Goal: Transaction & Acquisition: Purchase product/service

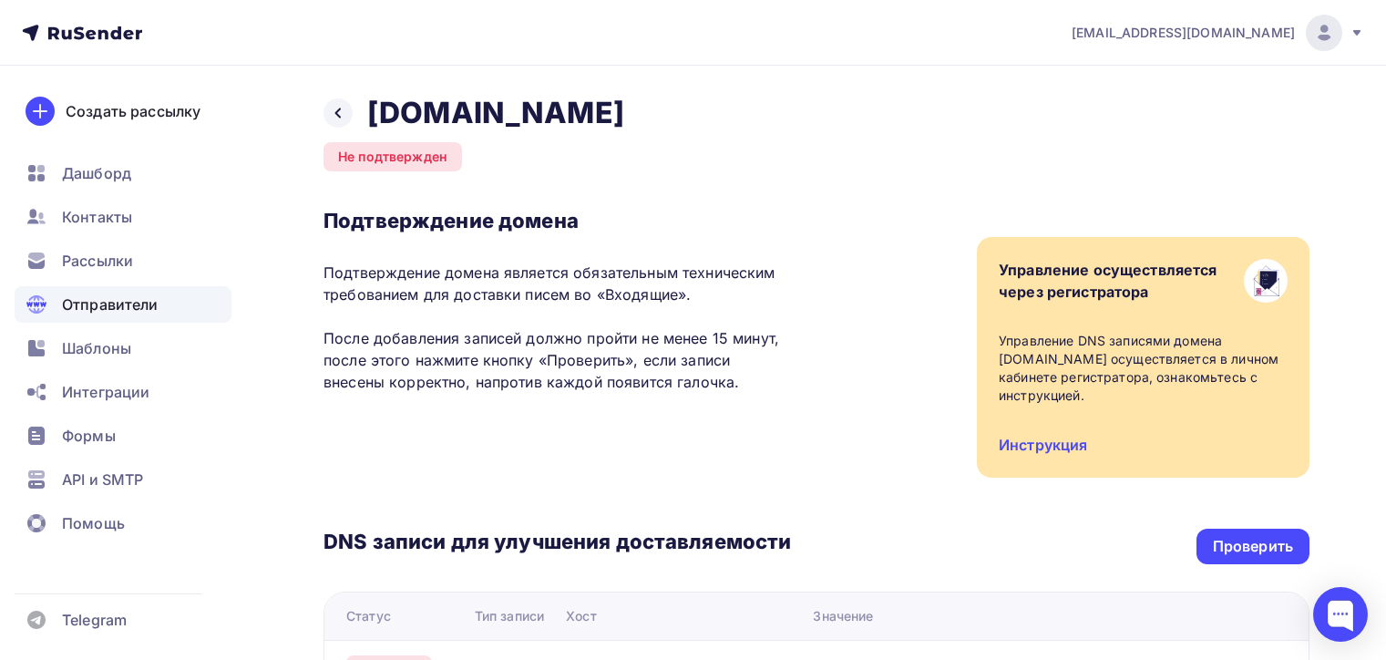
scroll to position [324, 0]
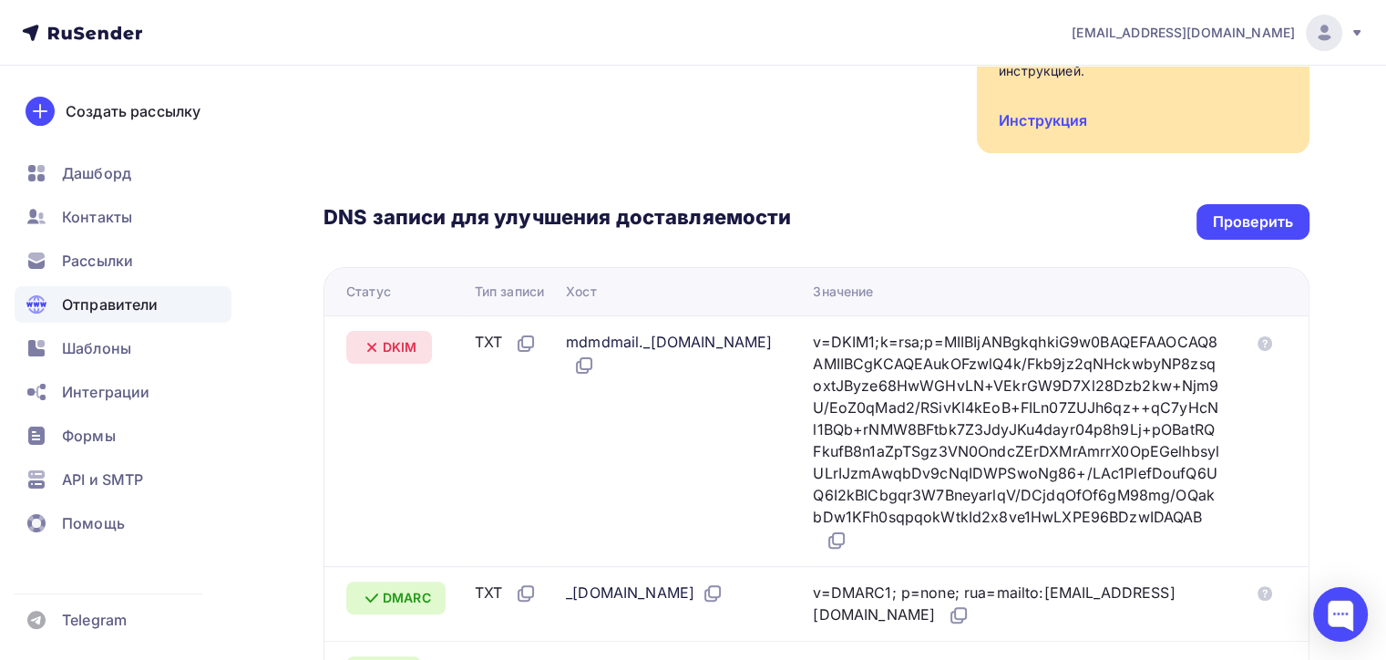
click at [1250, 219] on div "Проверить" at bounding box center [1253, 221] width 80 height 21
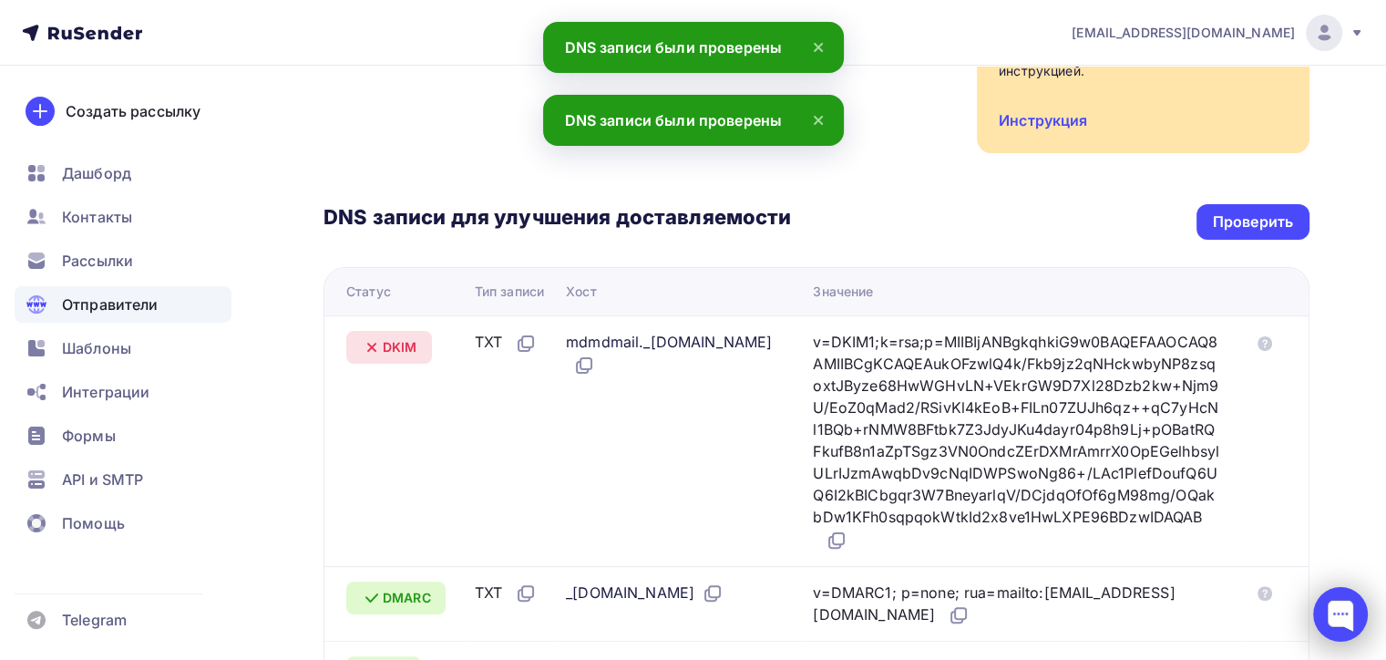
click at [1347, 632] on div at bounding box center [1340, 614] width 55 height 55
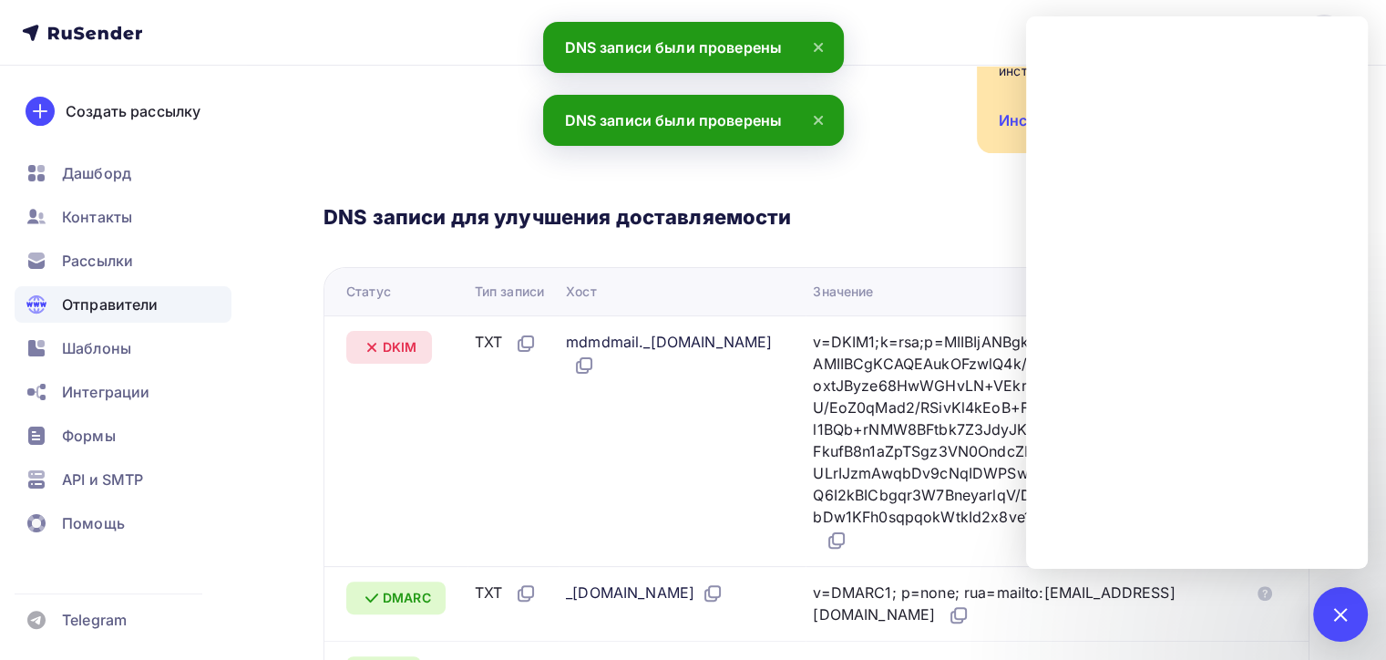
click at [403, 164] on div "DNS записи для улучшения доставляемости Проверить Статус Тип записи Хост Значен…" at bounding box center [817, 428] width 986 height 551
click at [441, 129] on div "Подтверждение домена Подтверждение домена является обязательным техническим тре…" at bounding box center [817, 18] width 986 height 270
click at [927, 94] on div "Подтверждение домена Подтверждение домена является обязательным техническим тре…" at bounding box center [817, 18] width 986 height 270
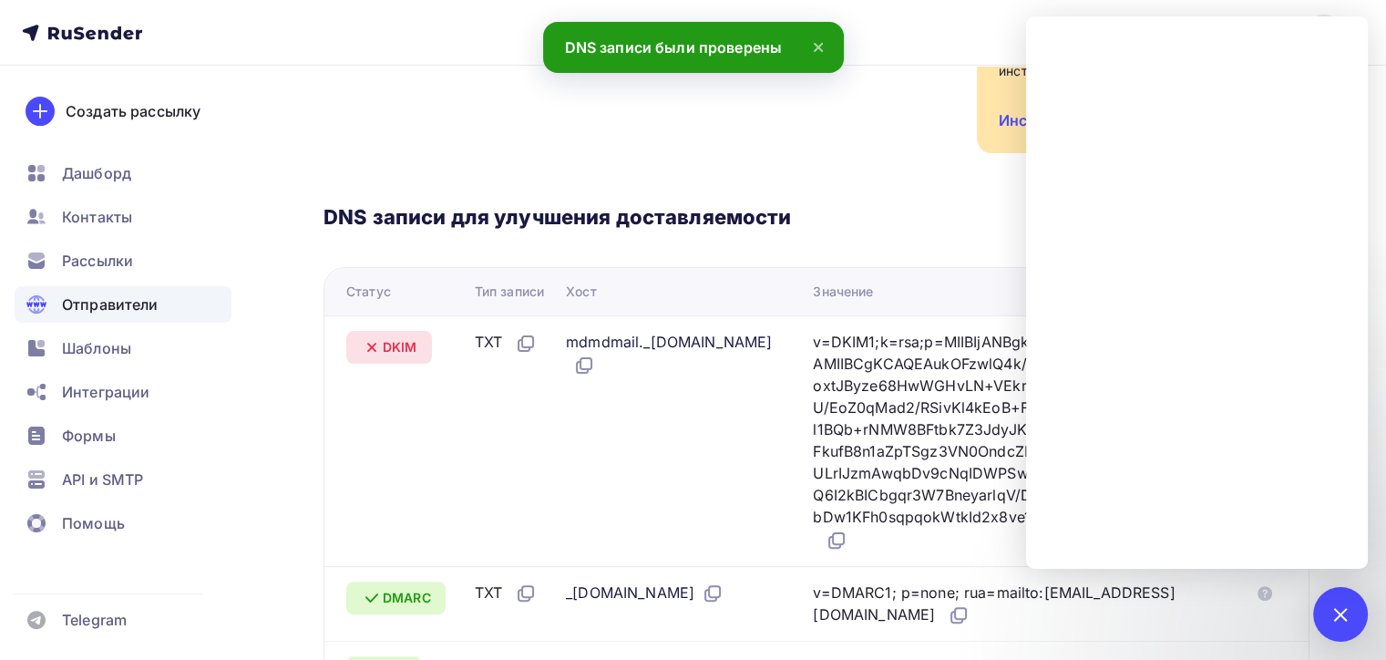
click at [797, 204] on div "DNS записи для улучшения доставляемости Проверить" at bounding box center [817, 222] width 986 height 36
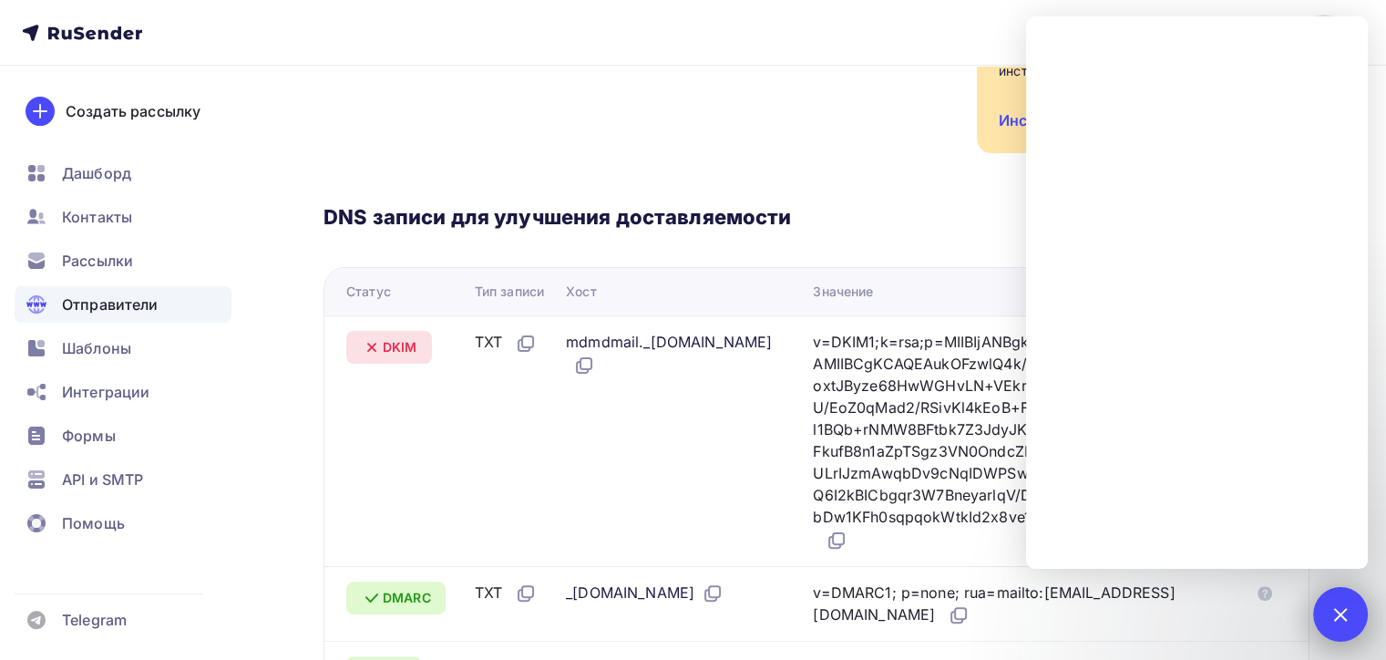
click at [1345, 602] on div "1" at bounding box center [1340, 614] width 55 height 55
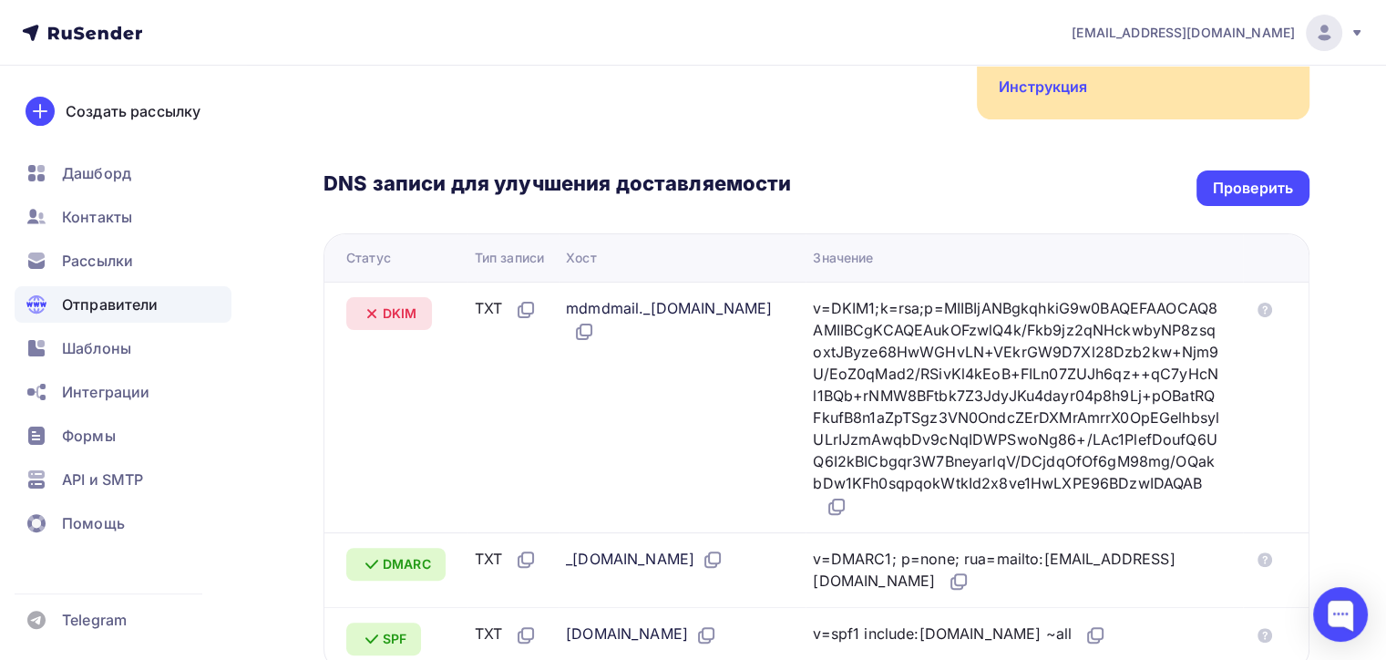
scroll to position [456, 0]
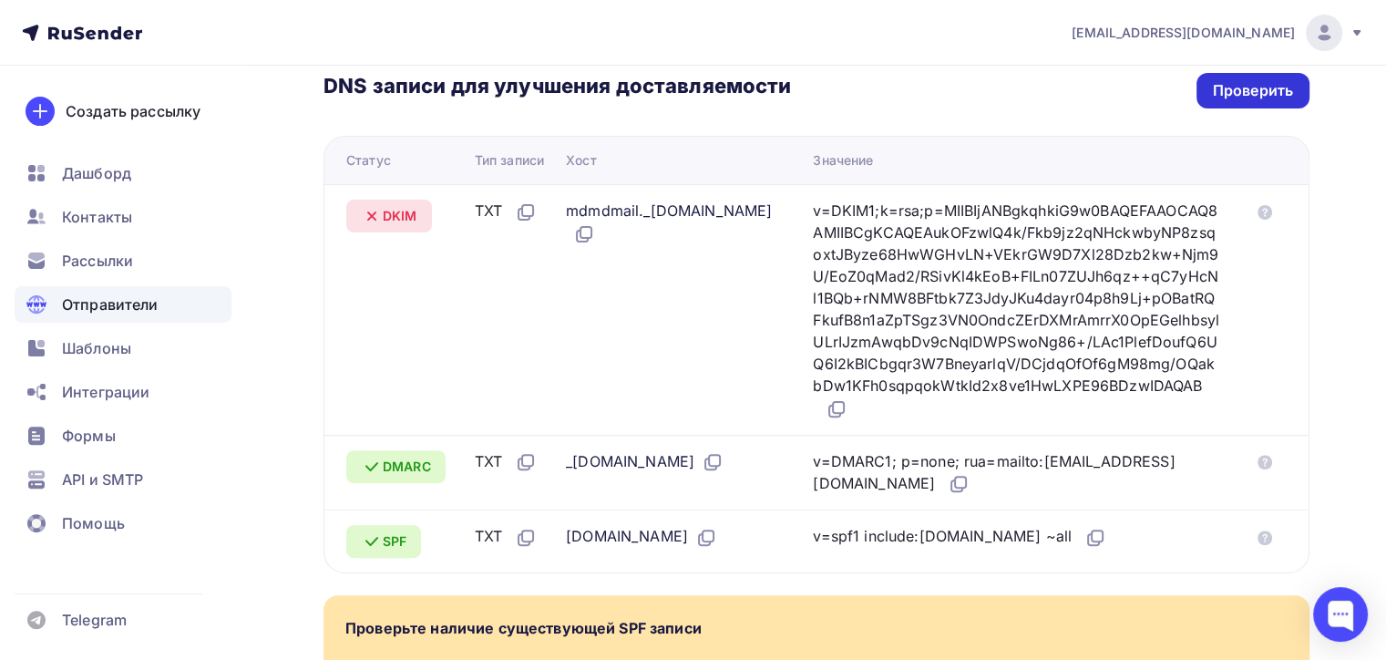
click at [1237, 81] on div "Проверить" at bounding box center [1253, 90] width 80 height 21
click at [1218, 100] on div "Проверить" at bounding box center [1253, 90] width 80 height 21
click at [1273, 103] on div "Проверить" at bounding box center [1253, 91] width 113 height 36
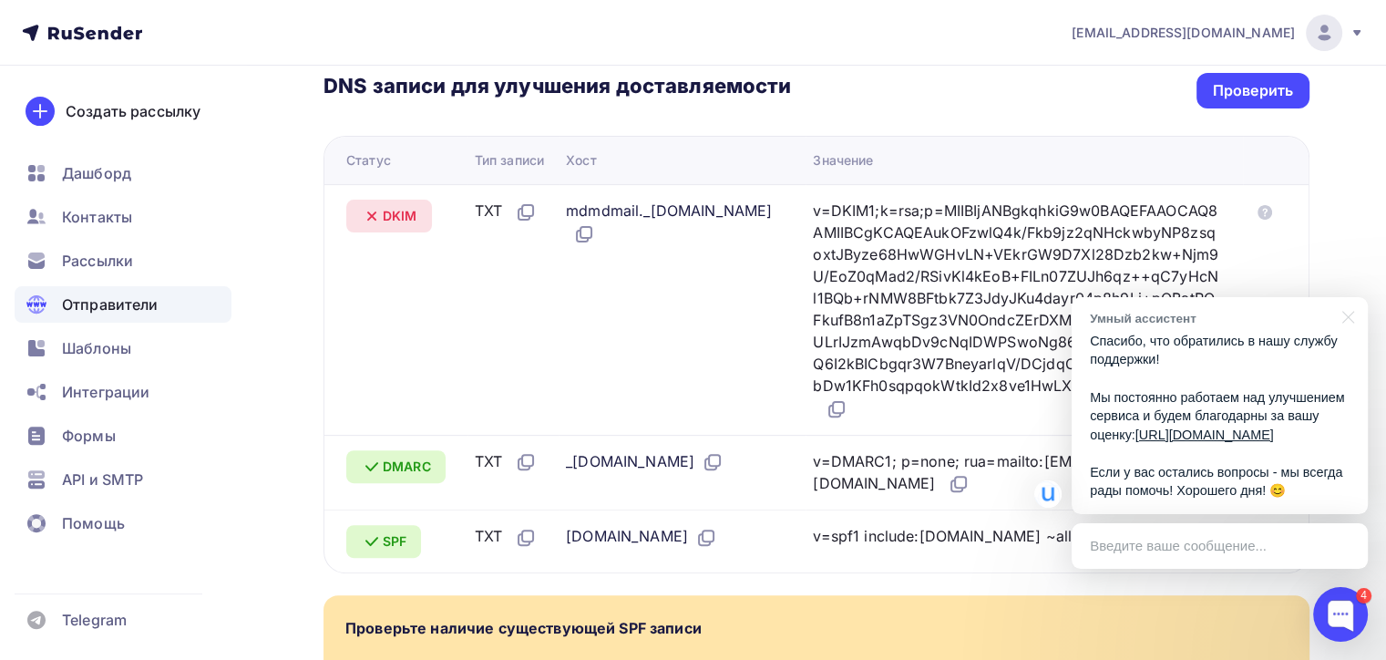
click at [1349, 165] on div "Назад zipkittech.ru Не подтвержден Подтверждение домена Подтверждение домена яв…" at bounding box center [693, 252] width 1386 height 1285
click at [1337, 607] on div at bounding box center [1340, 614] width 55 height 55
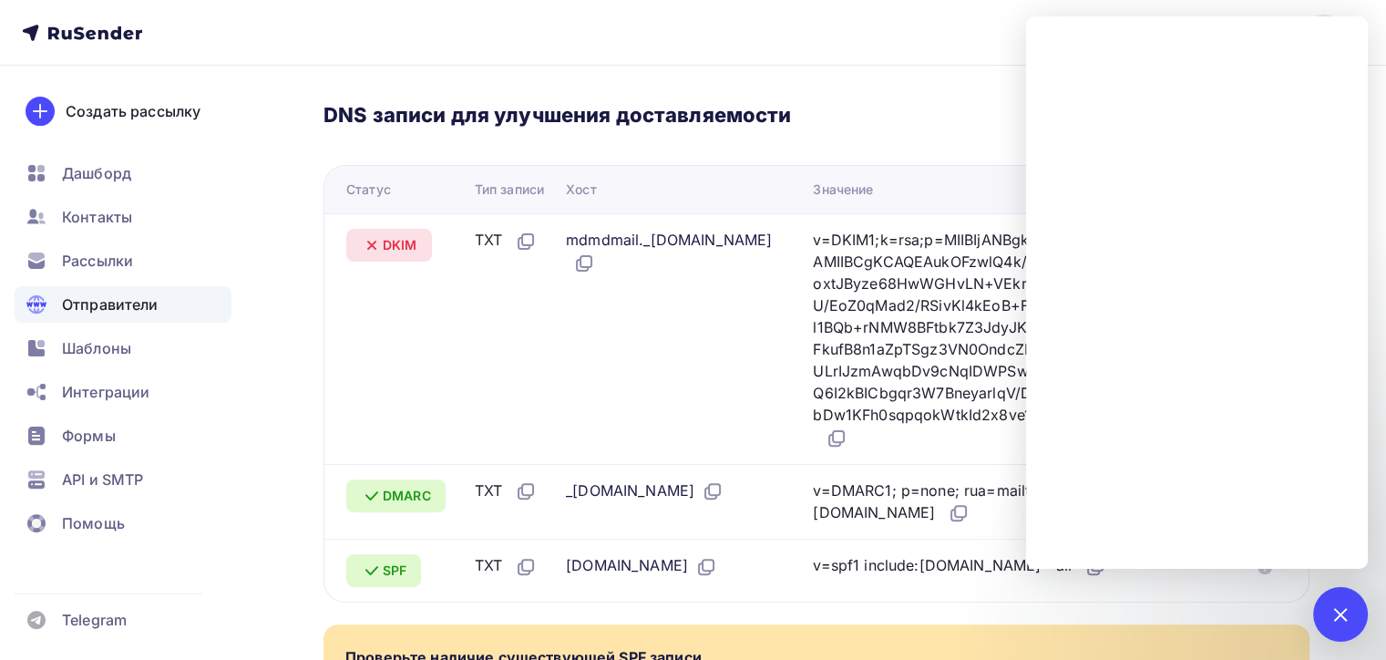
scroll to position [441, 0]
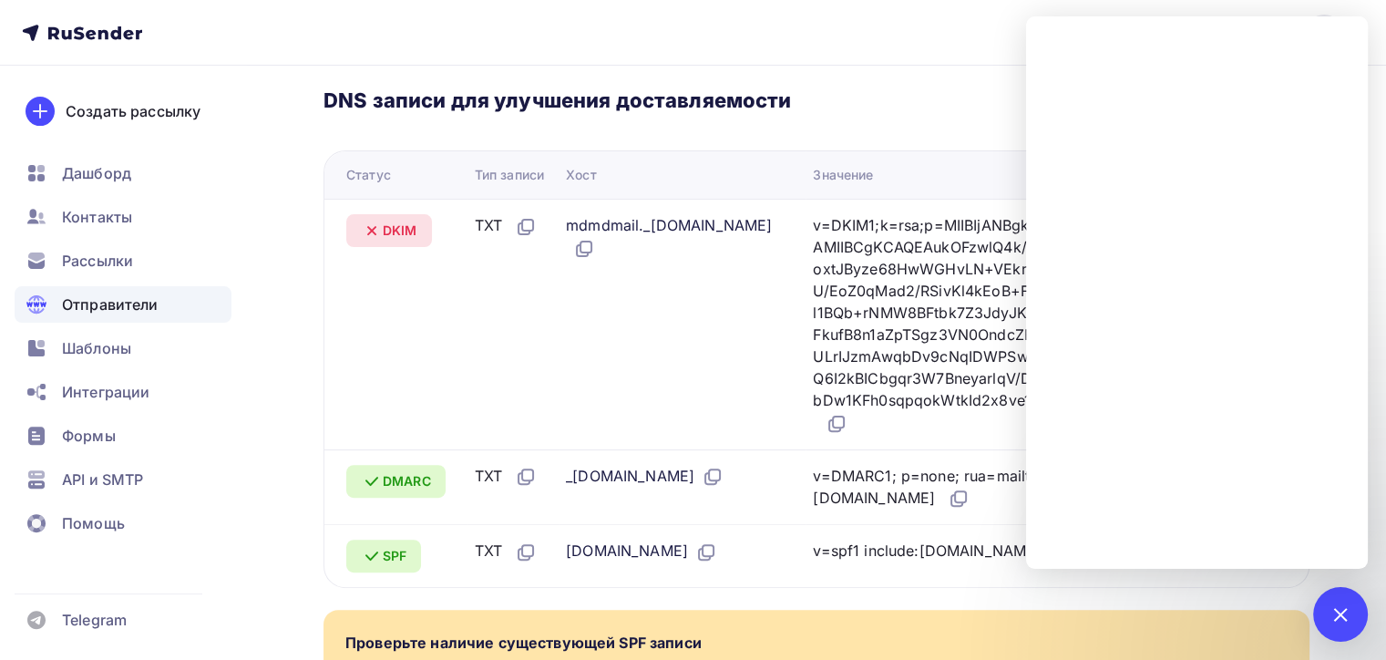
click at [964, 109] on div "DNS записи для улучшения доставляемости Проверить" at bounding box center [817, 105] width 986 height 36
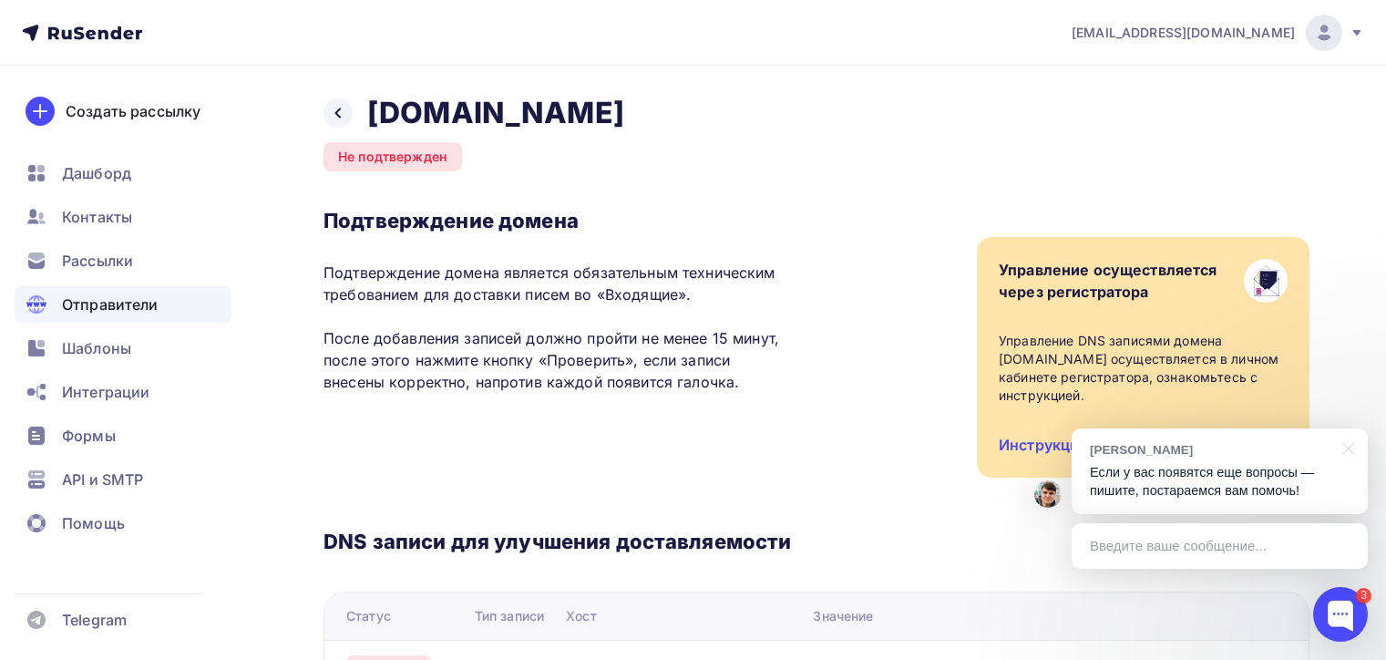
scroll to position [365, 0]
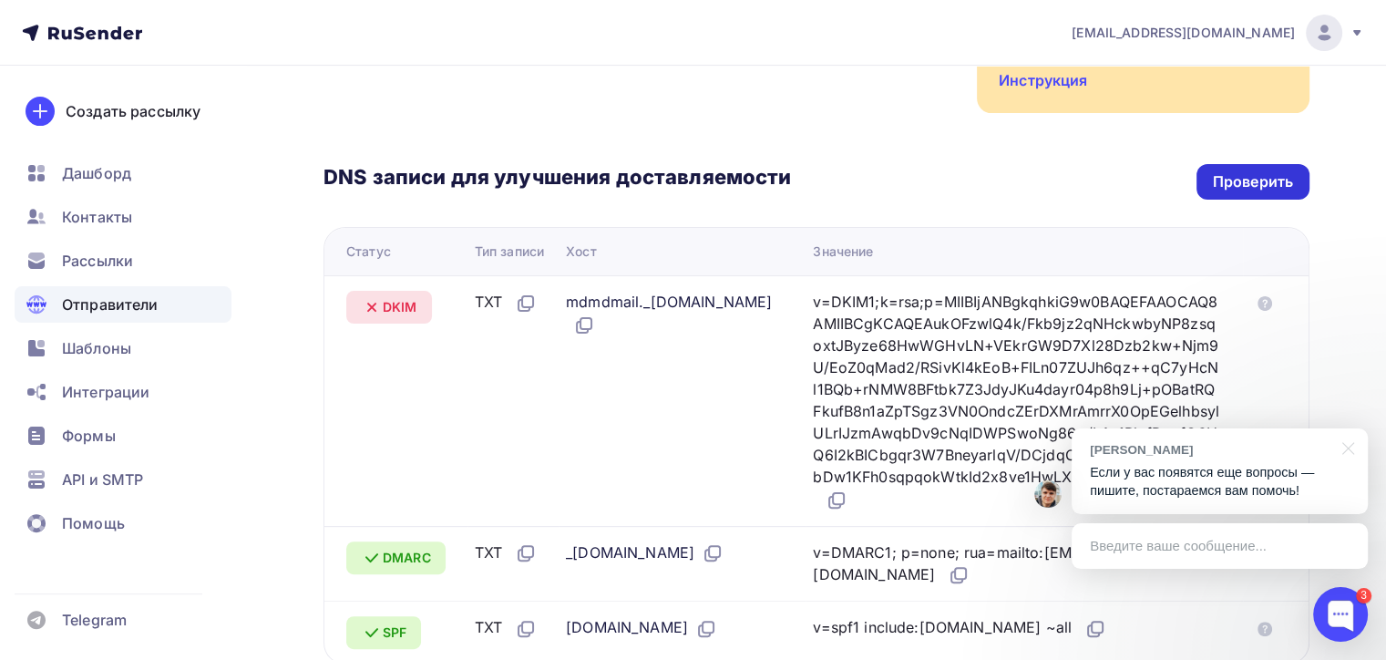
click at [1221, 194] on div "Проверить" at bounding box center [1253, 182] width 113 height 36
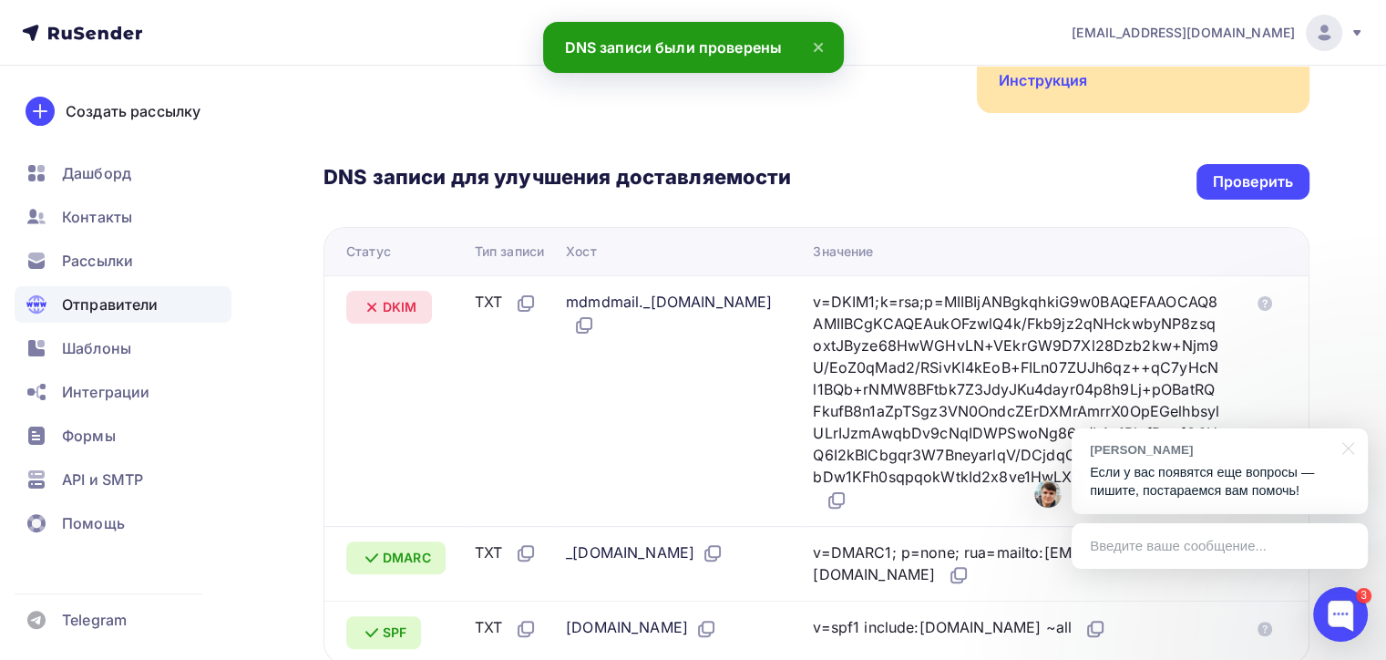
click at [1233, 547] on div "Введите ваше сообщение..." at bounding box center [1220, 546] width 296 height 46
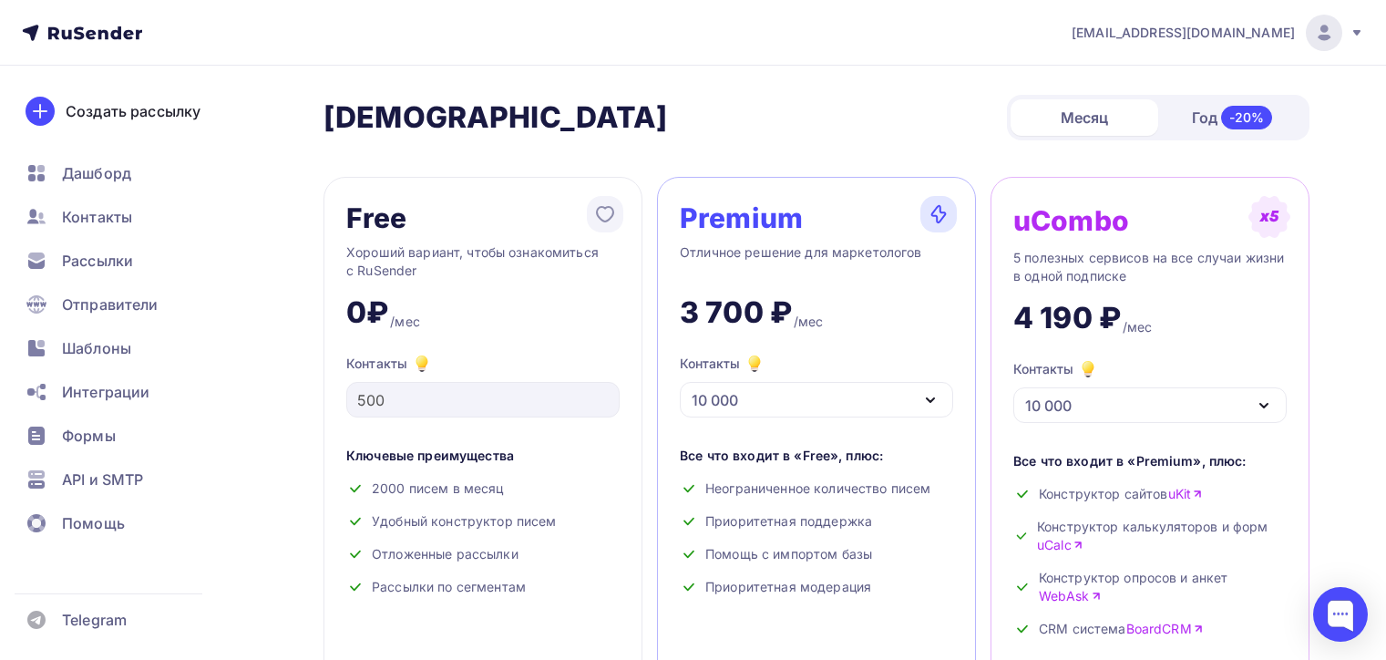
scroll to position [91, 0]
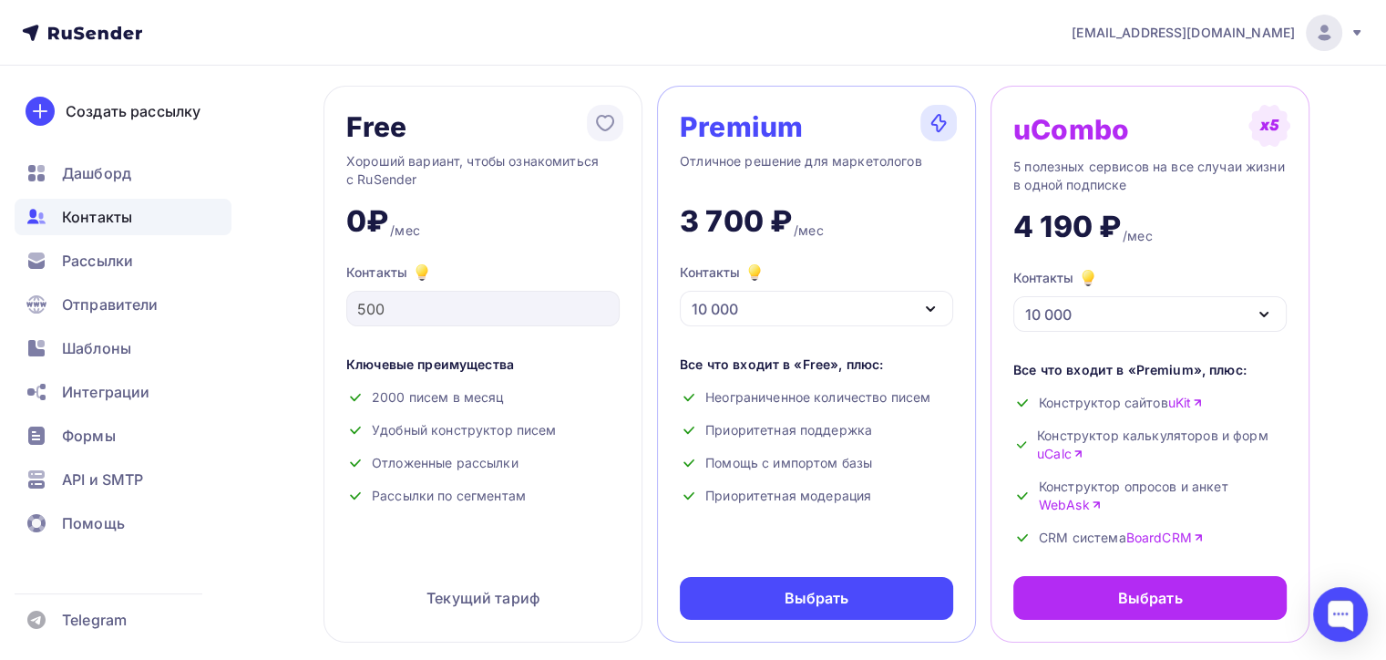
click at [132, 220] on div "Контакты" at bounding box center [123, 217] width 217 height 36
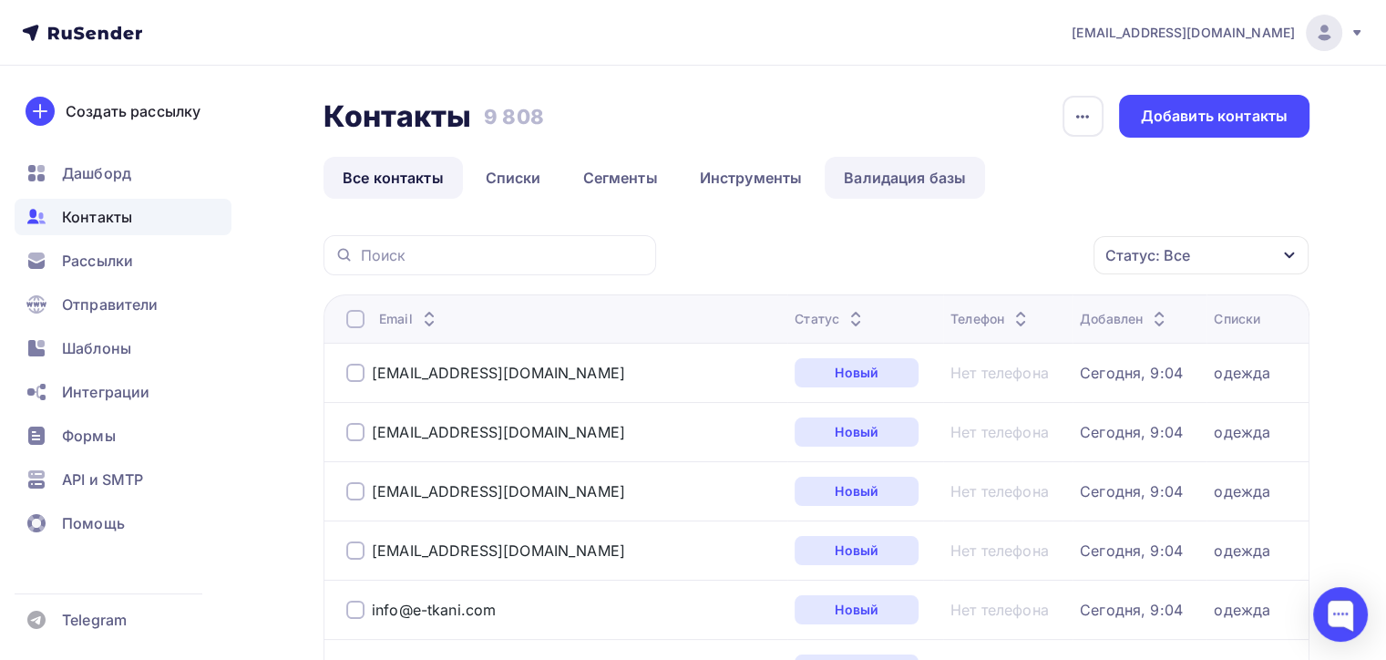
click at [901, 185] on link "Валидация базы" at bounding box center [905, 178] width 160 height 42
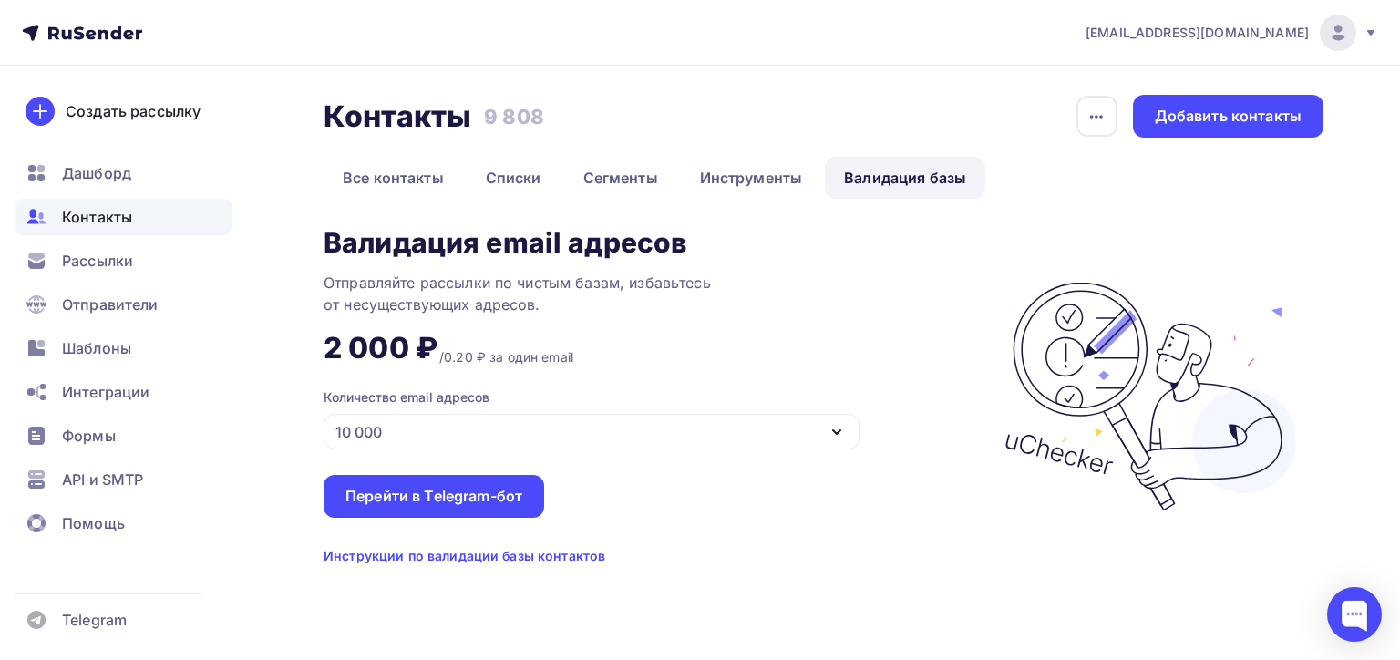
click at [1371, 36] on icon at bounding box center [1370, 33] width 15 height 15
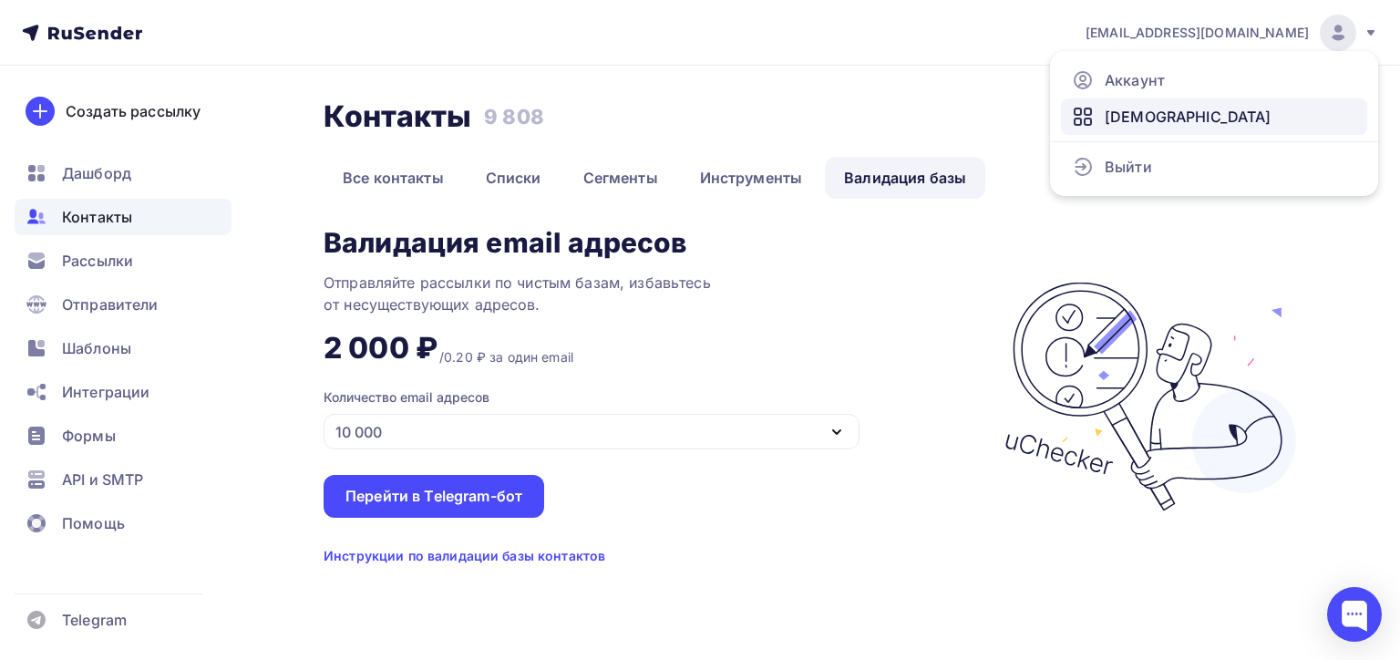
click at [1161, 116] on link "[DEMOGRAPHIC_DATA]" at bounding box center [1214, 116] width 306 height 36
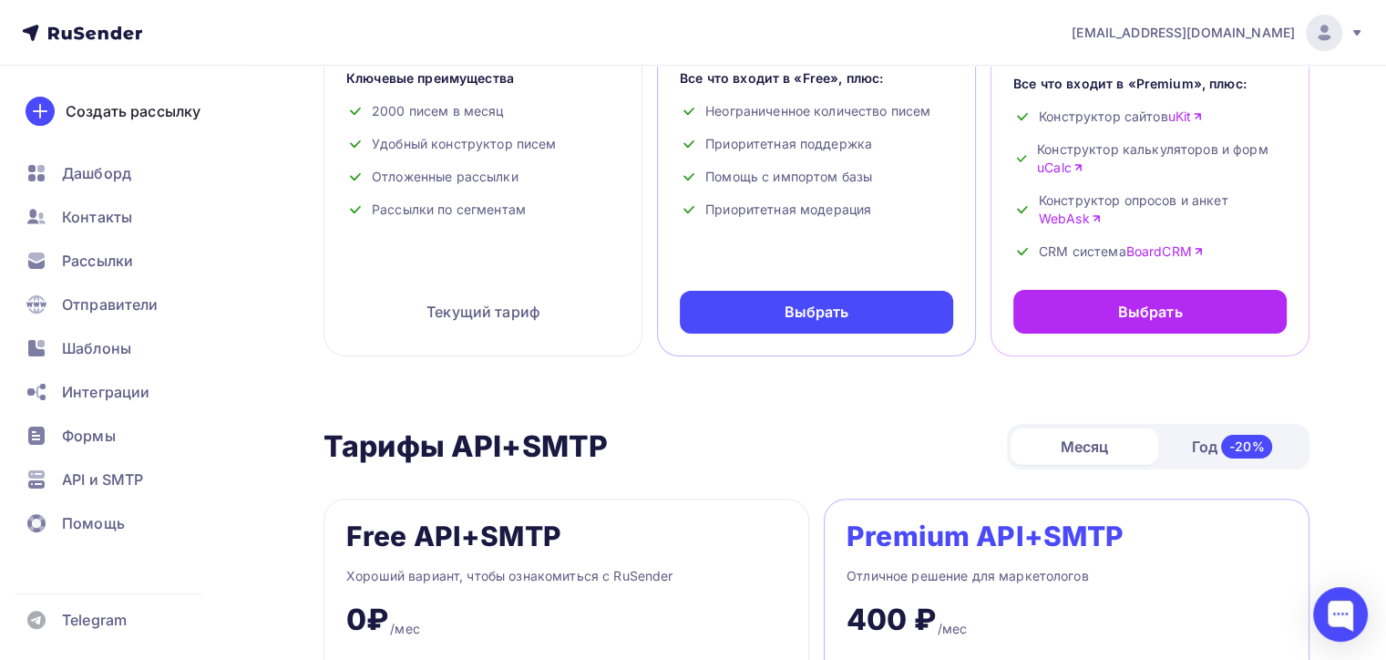
scroll to position [182, 0]
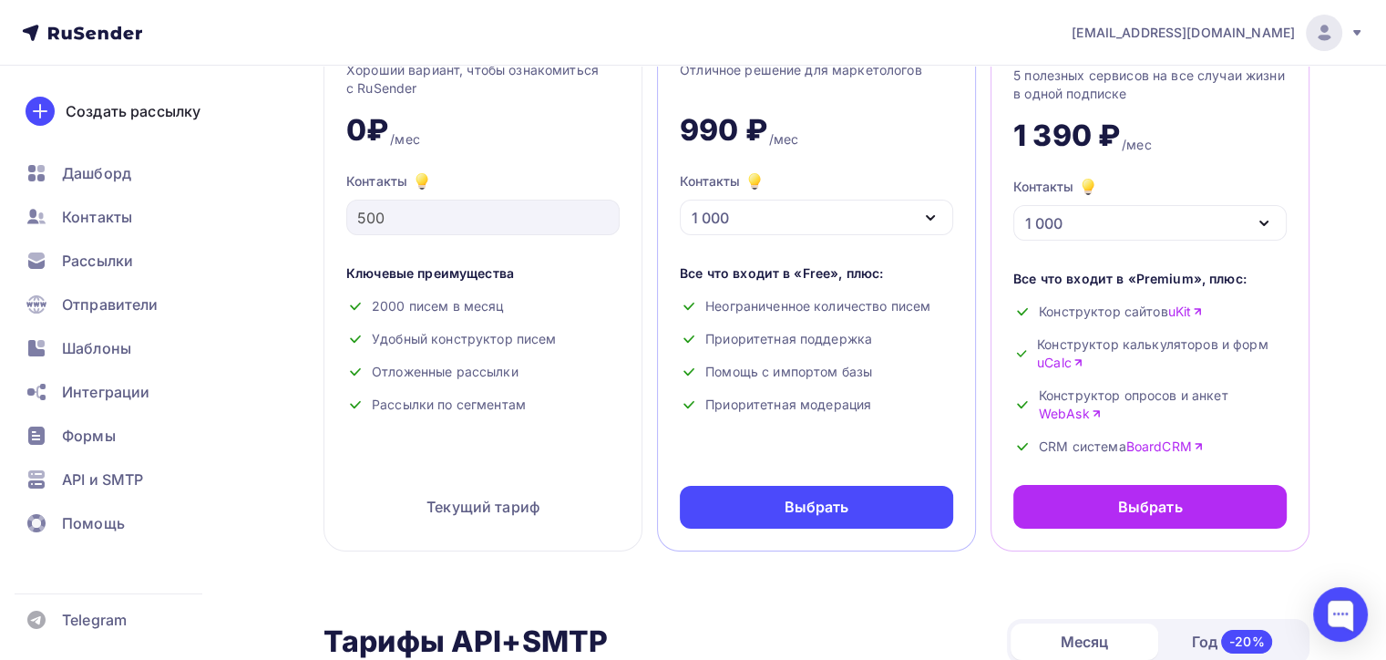
click at [824, 228] on div "1 000" at bounding box center [816, 218] width 273 height 36
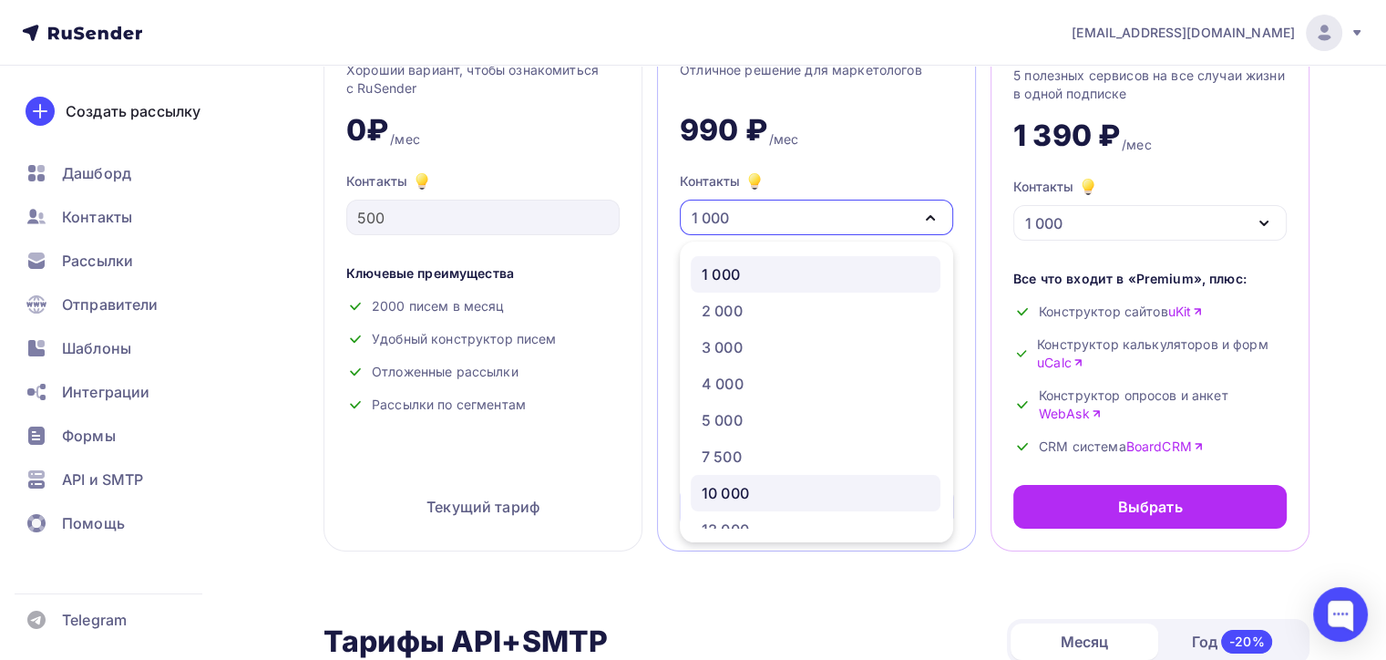
click at [755, 479] on link "10 000" at bounding box center [816, 493] width 250 height 36
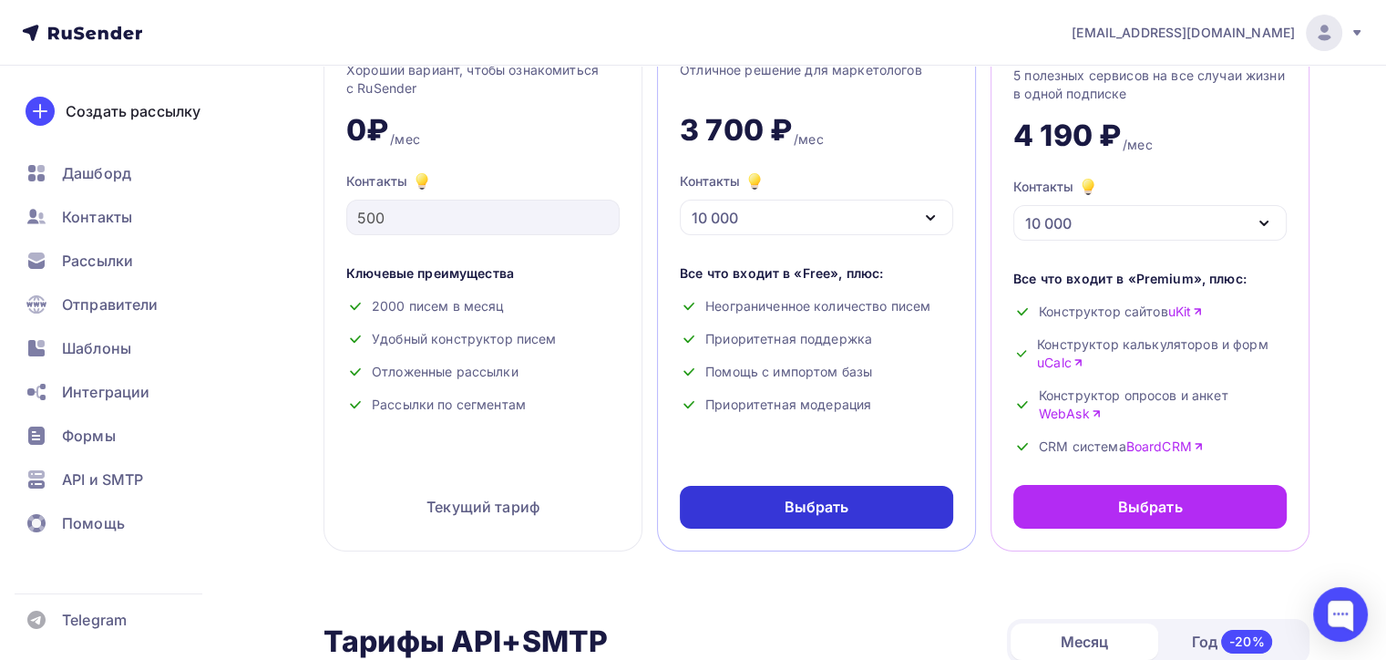
click at [806, 509] on div "Выбрать" at bounding box center [817, 507] width 65 height 21
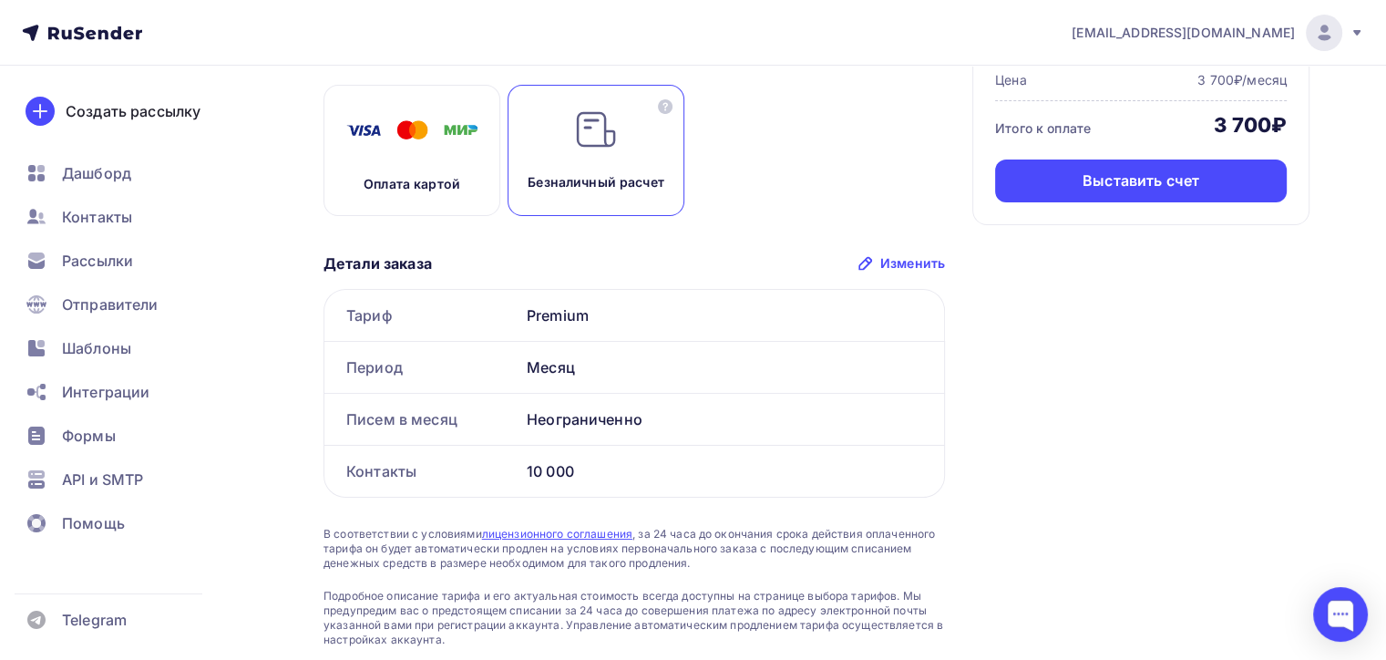
scroll to position [87, 0]
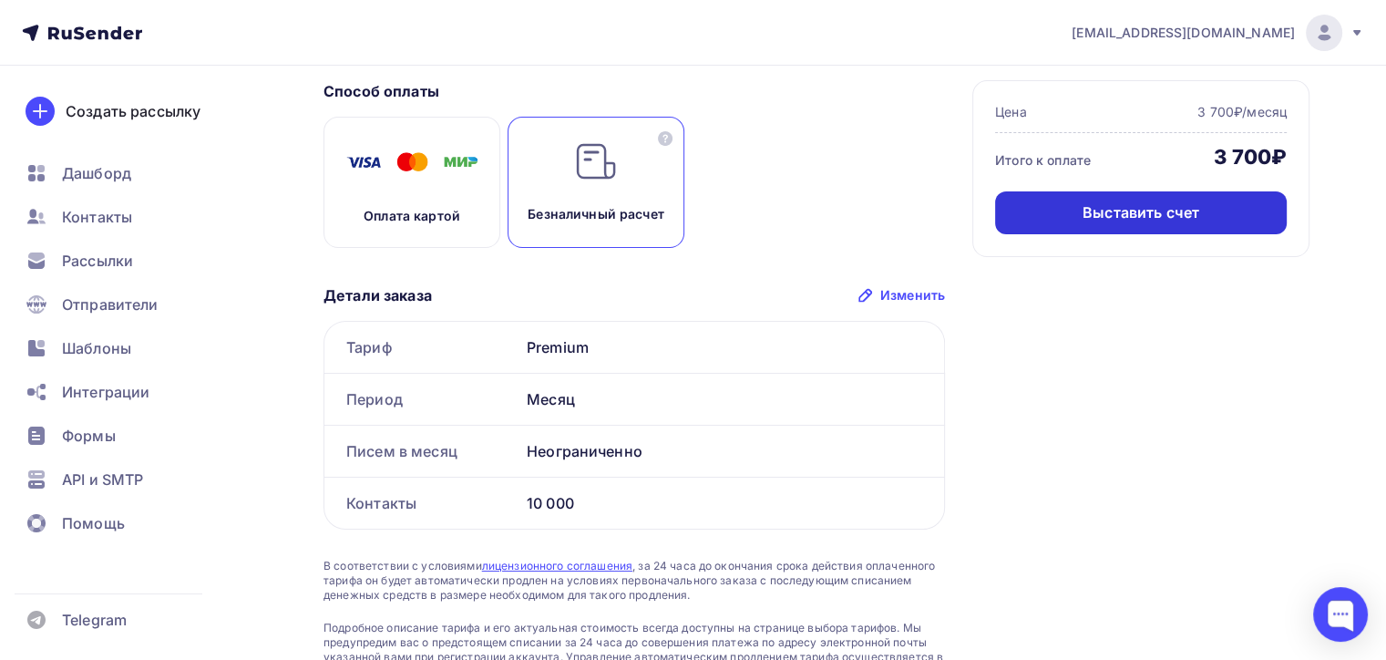
click at [1071, 213] on div "Выставить счет" at bounding box center [1141, 212] width 292 height 43
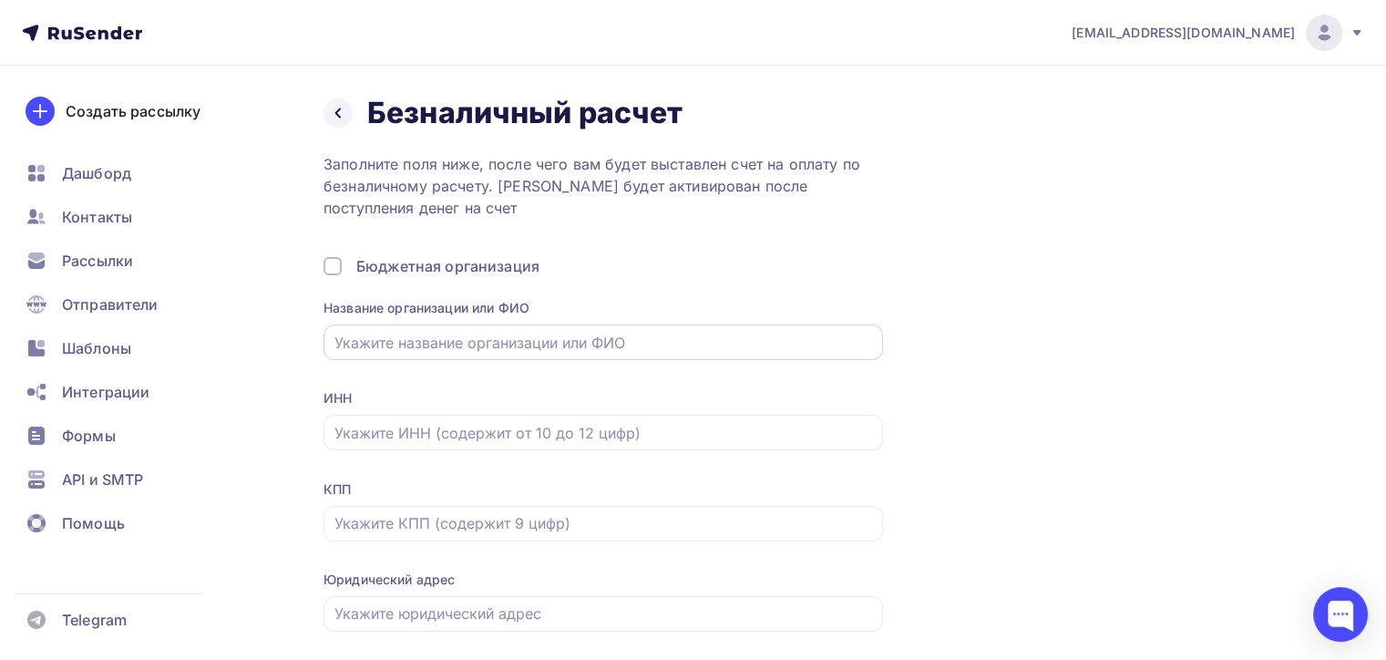
click at [444, 346] on input "text" at bounding box center [603, 343] width 539 height 22
paste input "Полное наименование организации (в соответствии с Учредительными документами) О…"
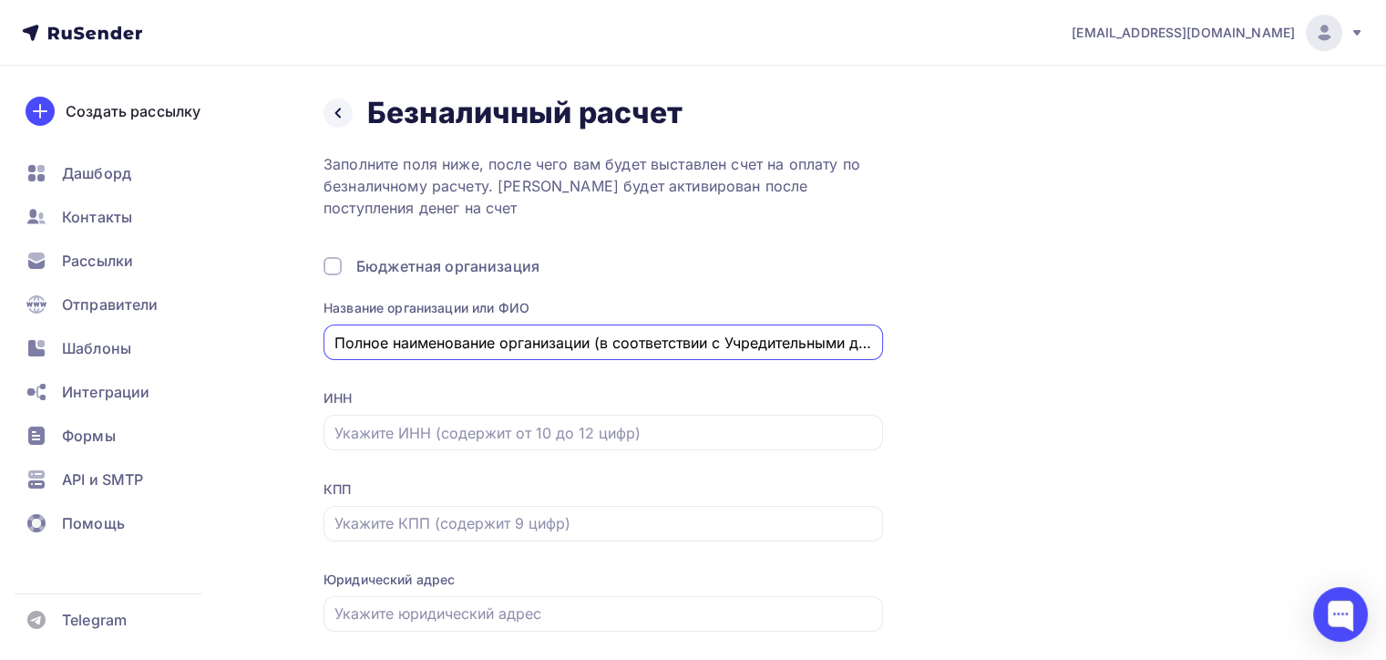
scroll to position [0, 640]
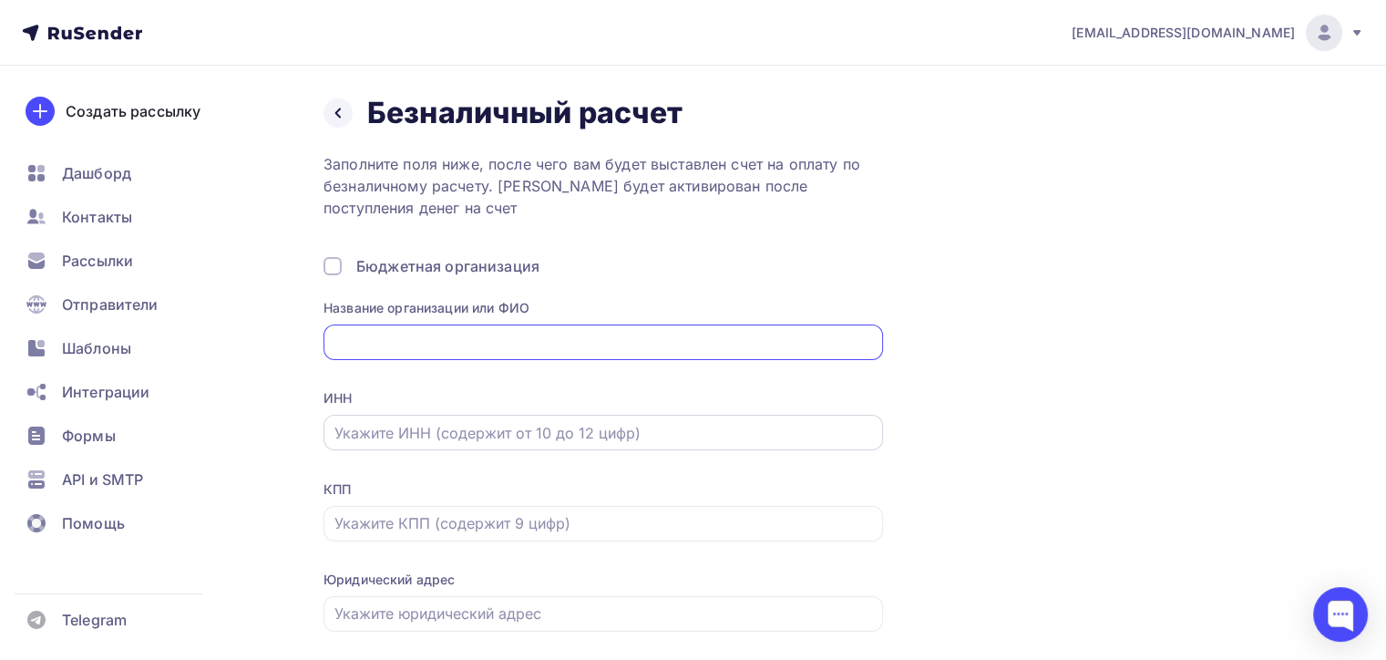
type input "Полное наименование организации (в соответствии с Учредительными документами) О…"
click at [385, 435] on input "text" at bounding box center [603, 433] width 539 height 22
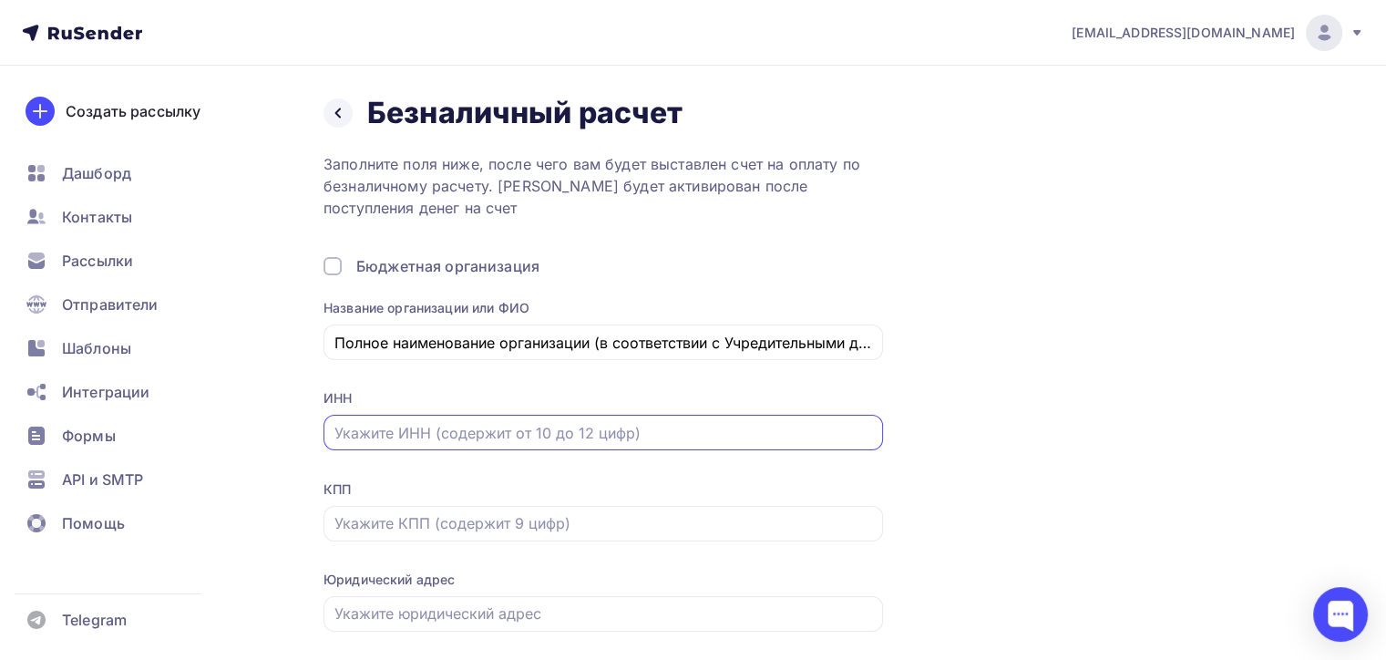
click at [569, 431] on input "text" at bounding box center [603, 433] width 539 height 22
paste input "7743463435"
type input "7743463435"
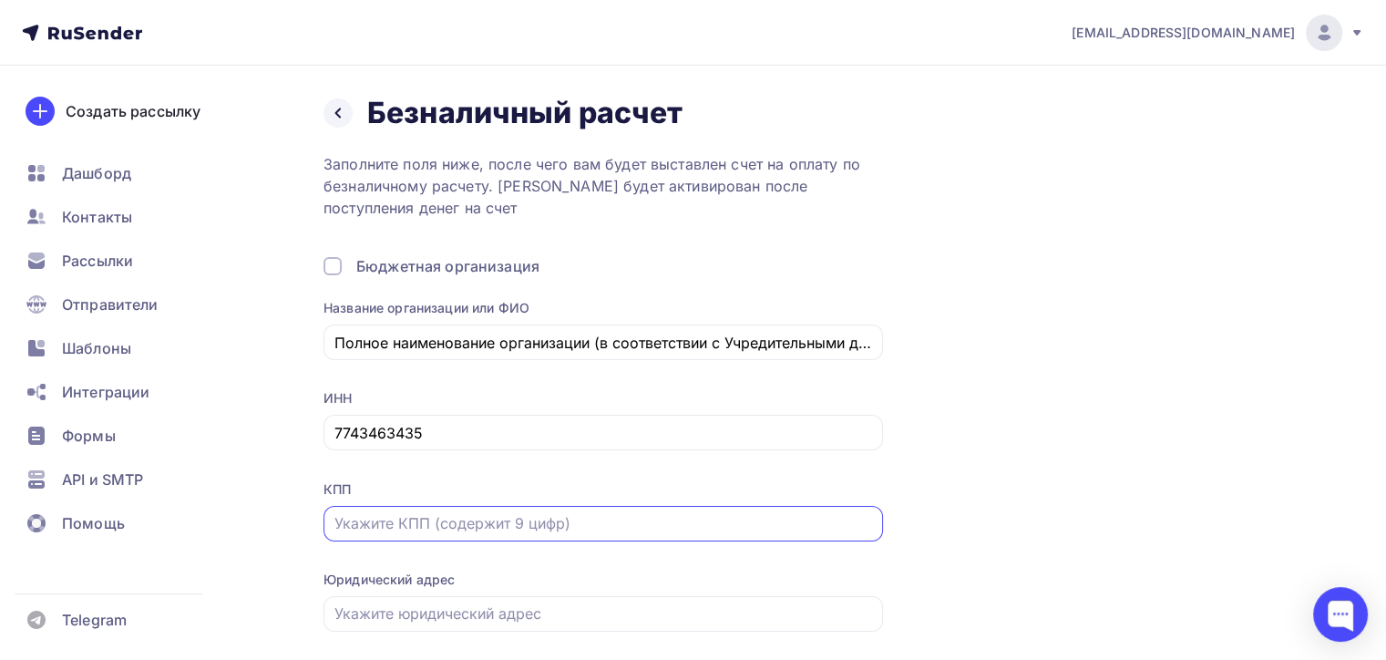
click at [491, 514] on input "text" at bounding box center [603, 523] width 539 height 22
paste input "774301001"
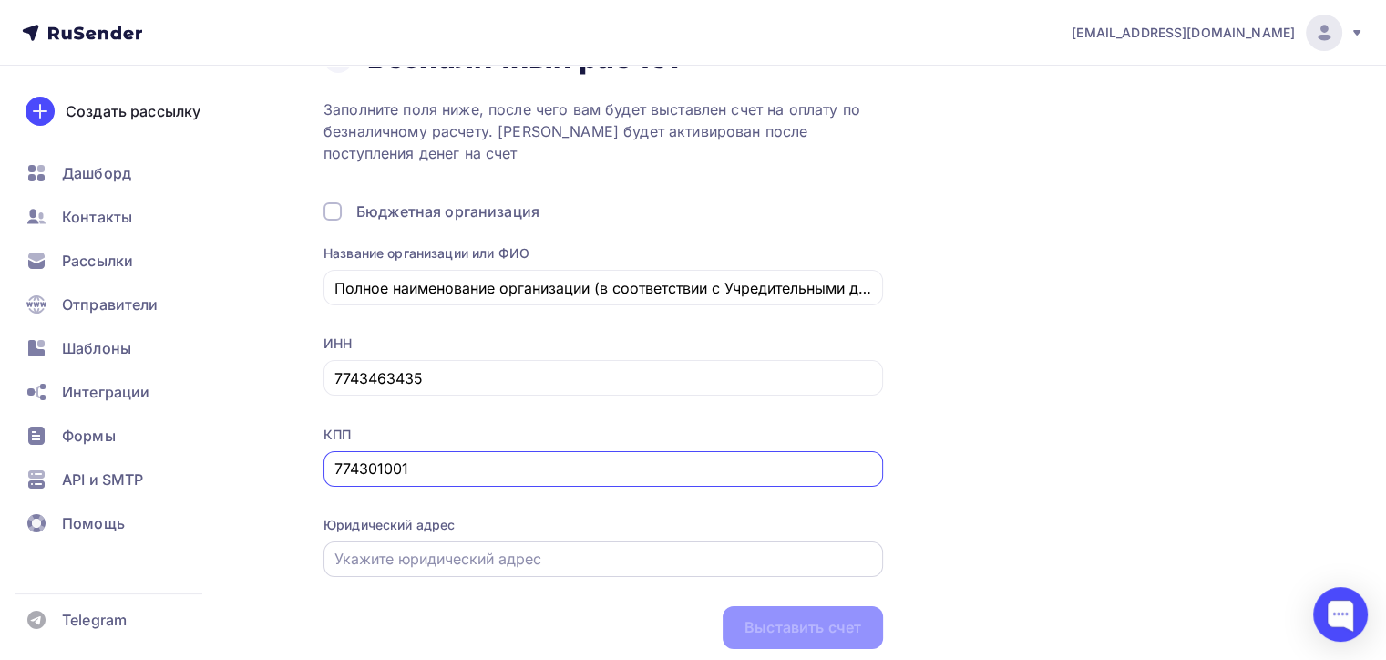
scroll to position [115, 0]
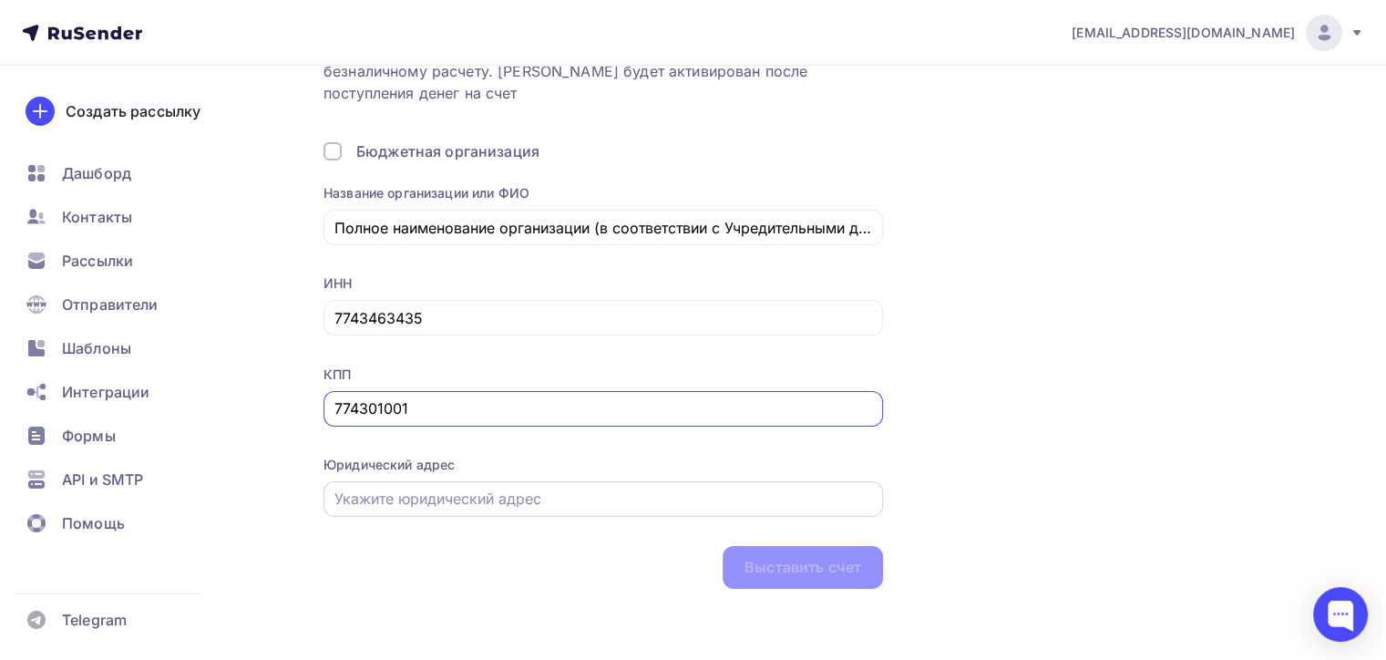
type input "774301001"
click at [539, 494] on input "text" at bounding box center [603, 499] width 539 height 22
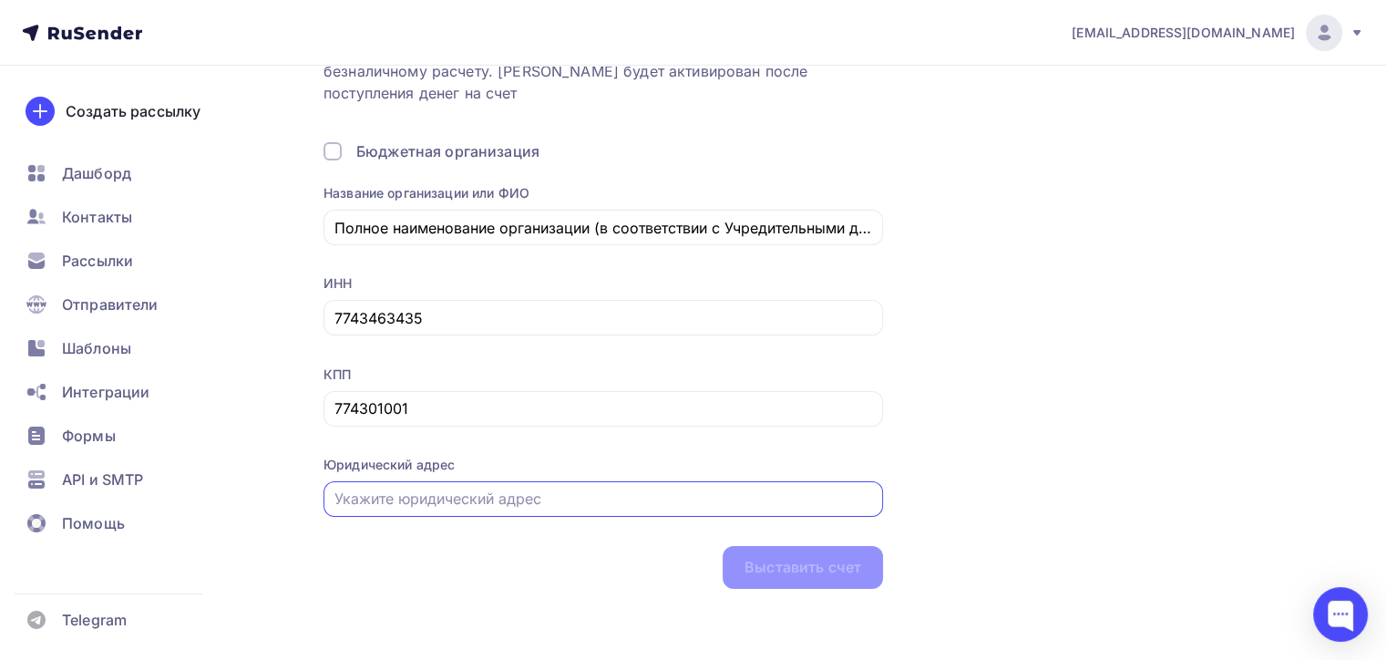
paste input "Юридический и почтовый адрес (в соответствии с учредительными документами) 1254…"
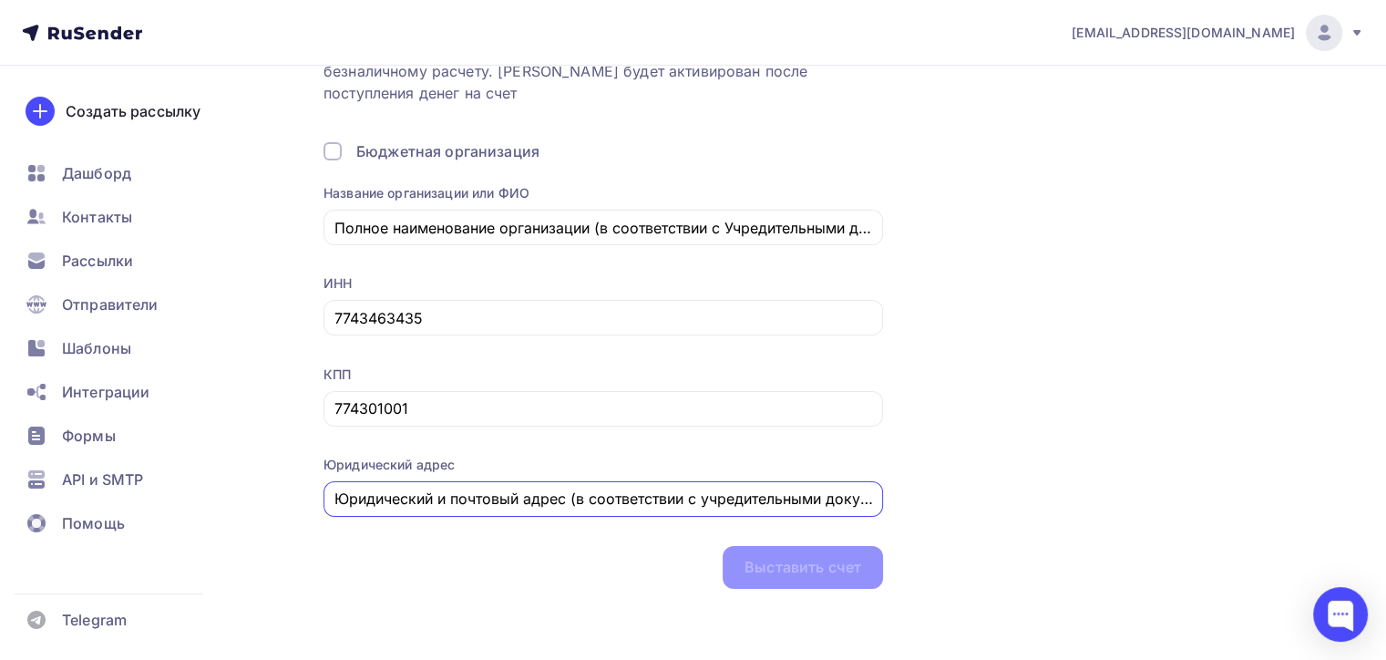
scroll to position [0, 922]
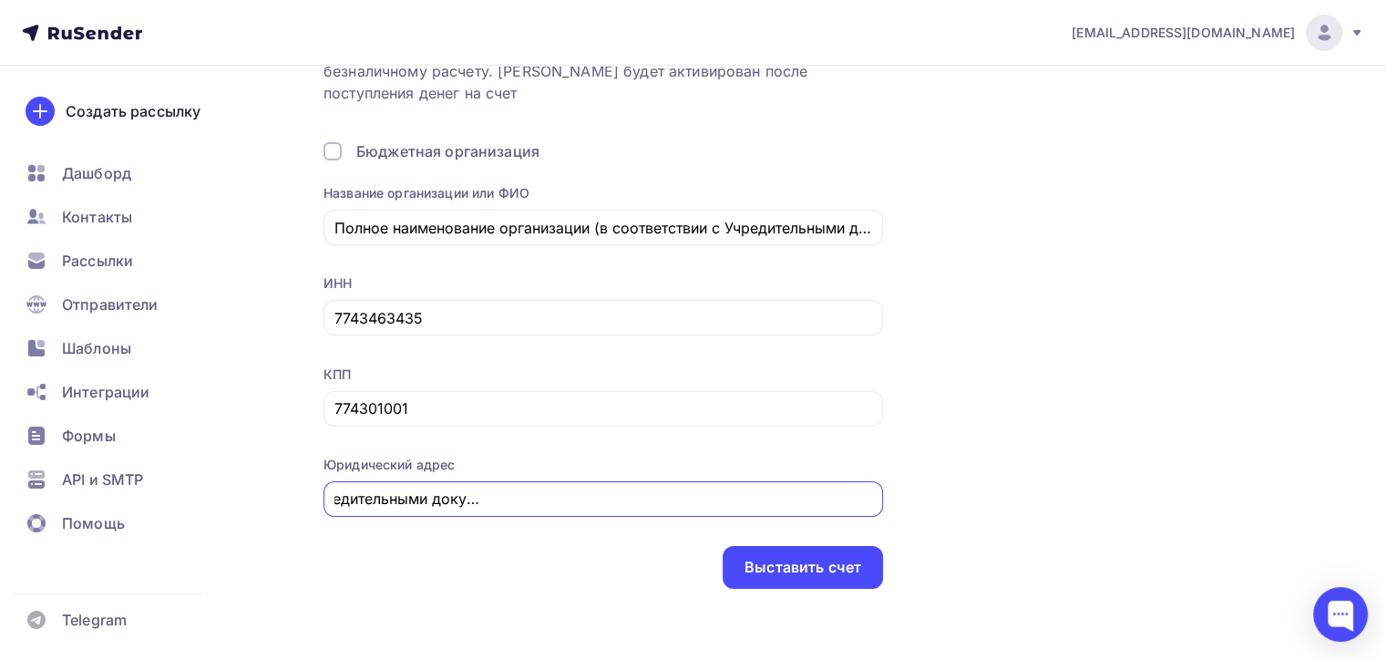
type input "Юридический и почтовый адрес (в соответствии с учредительными документами) 1254…"
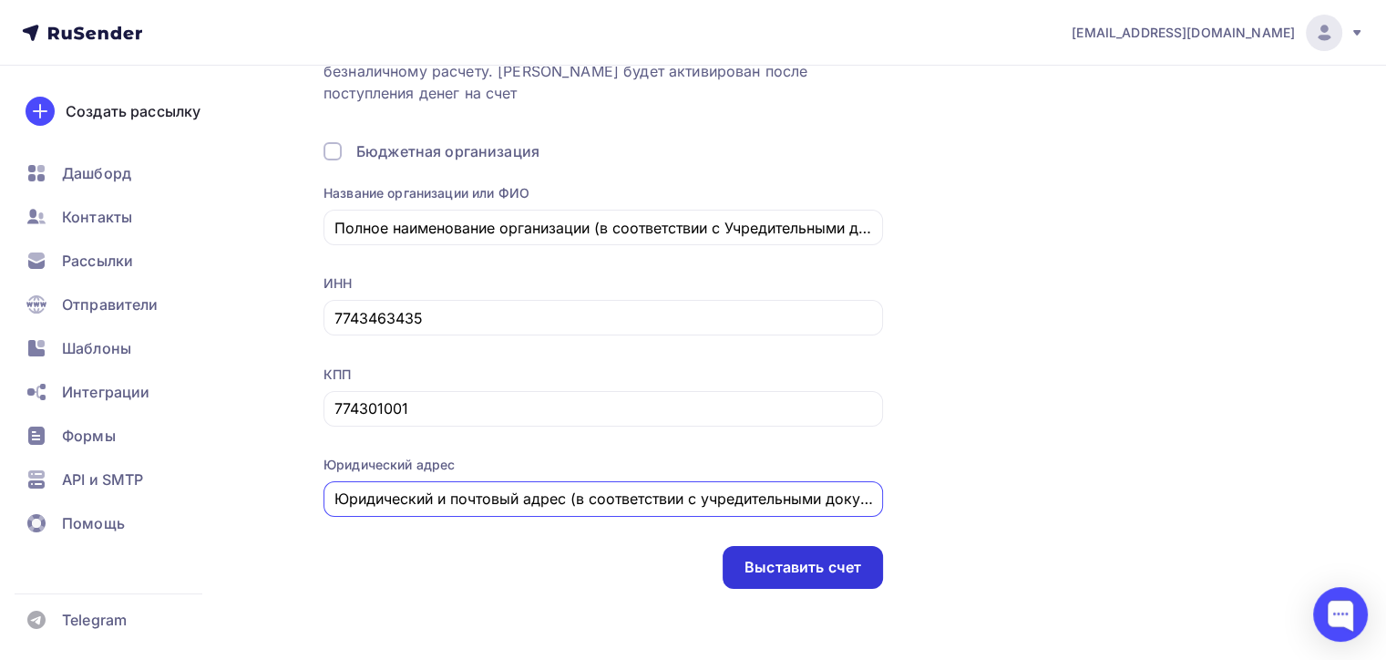
click at [772, 565] on div "Выставить счет" at bounding box center [803, 567] width 117 height 21
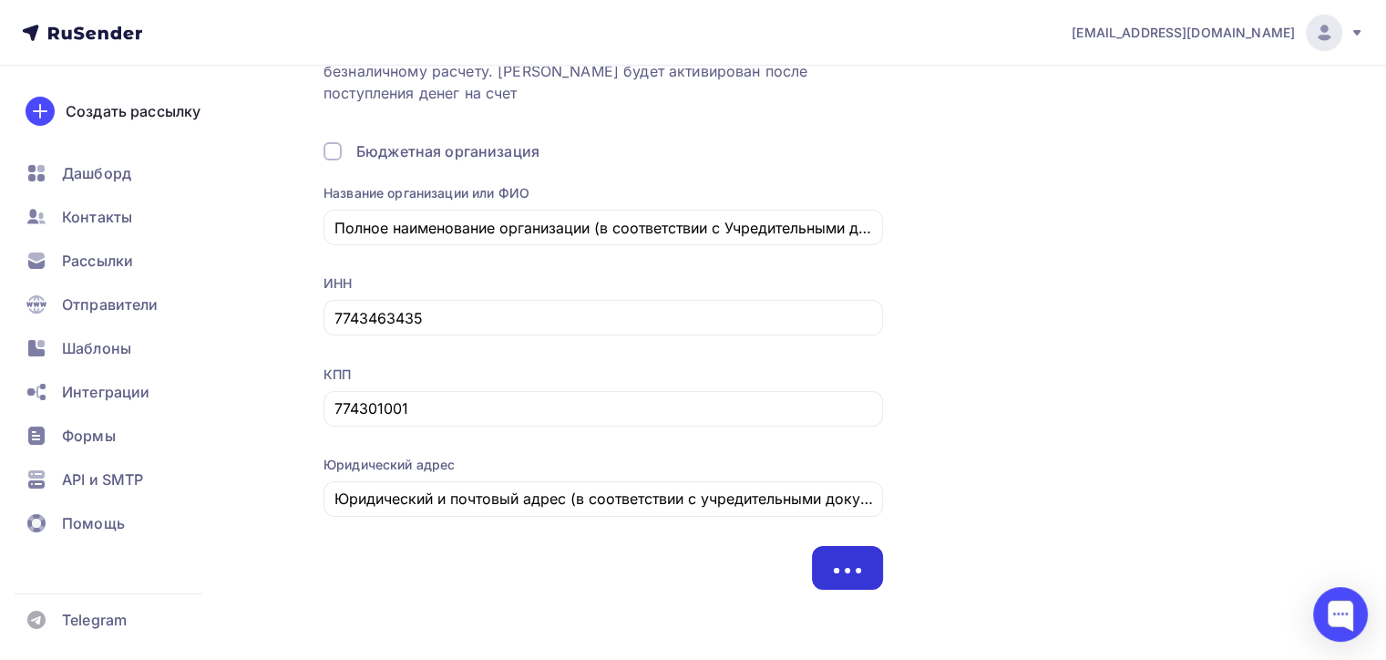
scroll to position [9, 0]
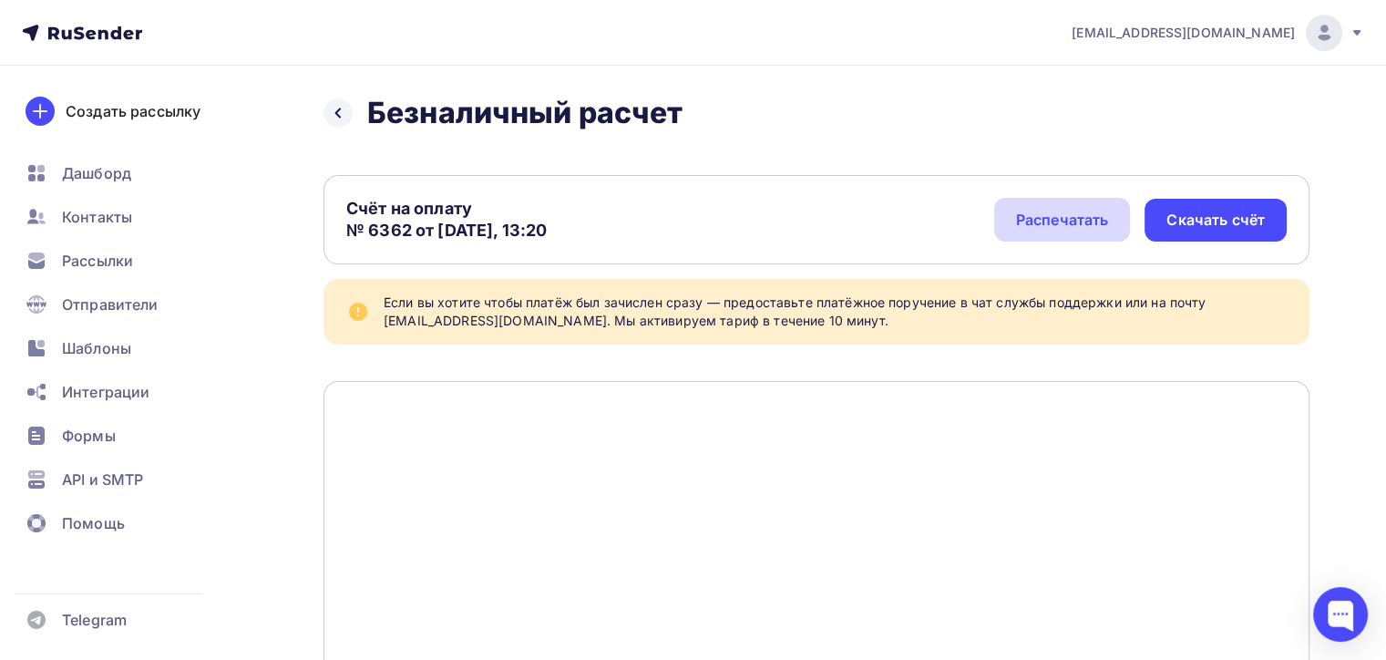
click at [1079, 225] on div "Распечатать" at bounding box center [1062, 220] width 93 height 22
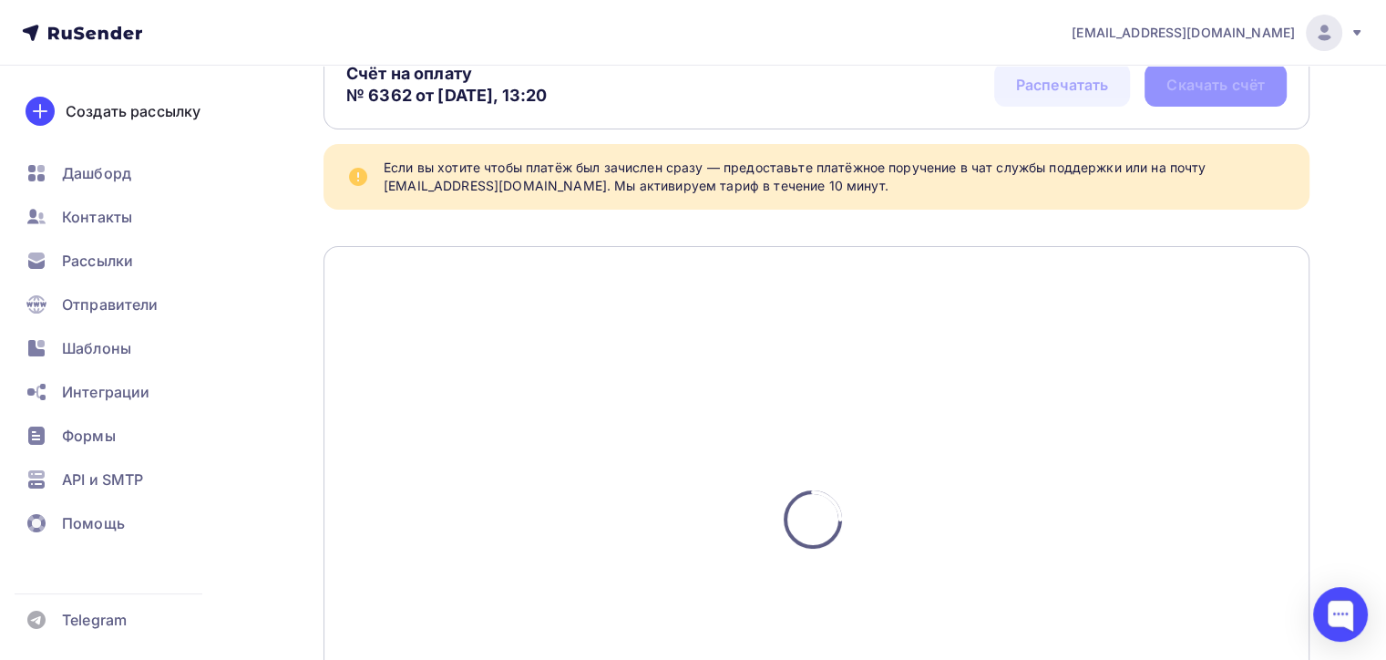
scroll to position [340, 0]
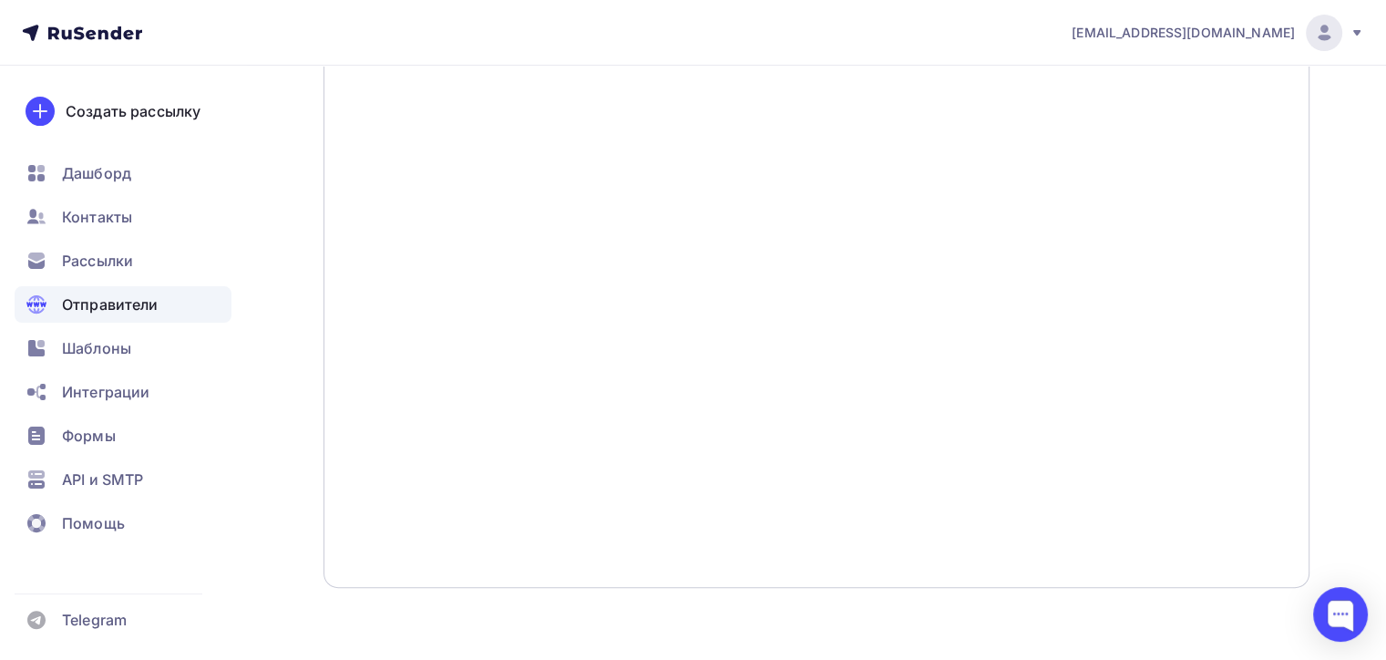
click at [116, 303] on span "Отправители" at bounding box center [110, 304] width 97 height 22
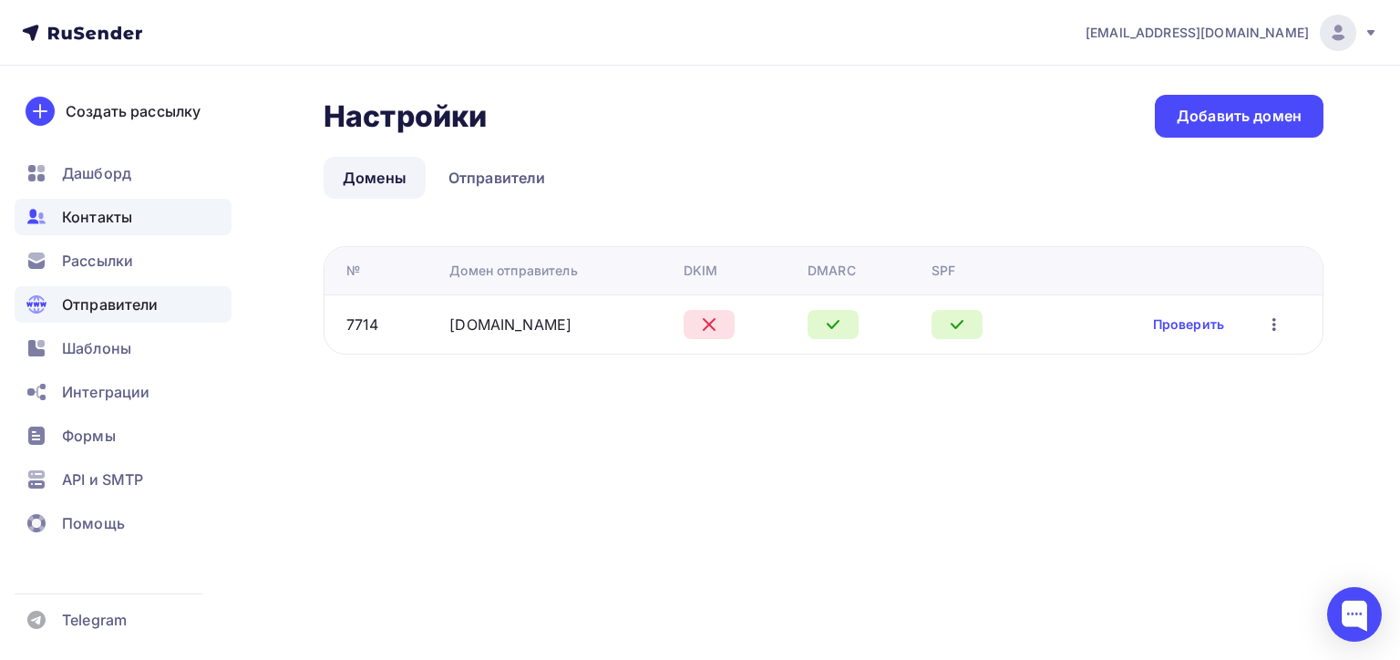
click at [100, 222] on span "Контакты" at bounding box center [97, 217] width 70 height 22
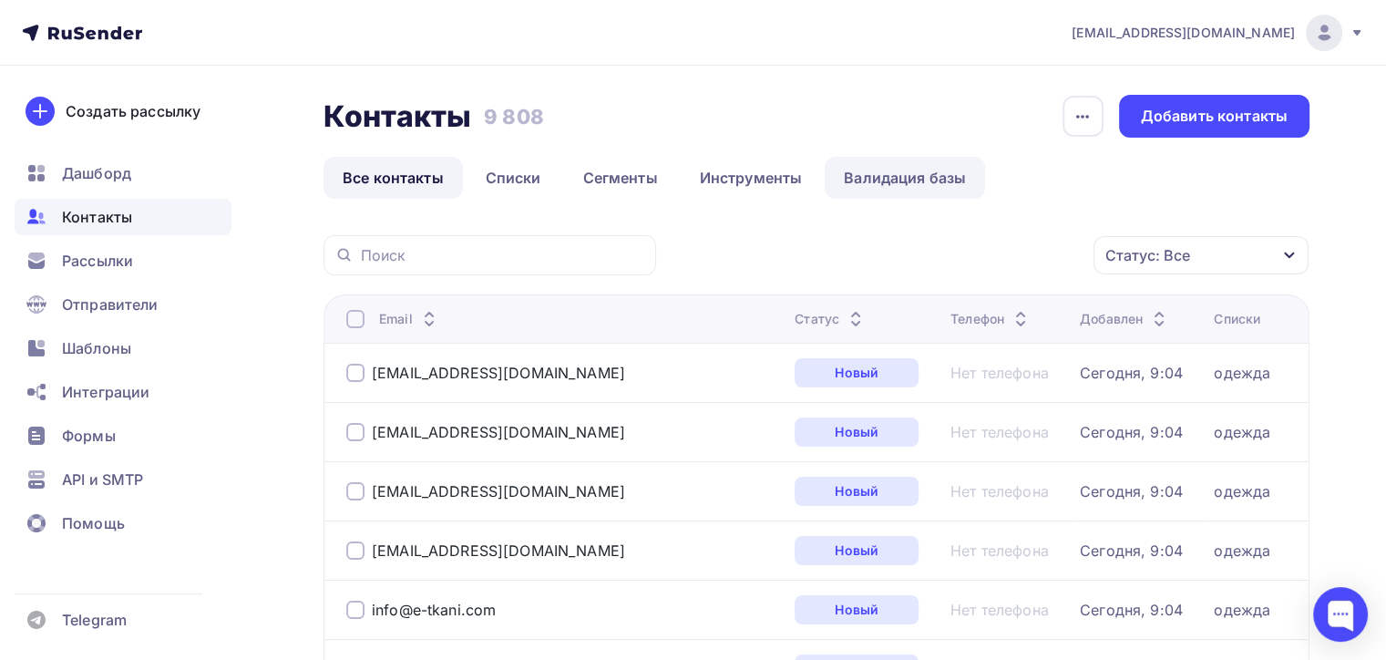
click at [904, 168] on link "Валидация базы" at bounding box center [905, 178] width 160 height 42
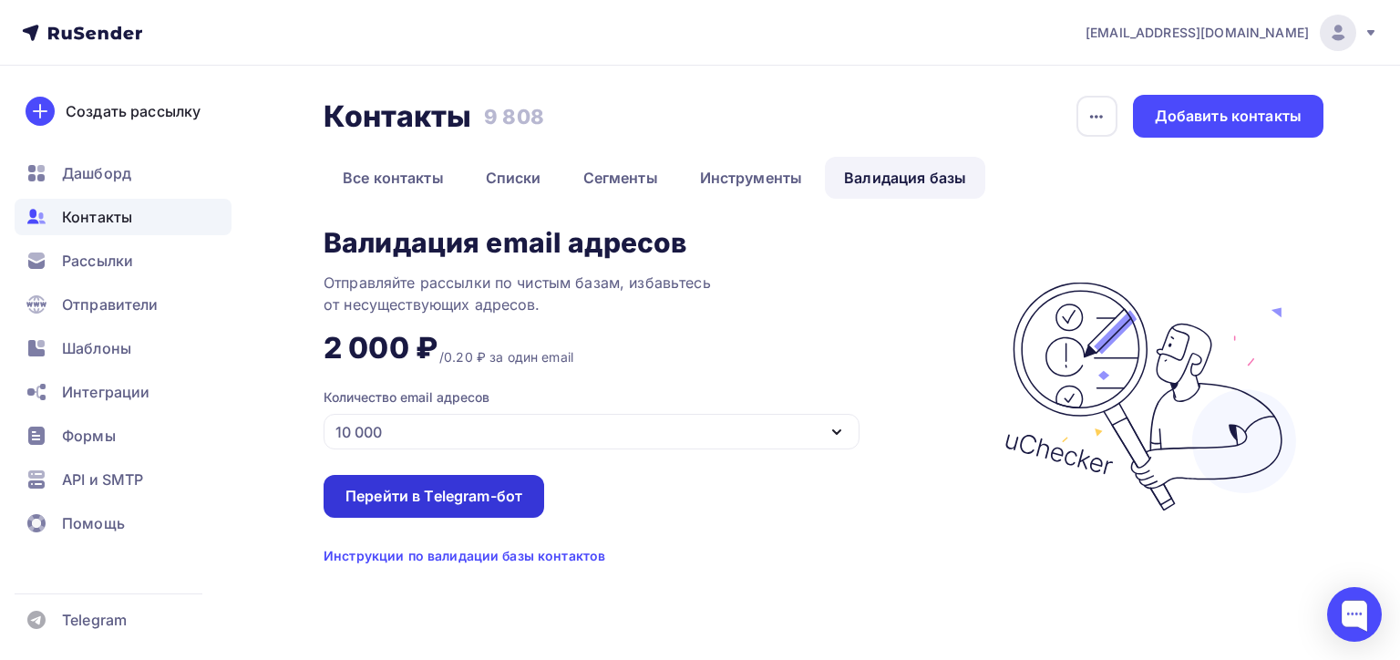
click at [406, 499] on div "Перейти в Telegram-бот" at bounding box center [433, 496] width 177 height 21
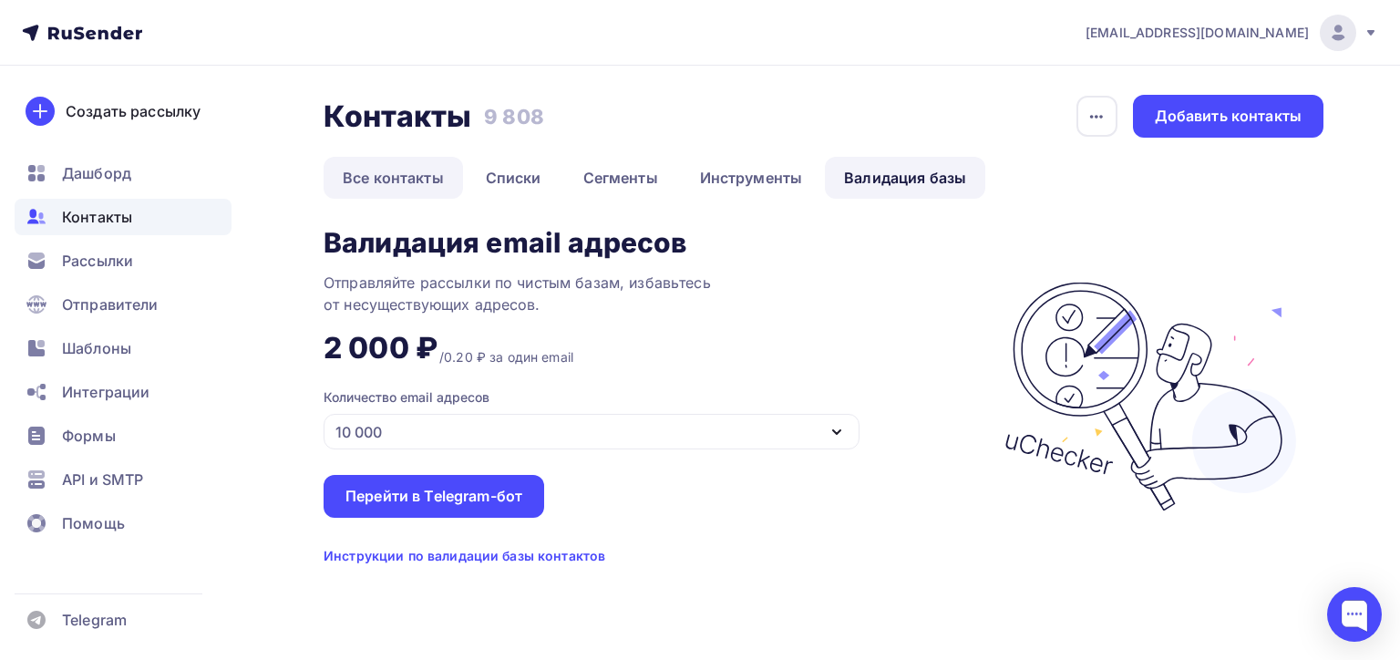
click at [419, 182] on link "Все контакты" at bounding box center [393, 178] width 139 height 42
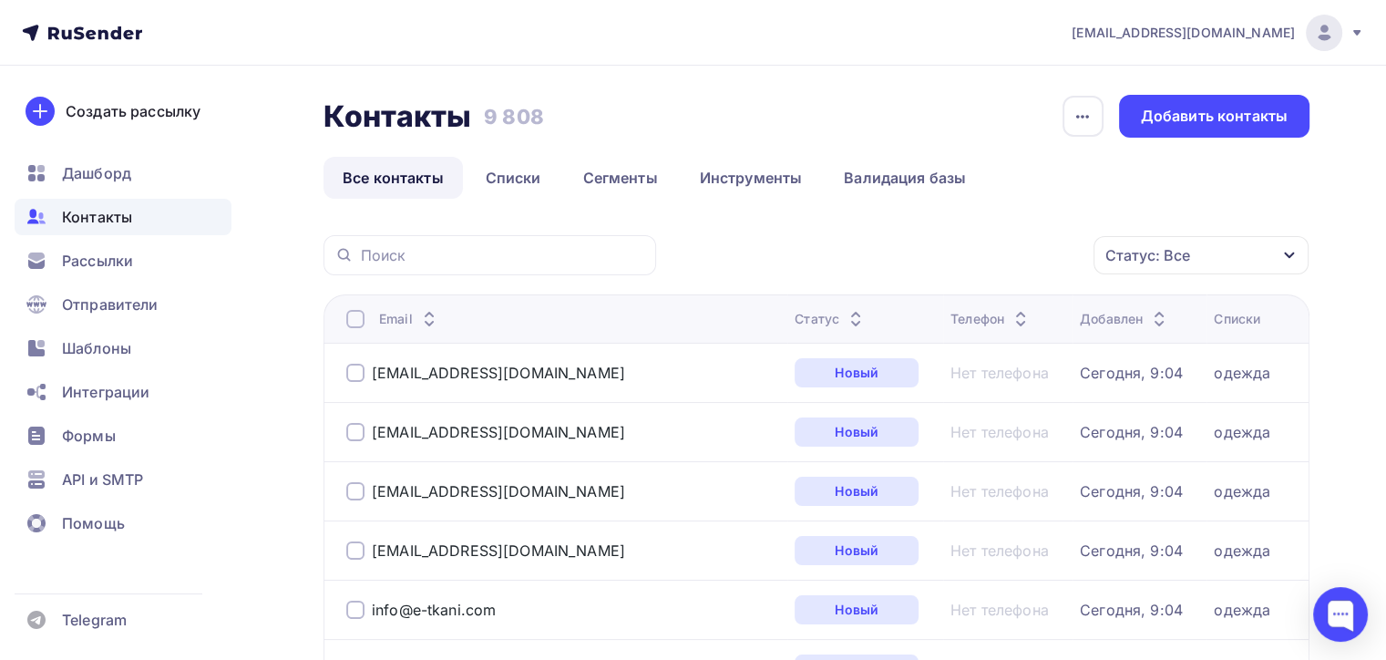
click at [1218, 252] on div "Статус: Все" at bounding box center [1201, 255] width 215 height 38
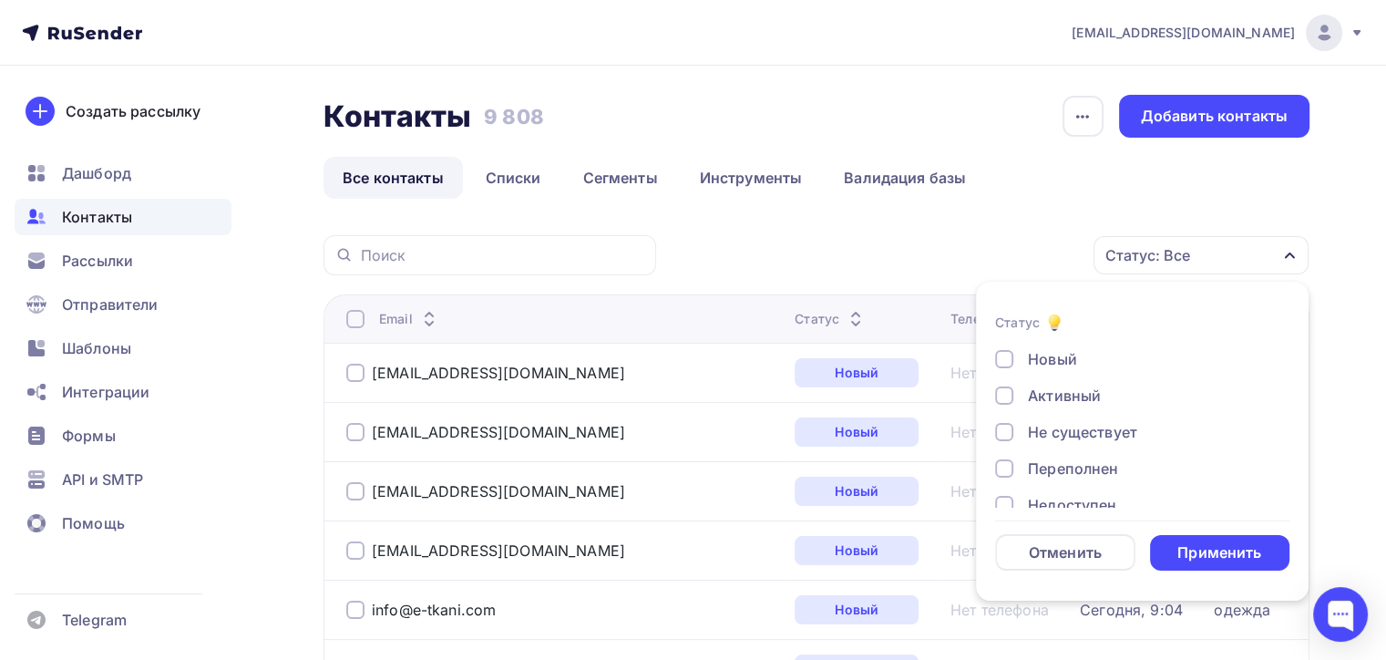
click at [1142, 261] on div "Статус: Все" at bounding box center [1147, 255] width 85 height 22
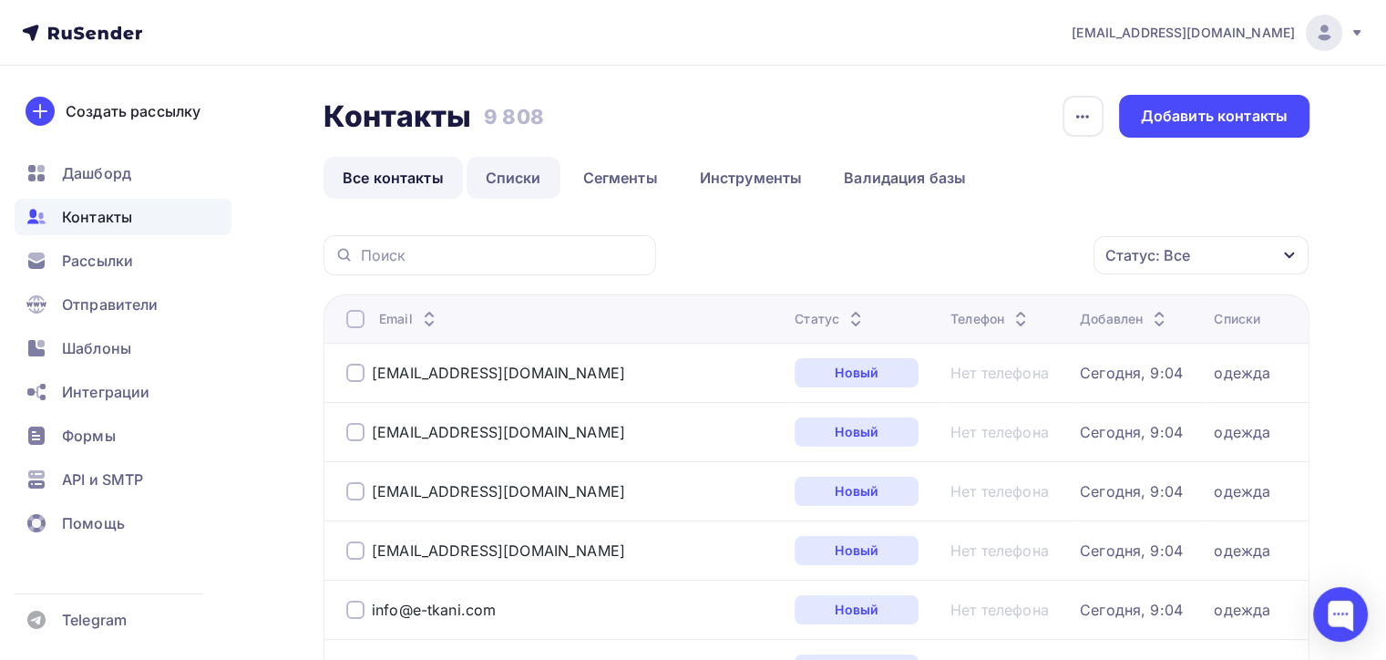
click at [540, 180] on link "Списки" at bounding box center [514, 178] width 94 height 42
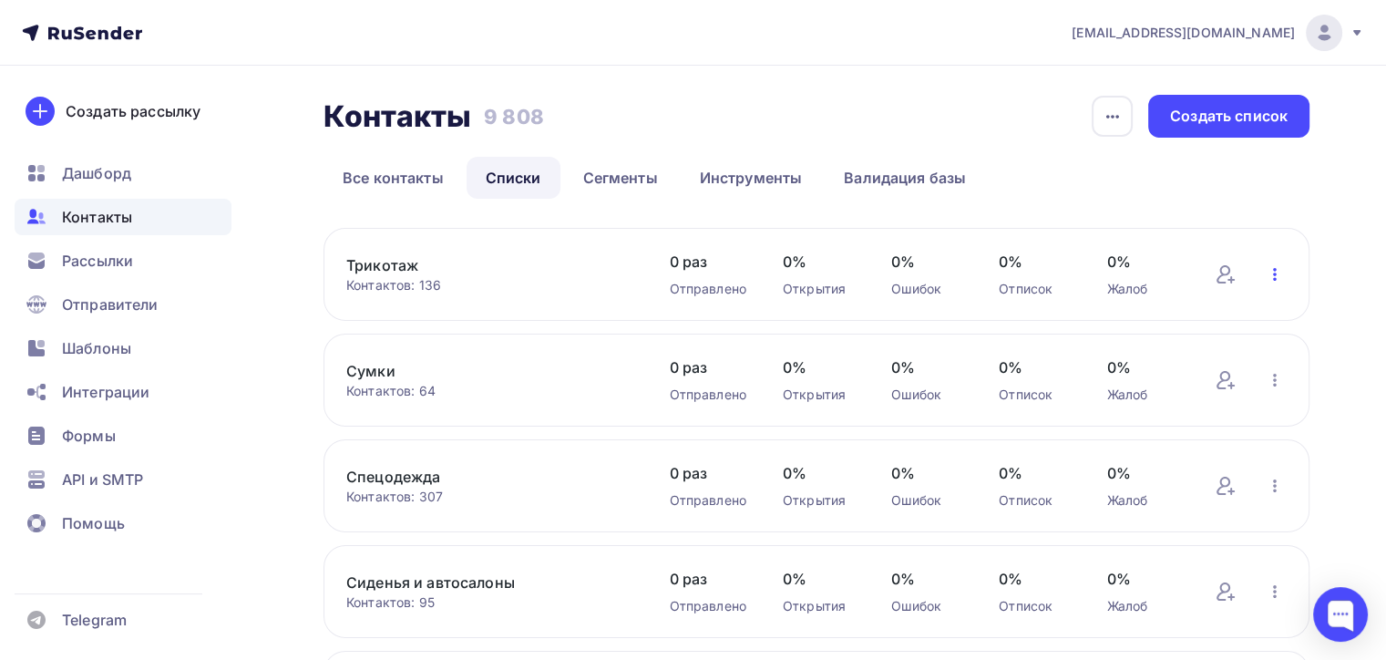
click at [1280, 270] on icon "button" at bounding box center [1275, 274] width 22 height 22
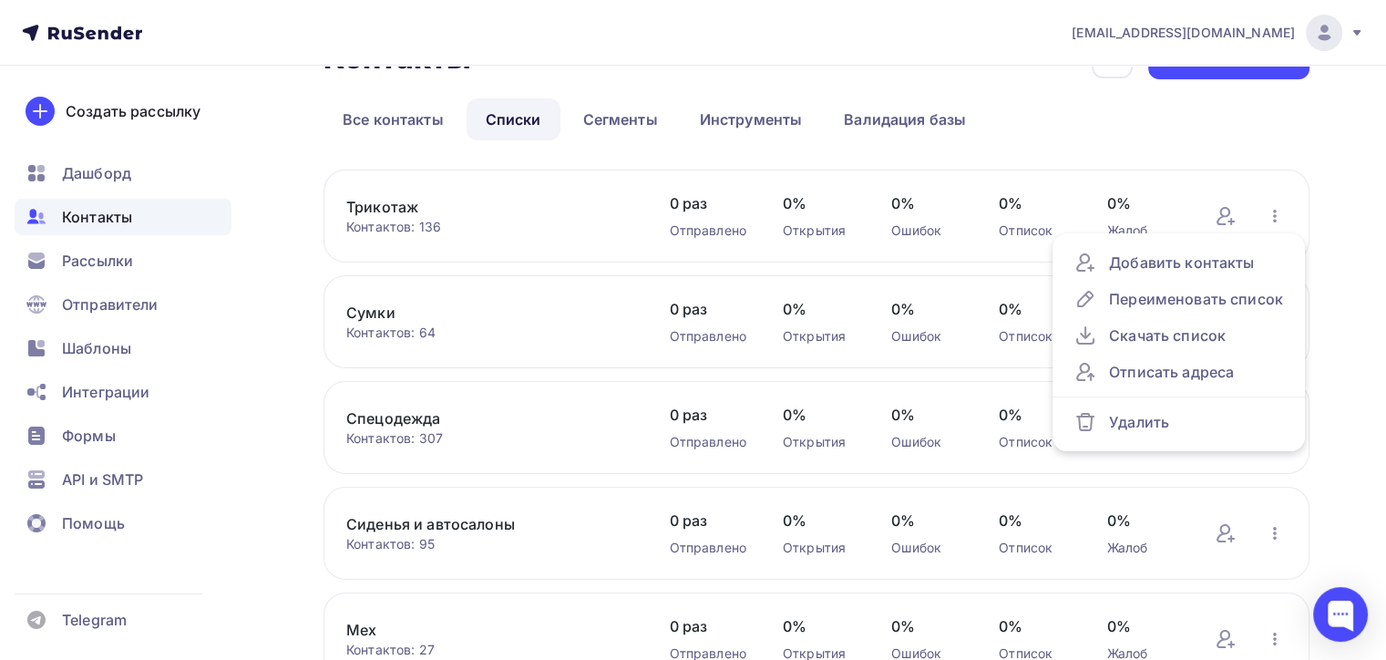
scroll to position [91, 0]
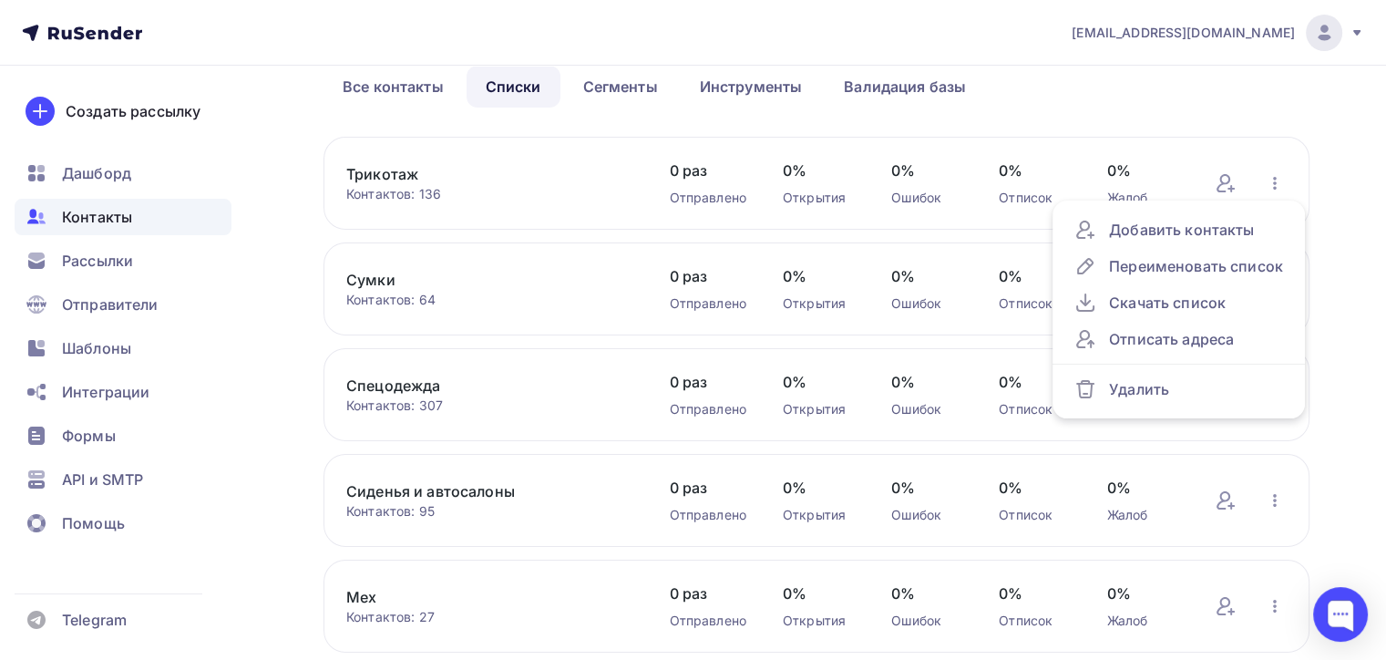
click at [1308, 119] on div "Контакты Контакты 9 808 9 808 История импорта Создать список Все контакты Списк…" at bounding box center [817, 627] width 986 height 1246
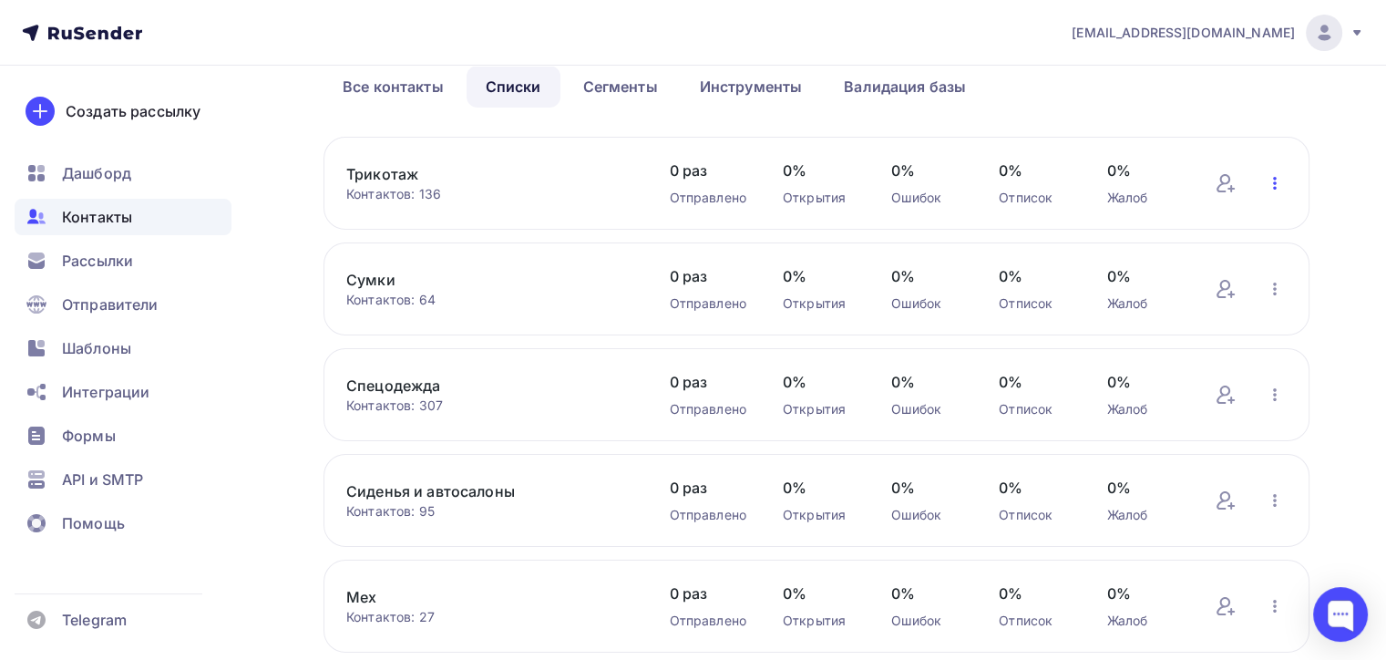
click at [1268, 182] on icon "button" at bounding box center [1275, 183] width 22 height 22
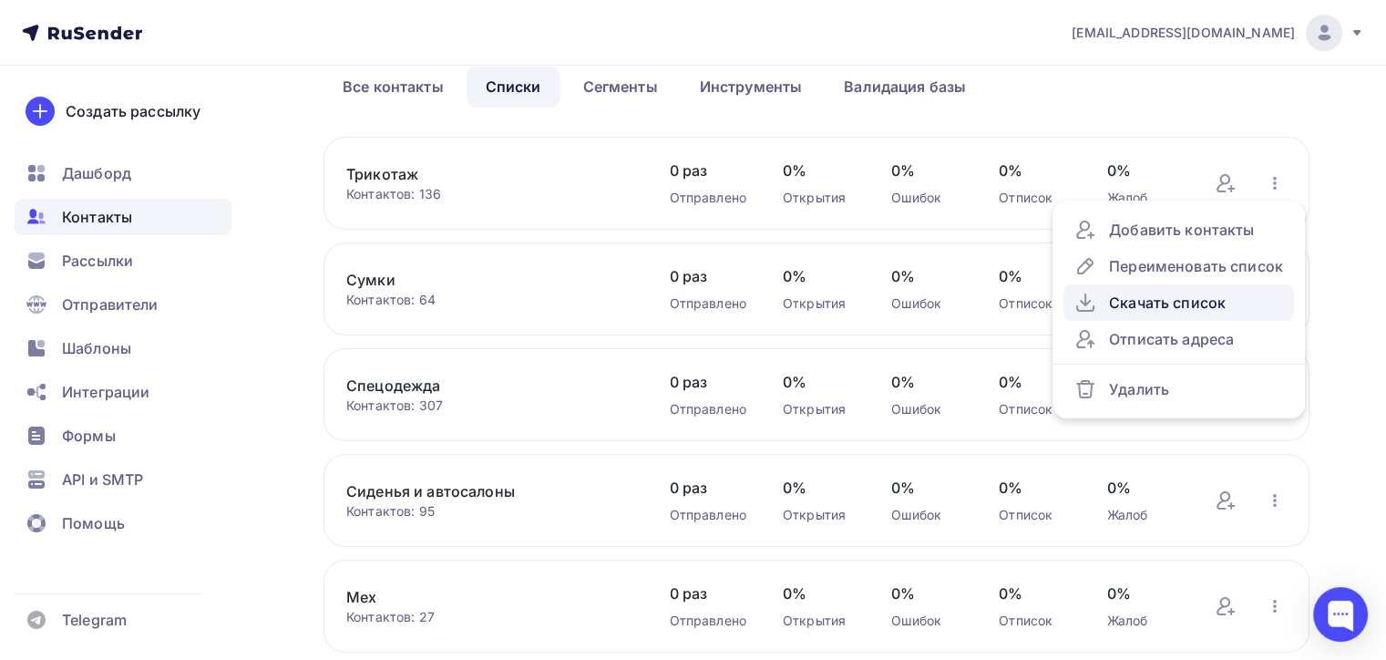
click at [1136, 294] on div "Скачать список" at bounding box center [1179, 303] width 209 height 22
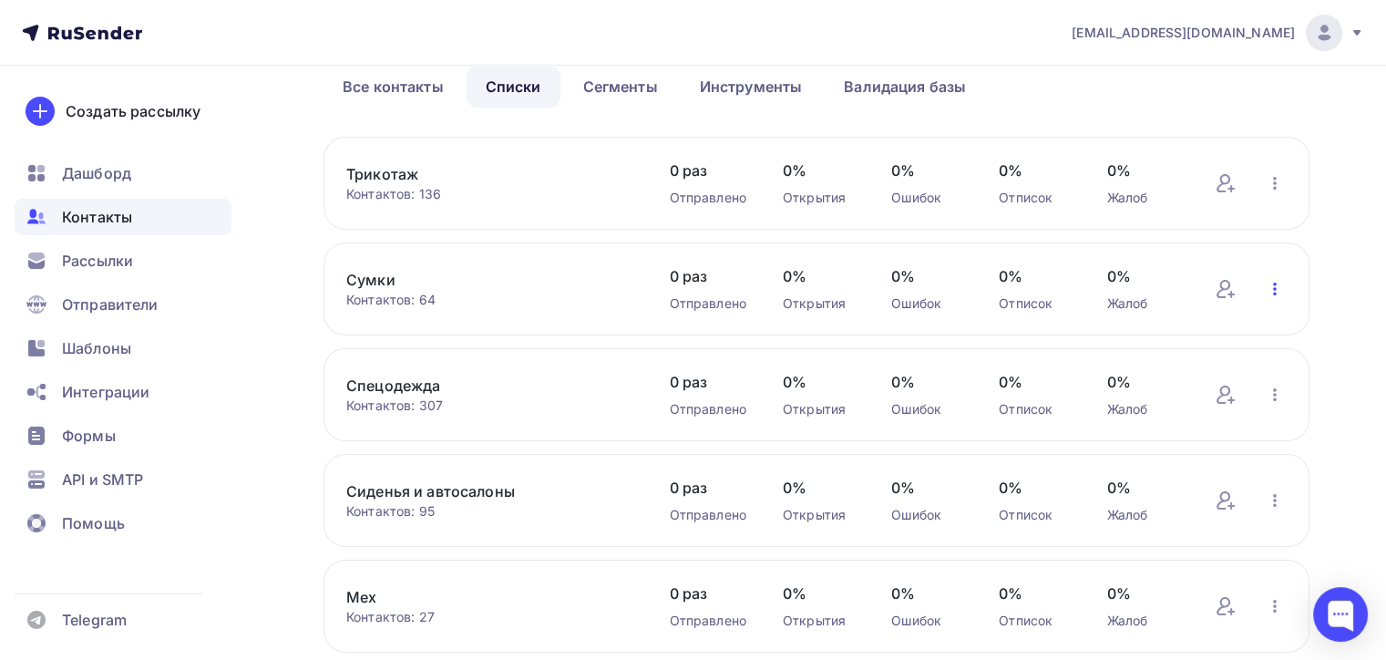
click at [1276, 293] on icon "button" at bounding box center [1275, 289] width 4 height 13
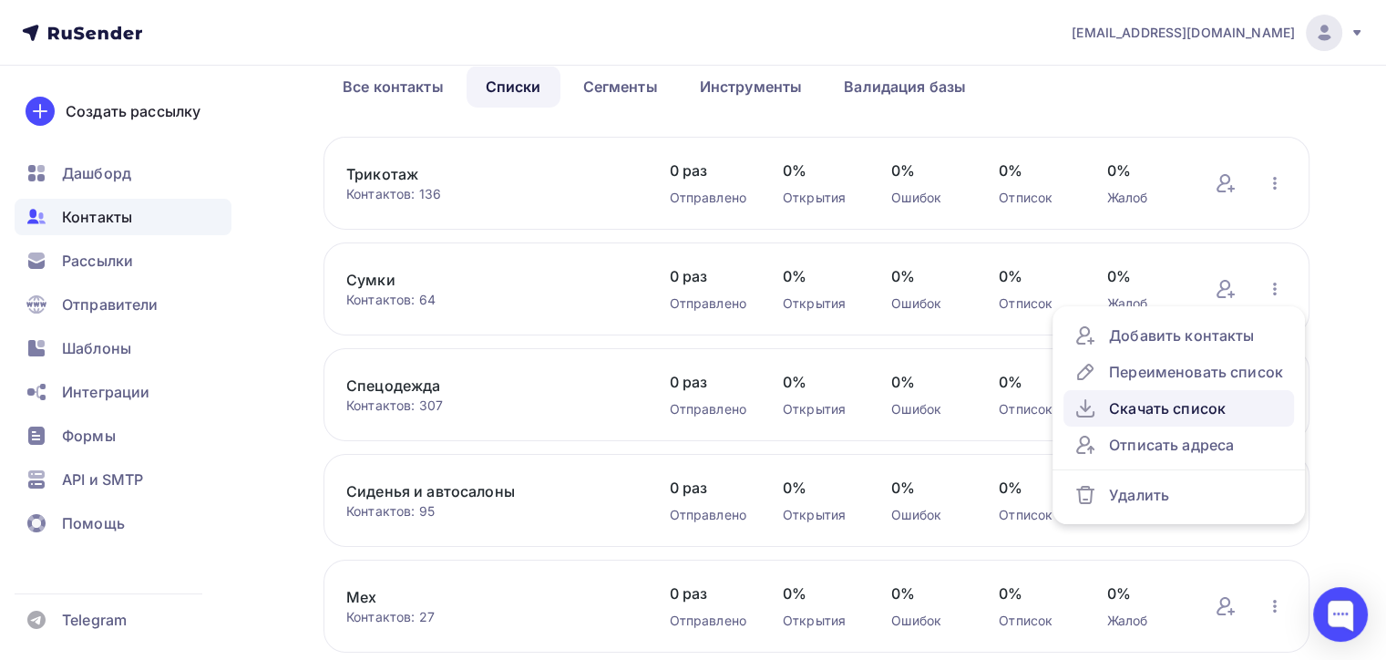
click at [1160, 407] on div "Скачать список" at bounding box center [1179, 408] width 209 height 22
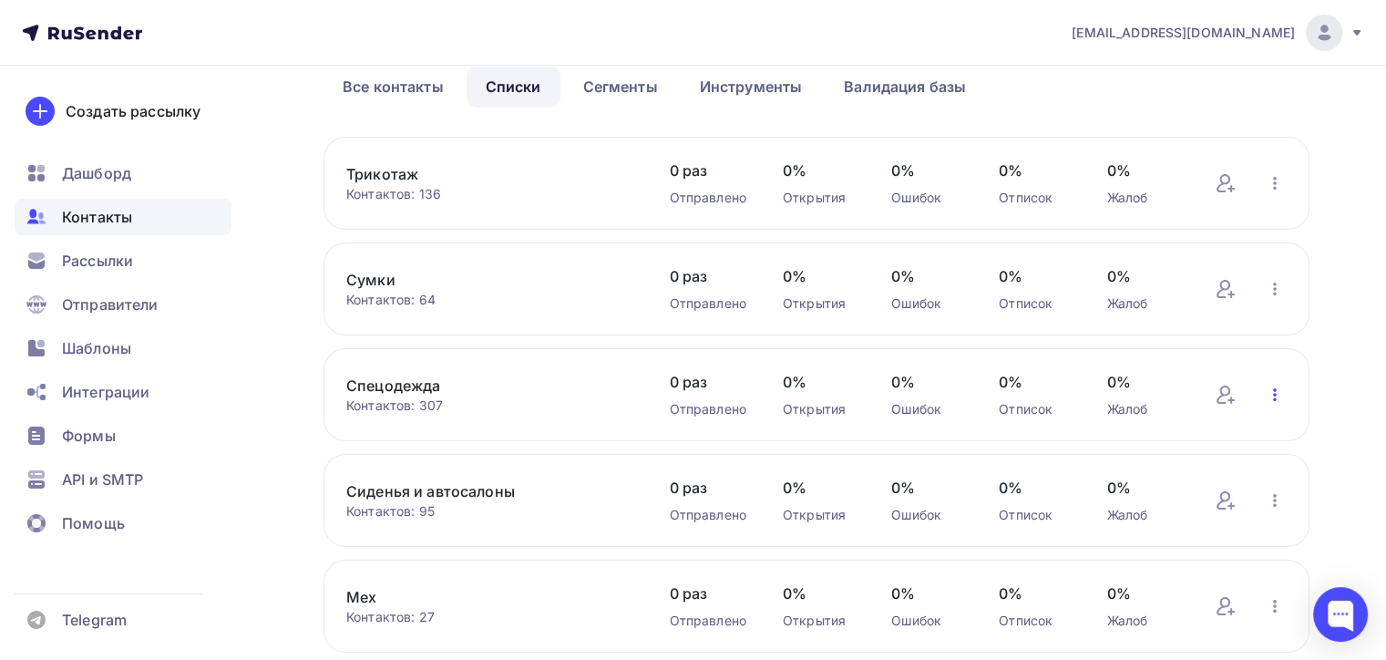
click at [1272, 391] on icon "button" at bounding box center [1275, 395] width 22 height 22
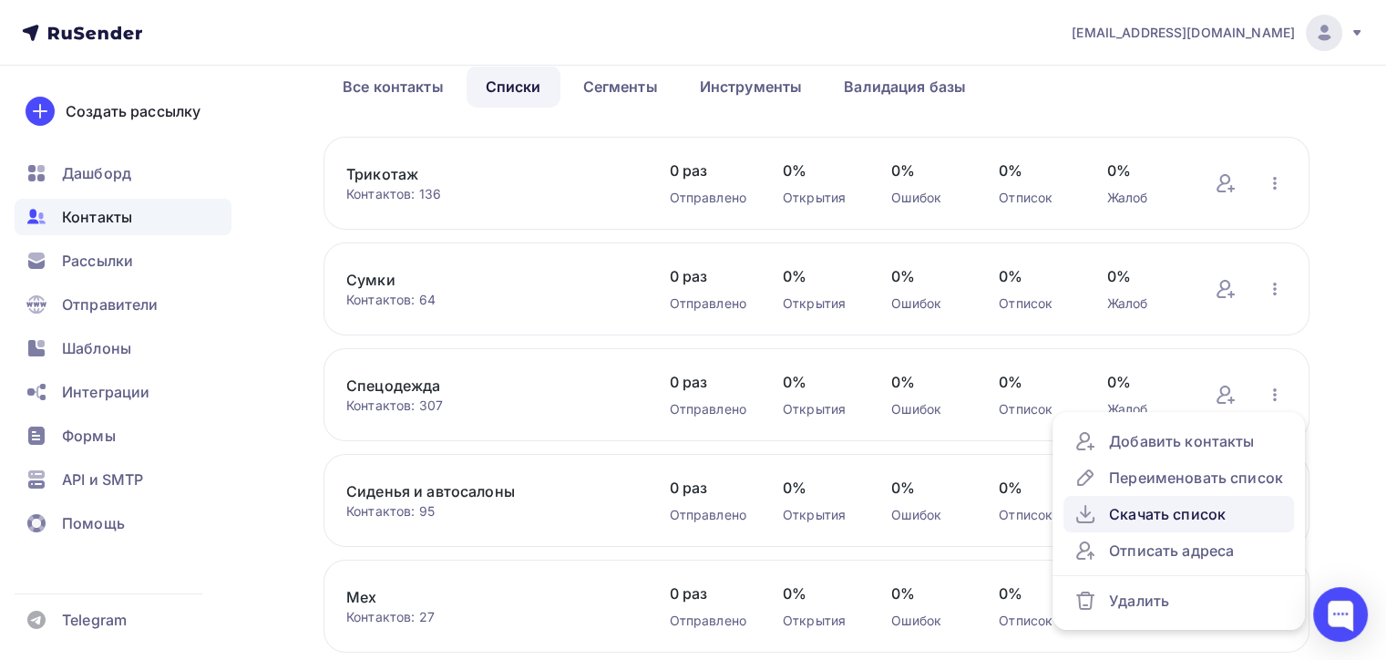
click at [1174, 511] on div "Скачать список" at bounding box center [1179, 514] width 209 height 22
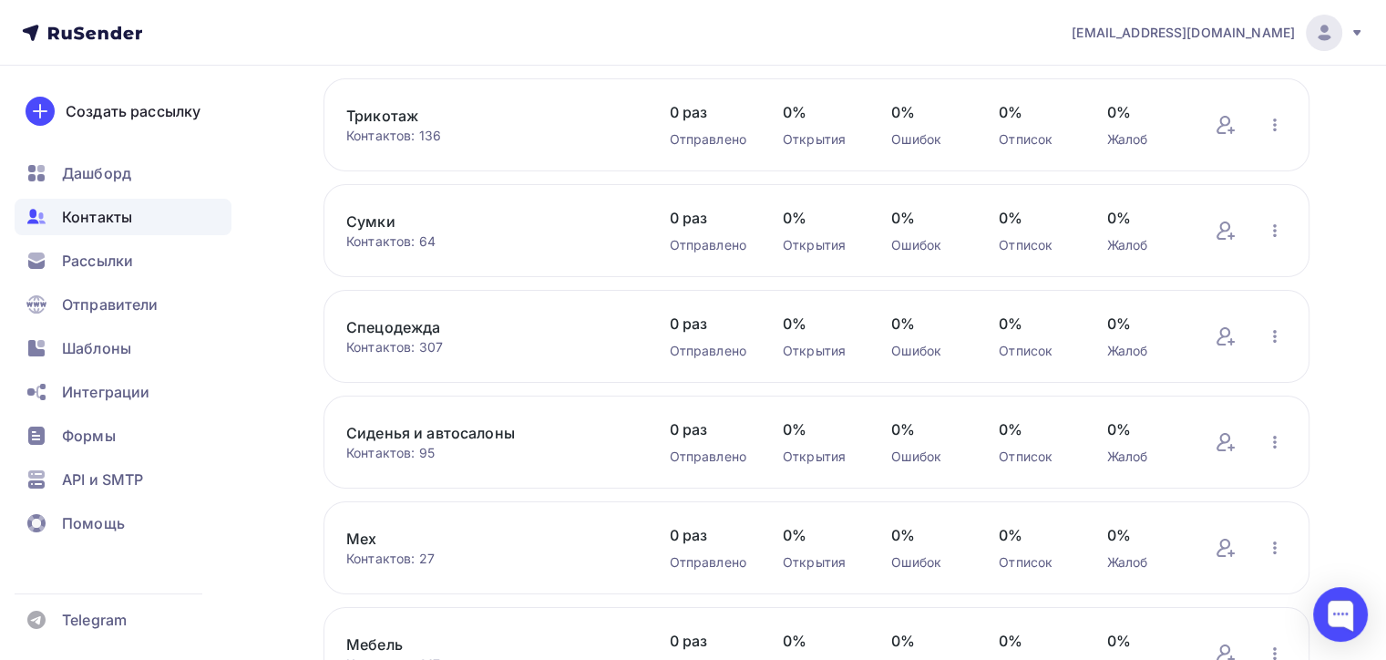
scroll to position [182, 0]
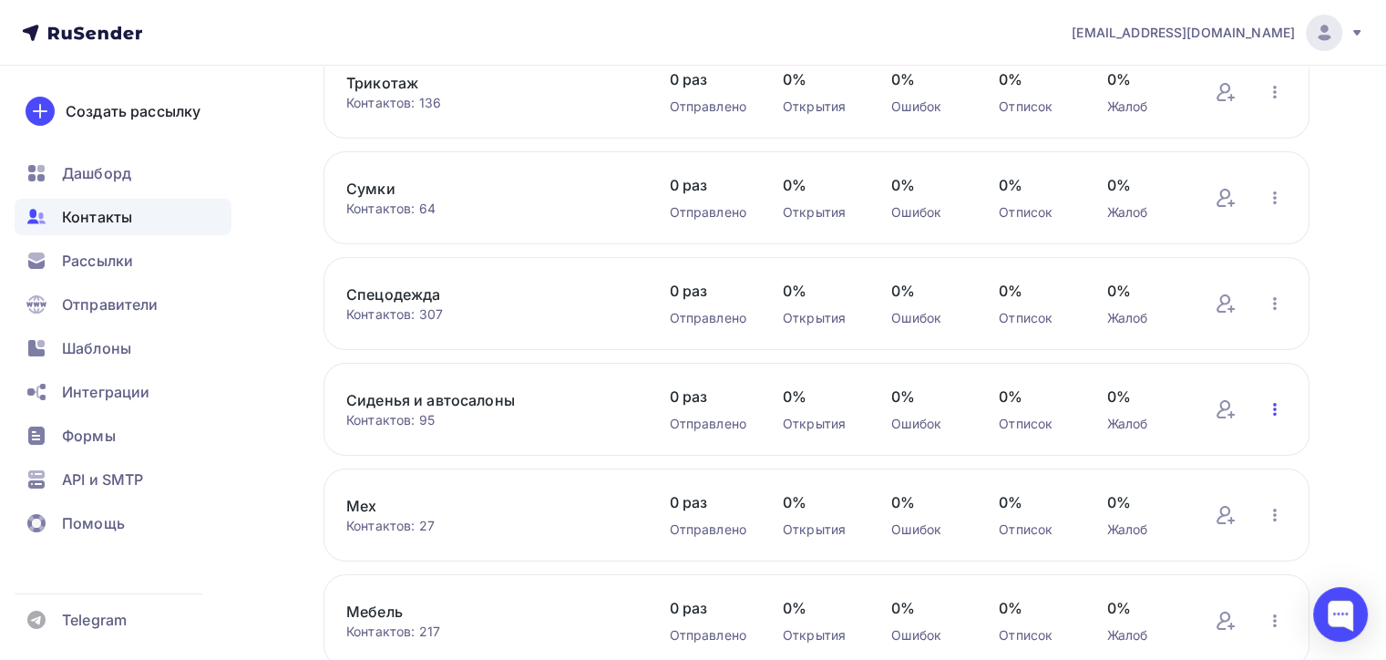
click at [1276, 402] on icon "button" at bounding box center [1275, 409] width 22 height 22
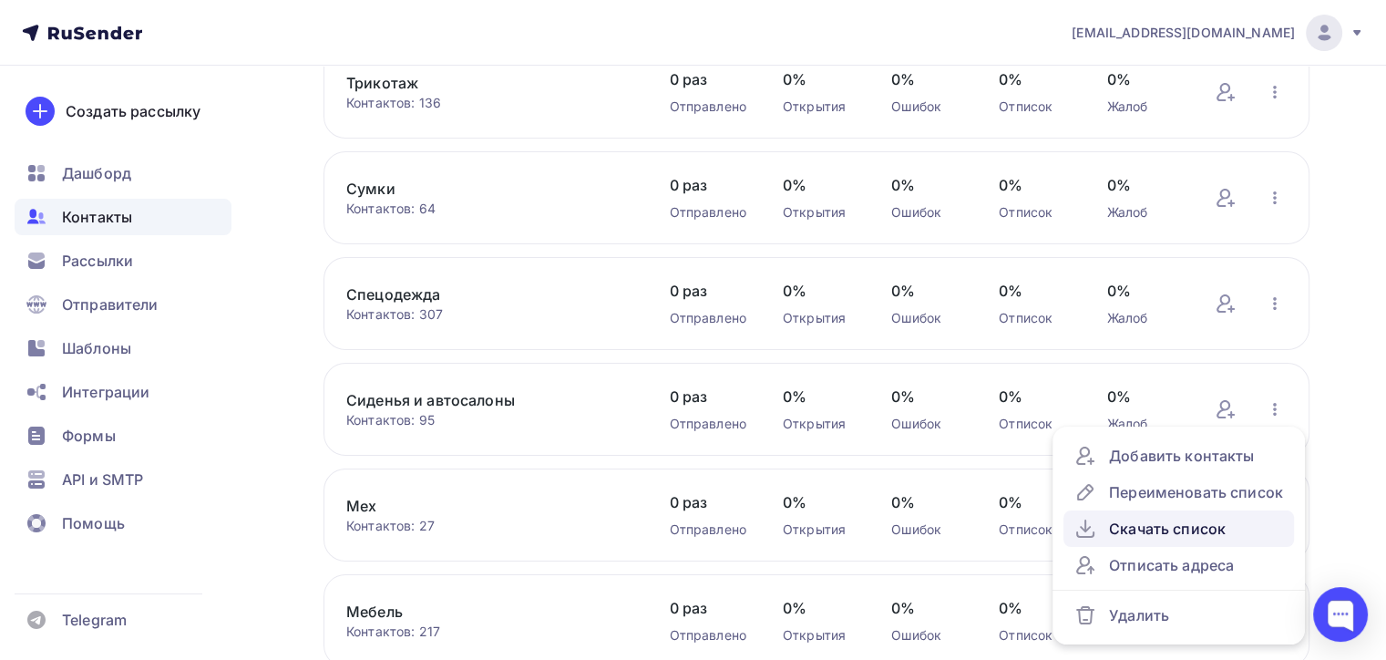
click at [1184, 515] on link "Скачать список" at bounding box center [1179, 528] width 231 height 36
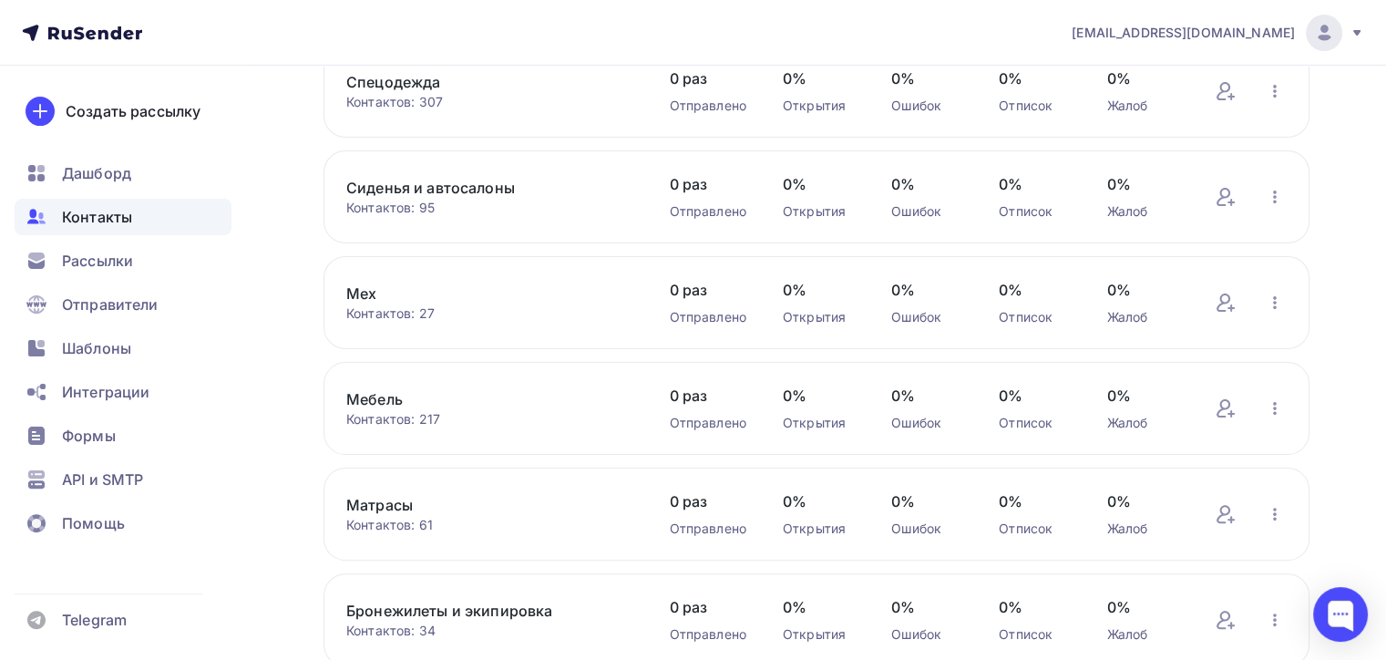
scroll to position [456, 0]
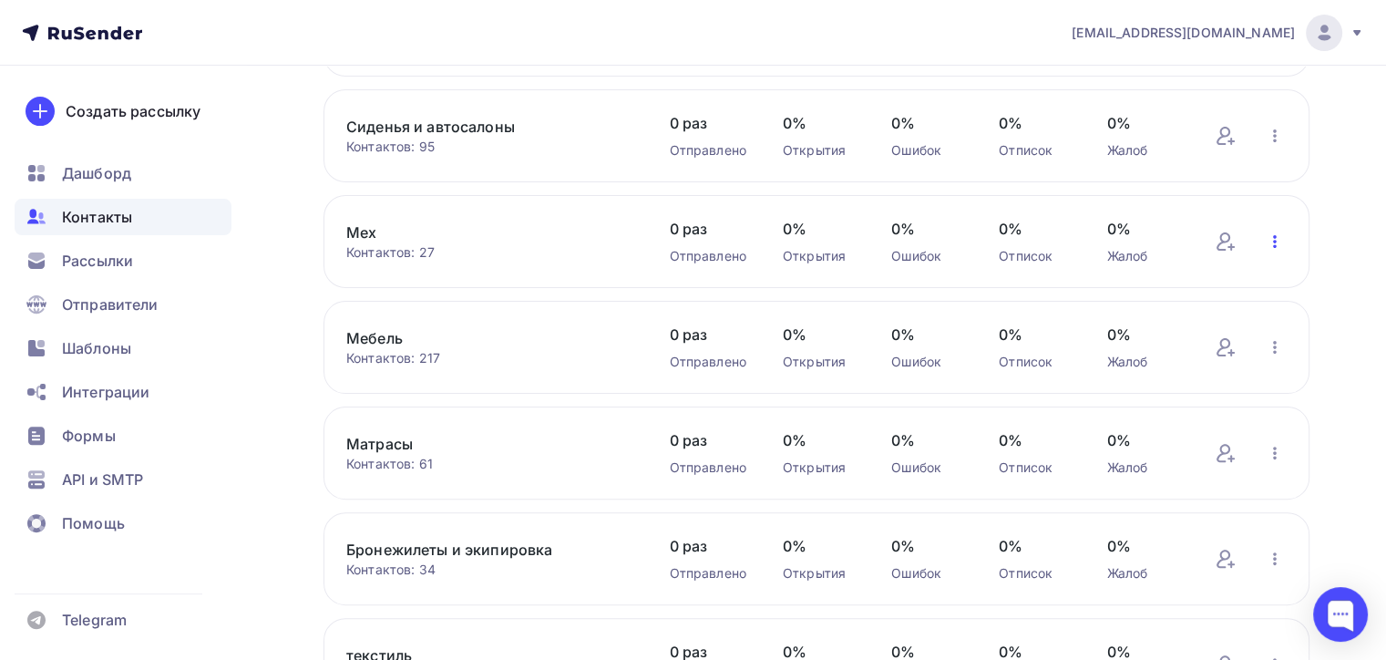
click at [1272, 238] on icon "button" at bounding box center [1275, 242] width 22 height 22
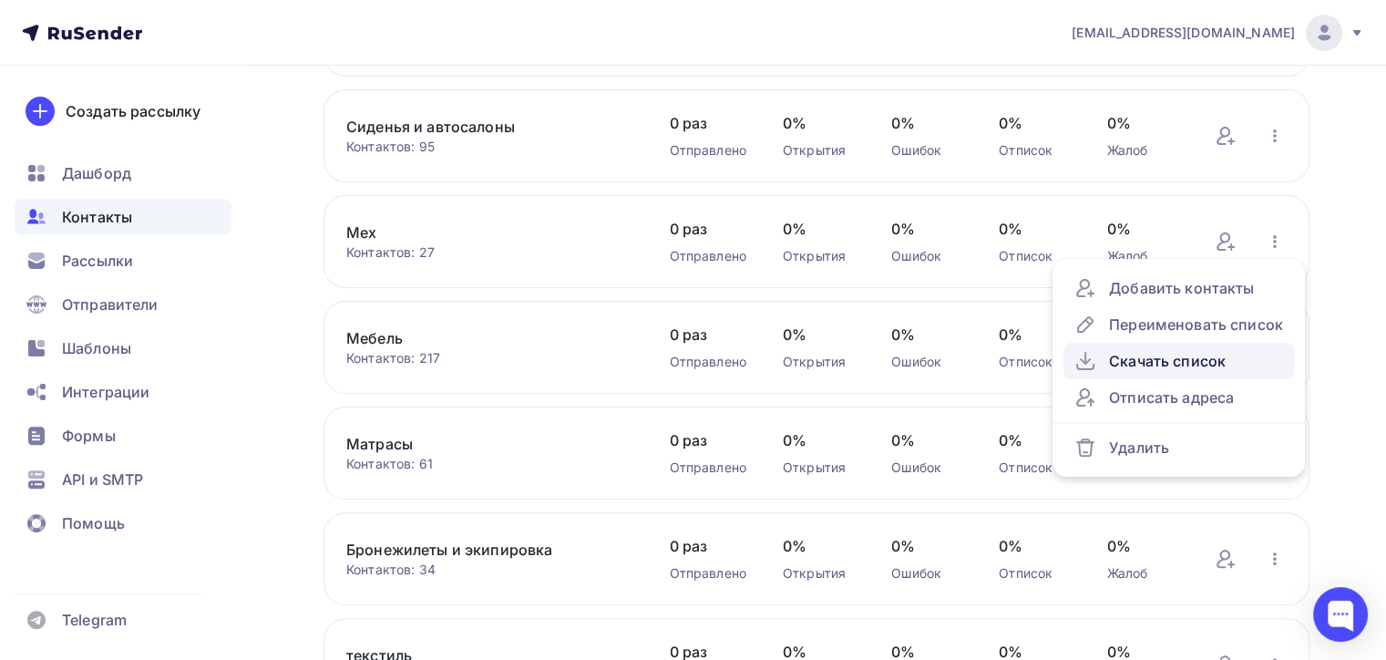
click at [1163, 353] on div "Скачать список" at bounding box center [1179, 361] width 209 height 22
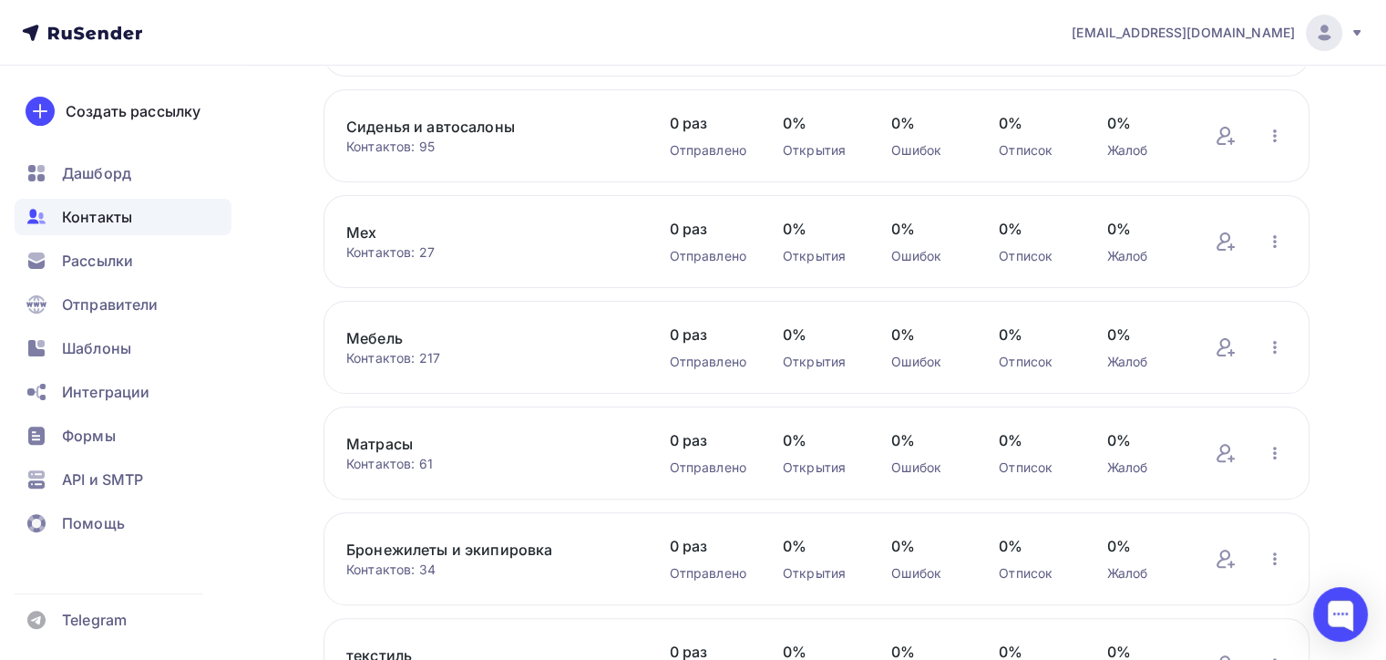
click at [1288, 346] on div "Мебель Контактов: 217 Добавить контакты Переименовать список Скачать список Отп…" at bounding box center [817, 347] width 986 height 93
click at [1274, 348] on icon "button" at bounding box center [1275, 347] width 4 height 13
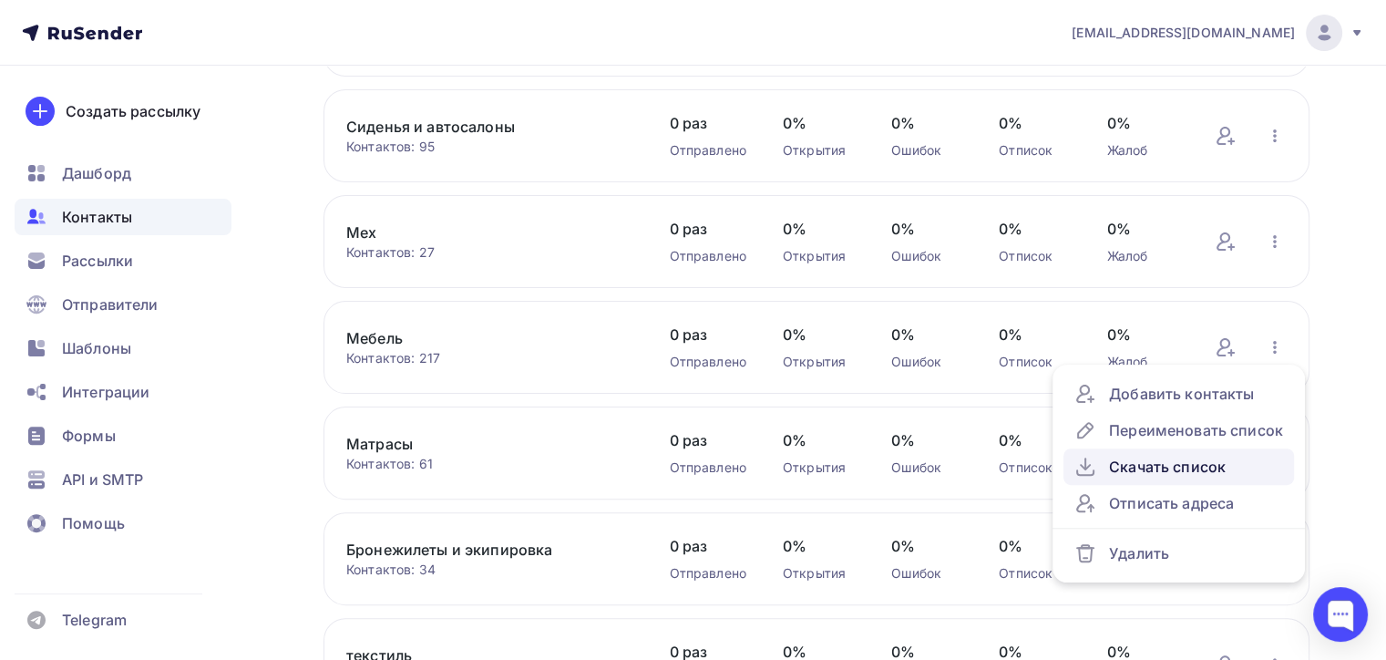
click at [1163, 468] on div "Скачать список" at bounding box center [1179, 467] width 209 height 22
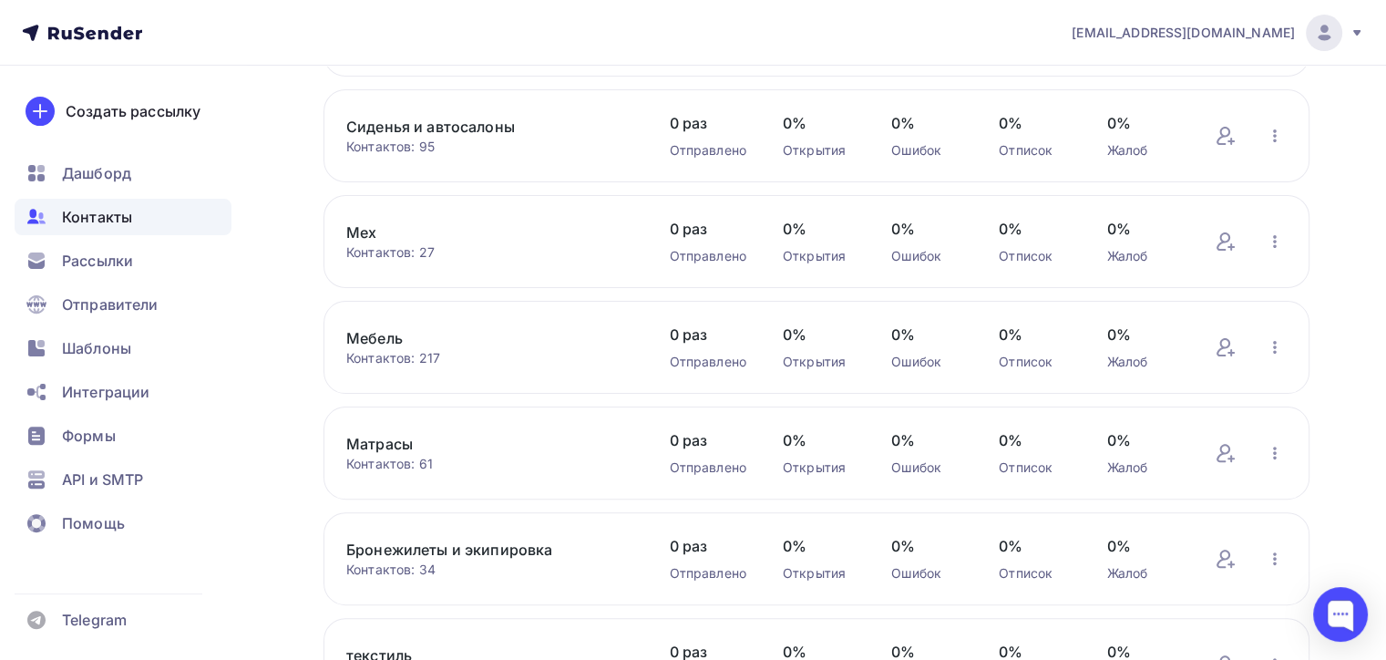
scroll to position [547, 0]
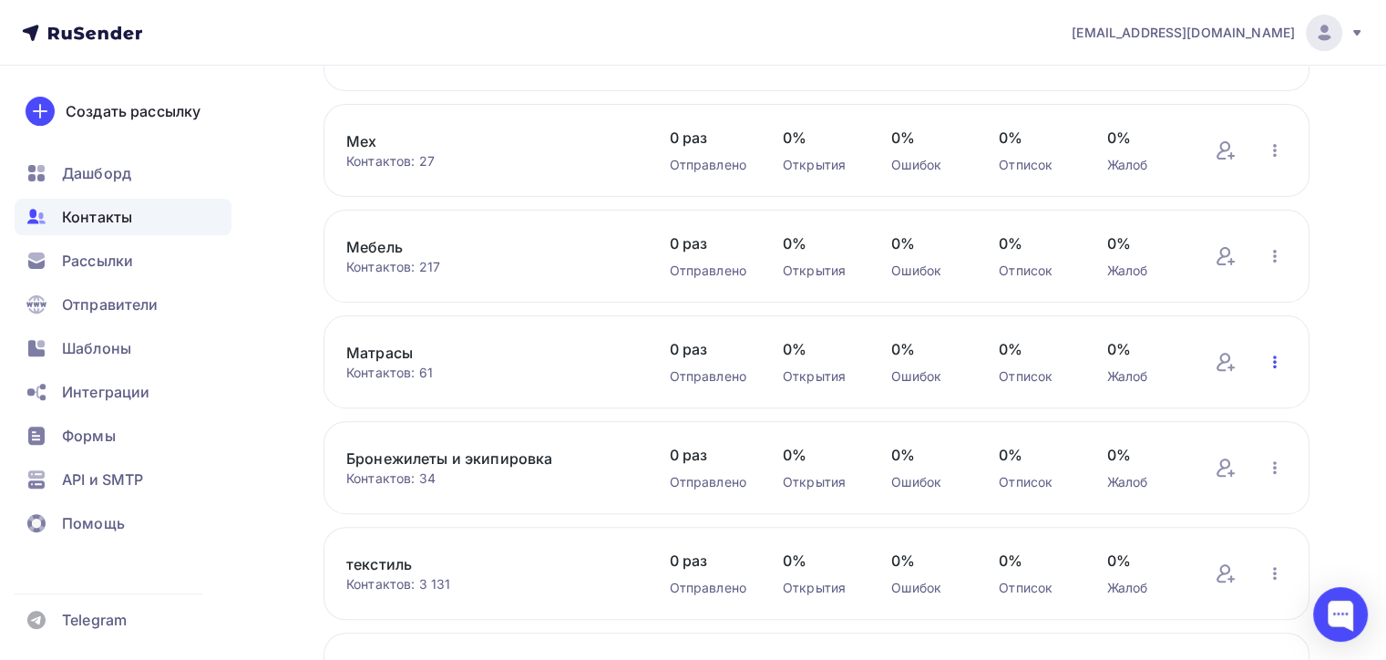
click at [1278, 352] on icon "button" at bounding box center [1275, 362] width 22 height 22
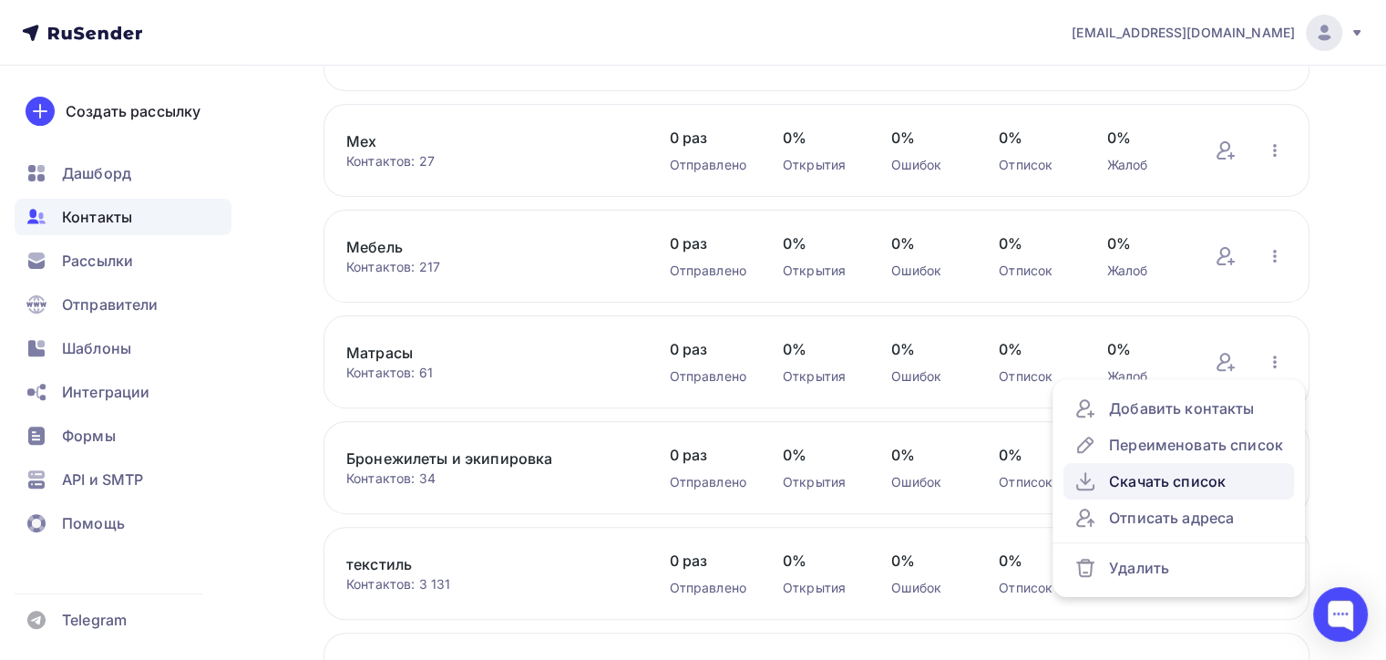
click at [1181, 486] on div "Скачать список" at bounding box center [1179, 481] width 209 height 22
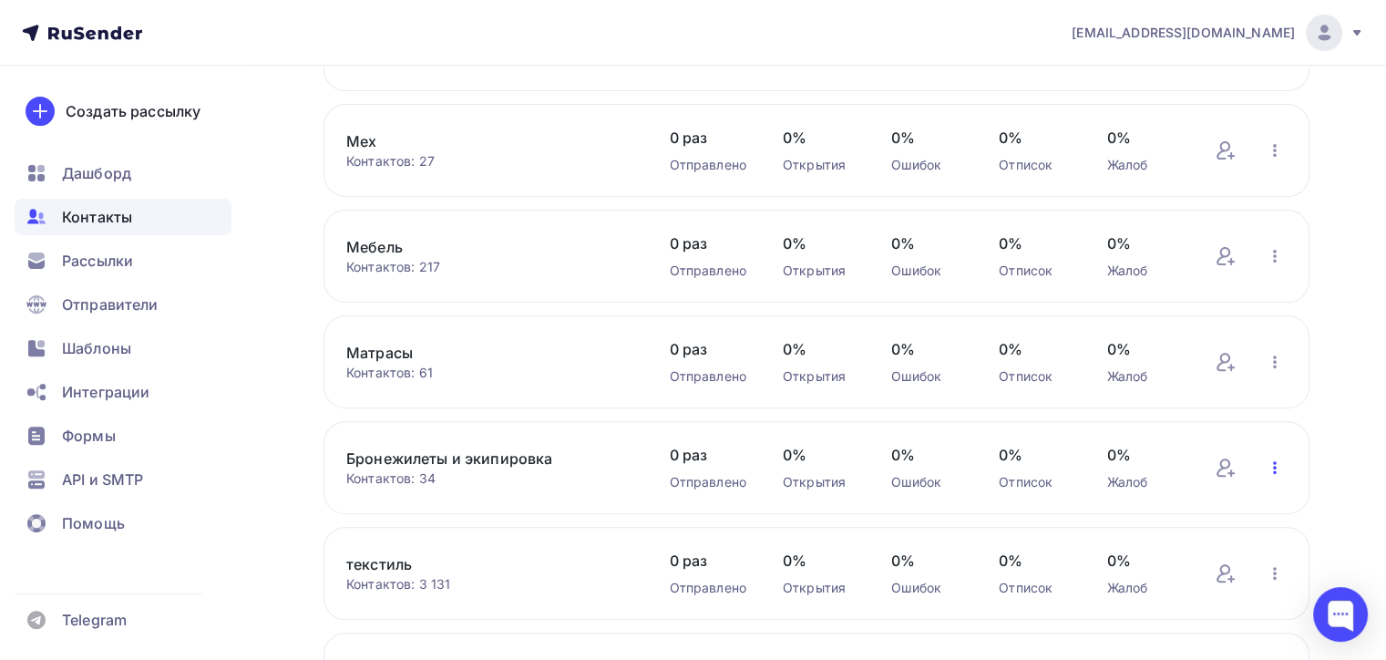
click at [1276, 474] on icon "button" at bounding box center [1275, 468] width 22 height 22
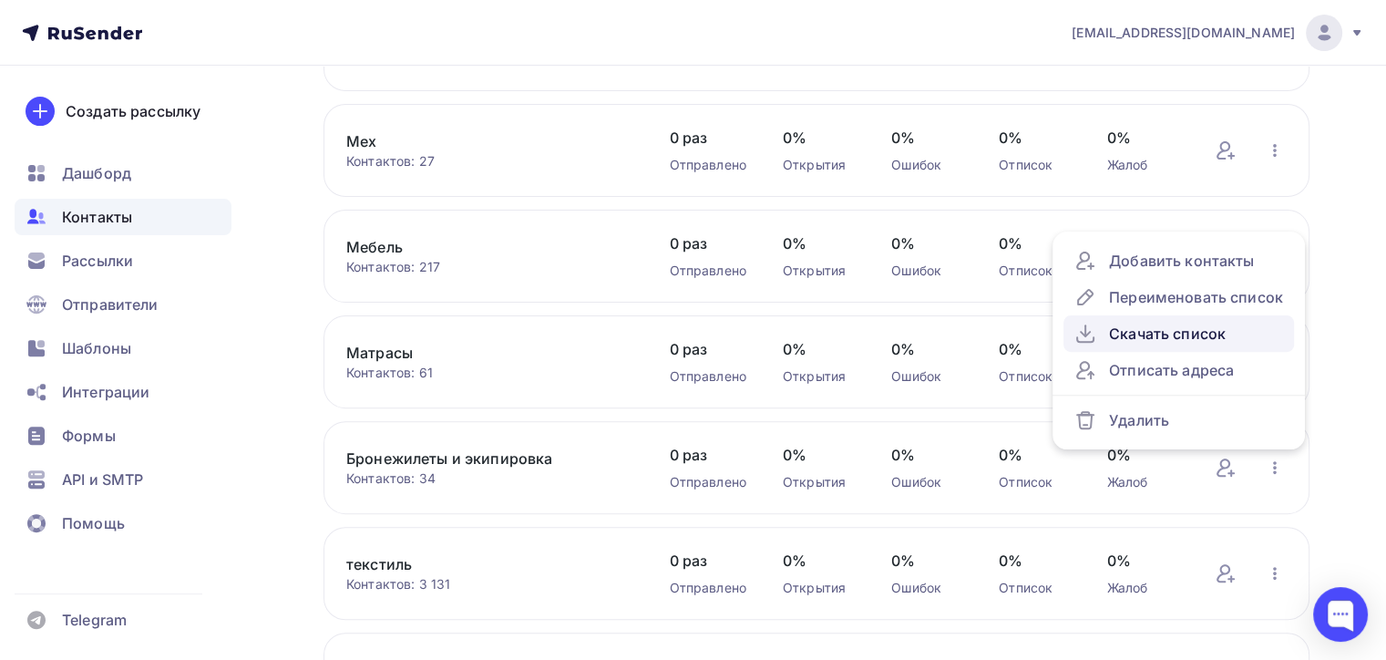
click at [1134, 328] on div "Скачать список" at bounding box center [1179, 334] width 209 height 22
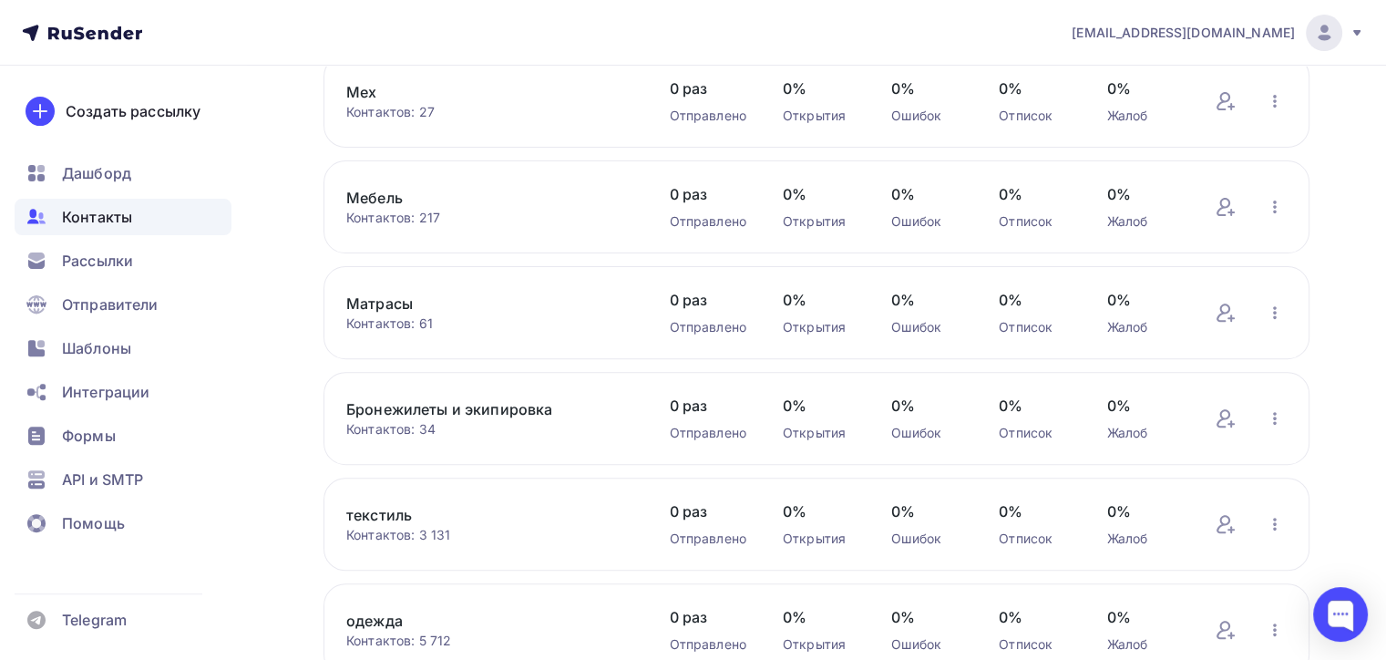
scroll to position [729, 0]
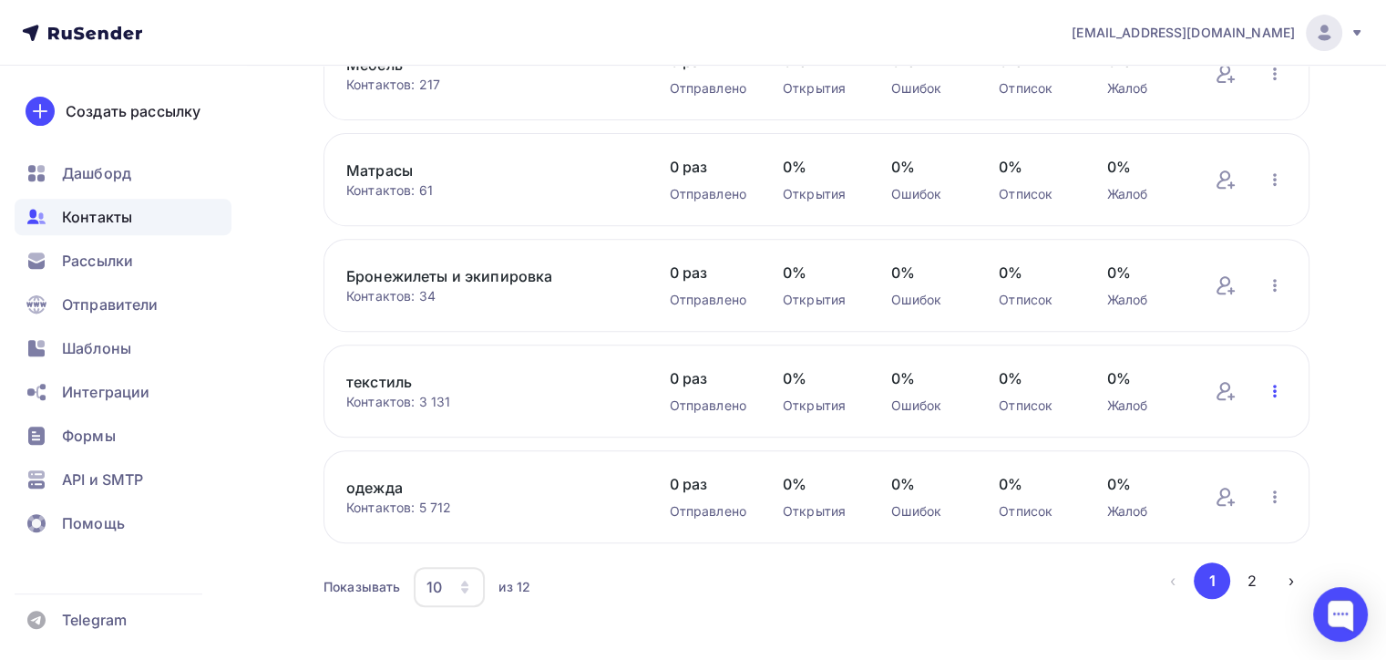
click at [1276, 382] on icon "button" at bounding box center [1275, 391] width 22 height 22
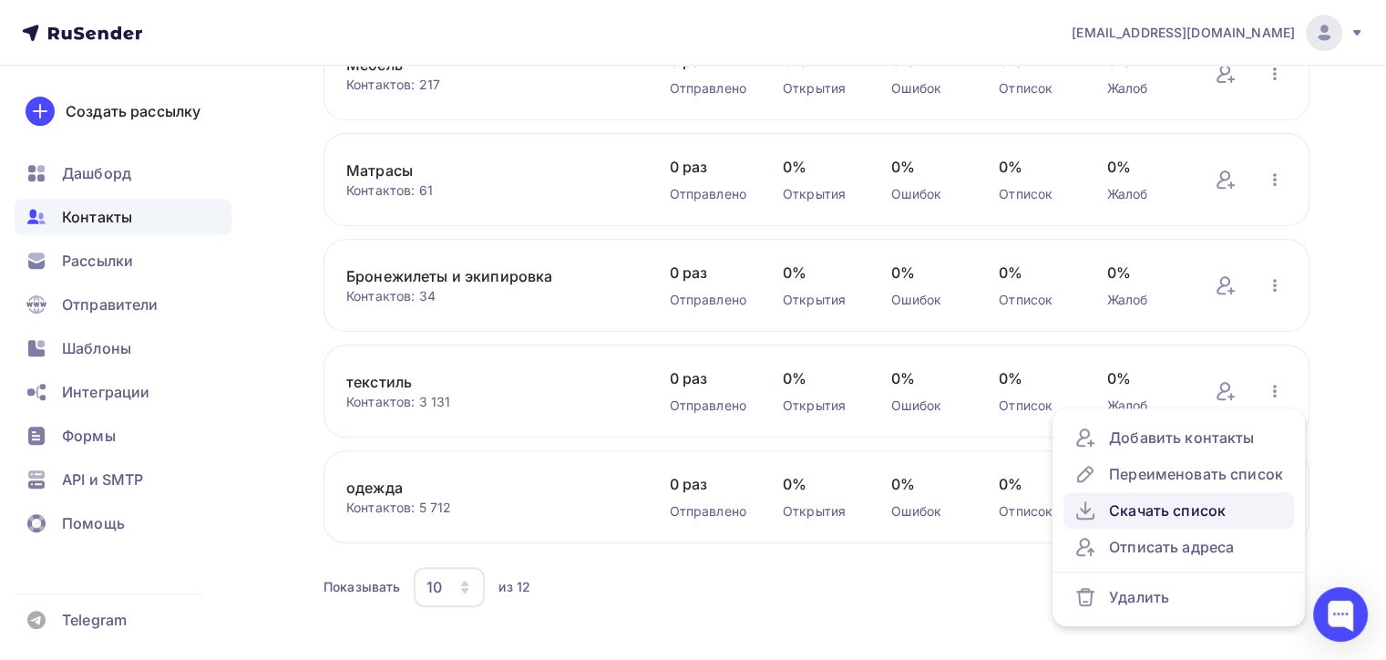
click at [1150, 518] on div "Скачать список" at bounding box center [1179, 510] width 209 height 22
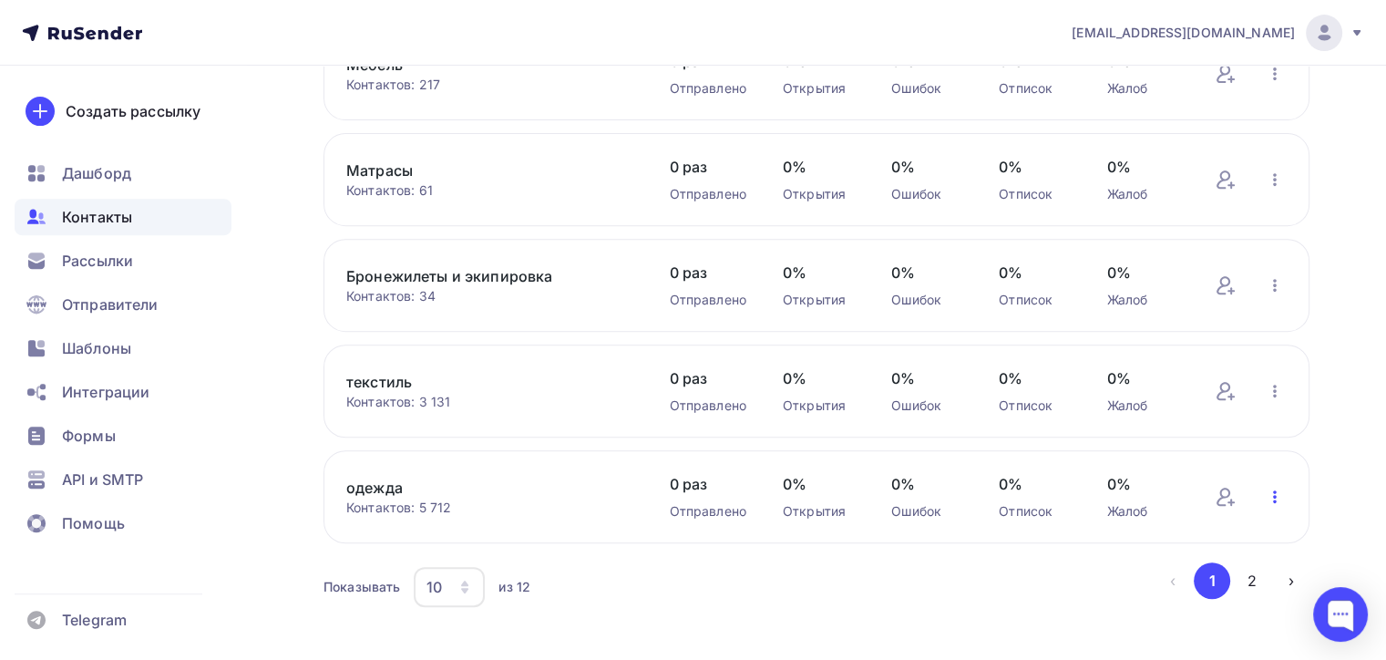
click at [1272, 488] on icon "button" at bounding box center [1275, 497] width 22 height 22
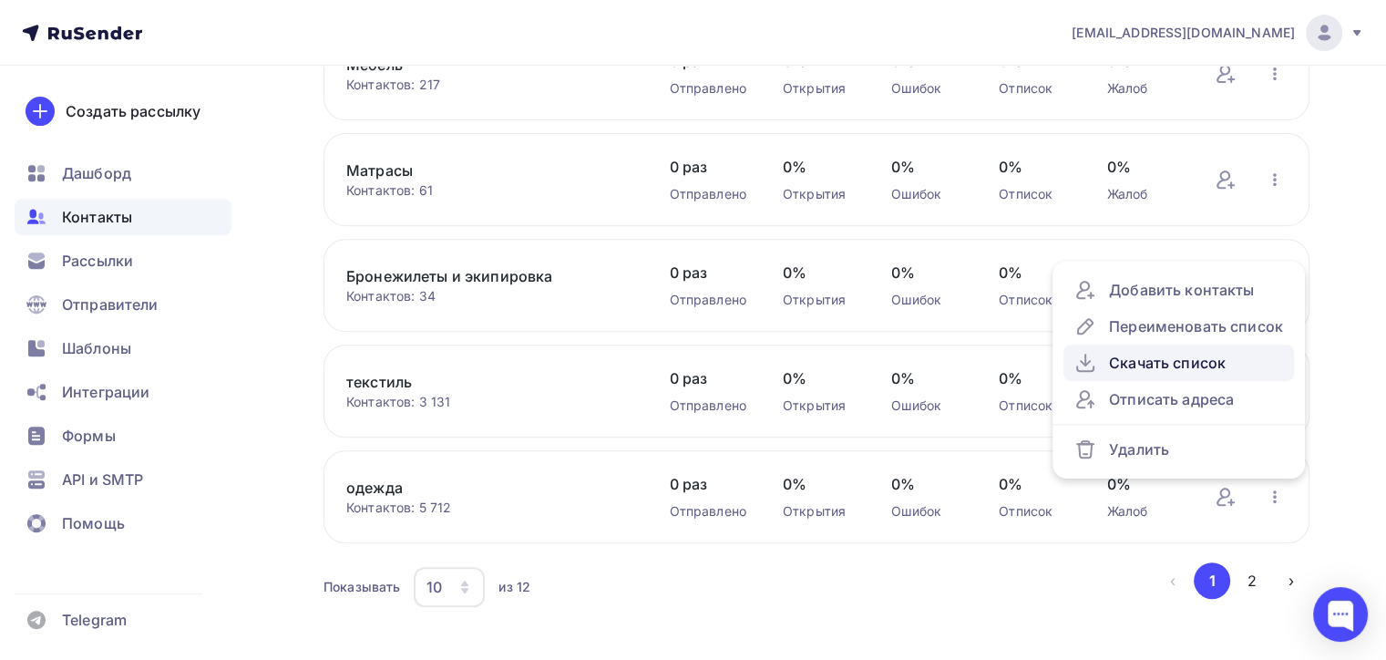
click at [1157, 363] on div "Скачать список" at bounding box center [1179, 363] width 209 height 22
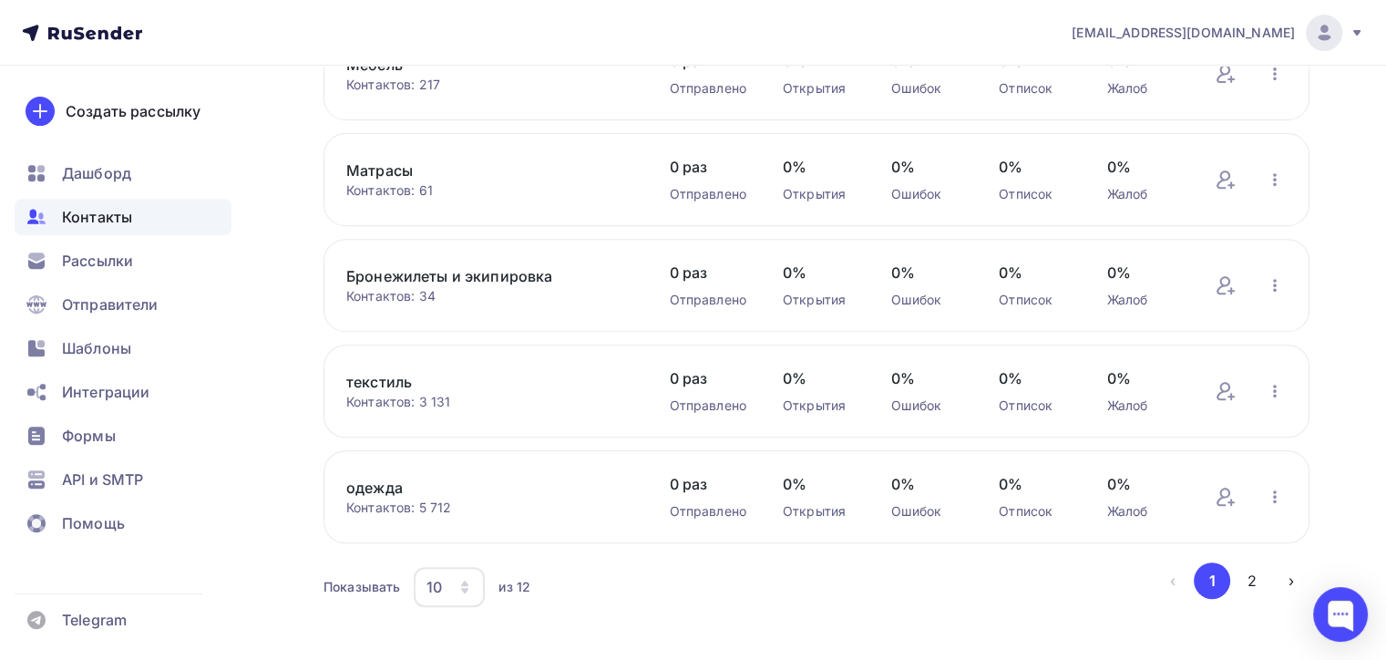
click at [446, 580] on div "10" at bounding box center [449, 587] width 71 height 40
click at [457, 452] on div "20" at bounding box center [522, 455] width 175 height 22
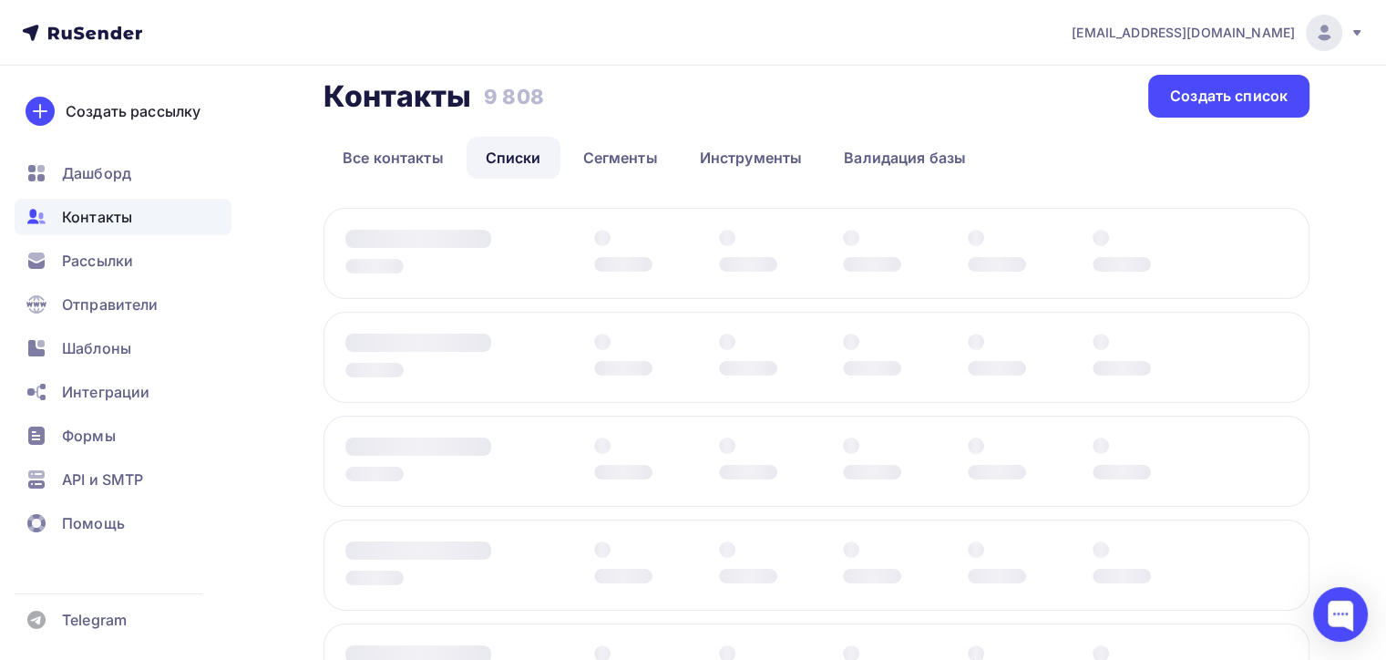
scroll to position [0, 0]
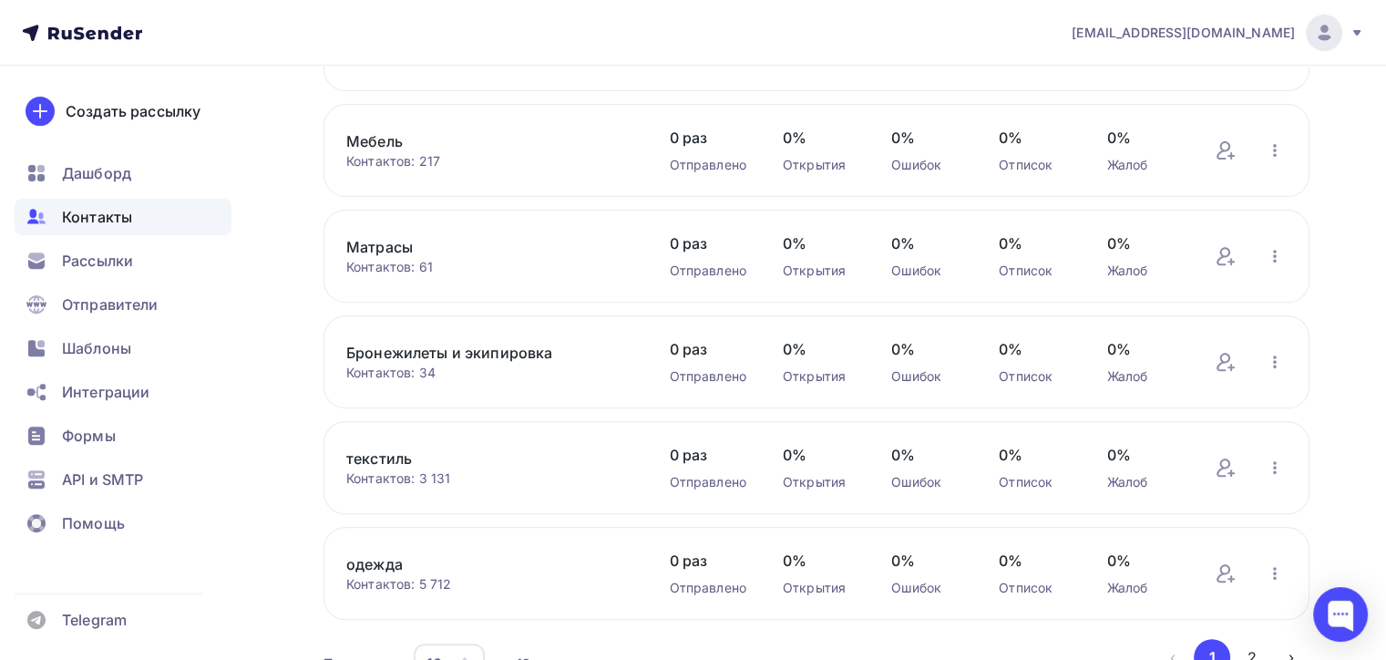
scroll to position [750, 0]
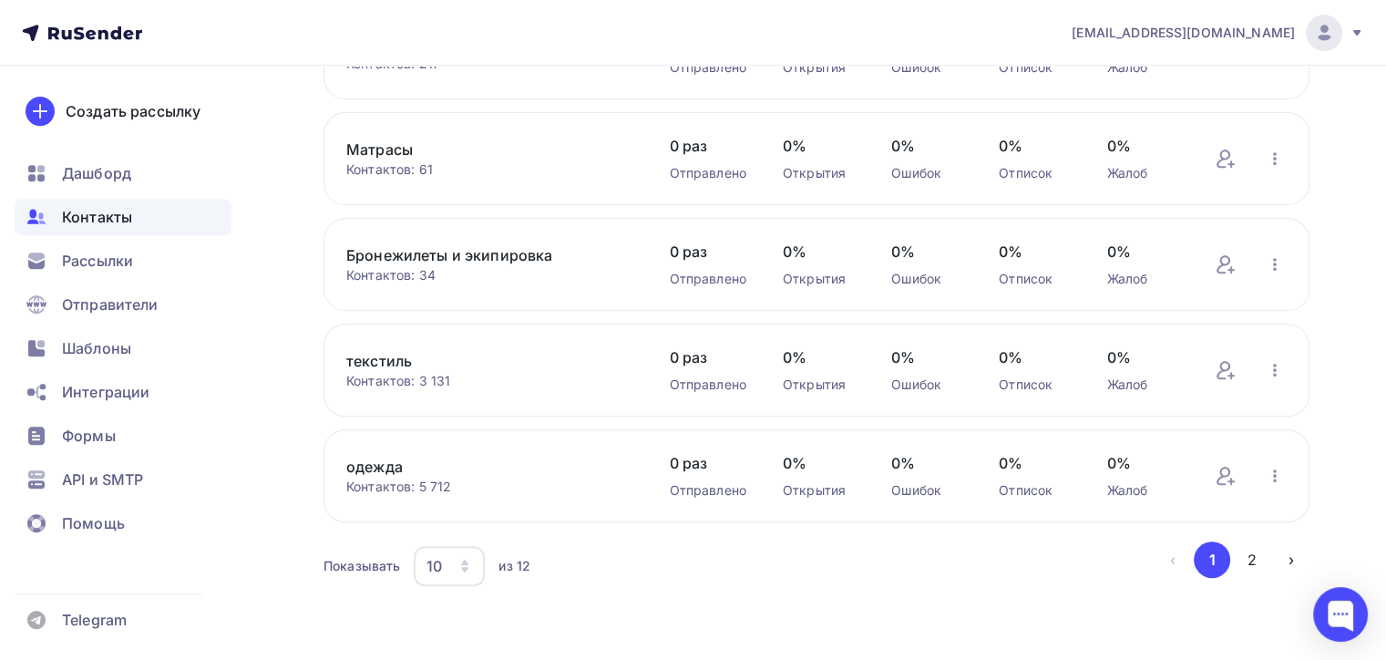
click at [456, 565] on div "10" at bounding box center [449, 566] width 71 height 40
click at [459, 421] on link "20" at bounding box center [522, 434] width 197 height 36
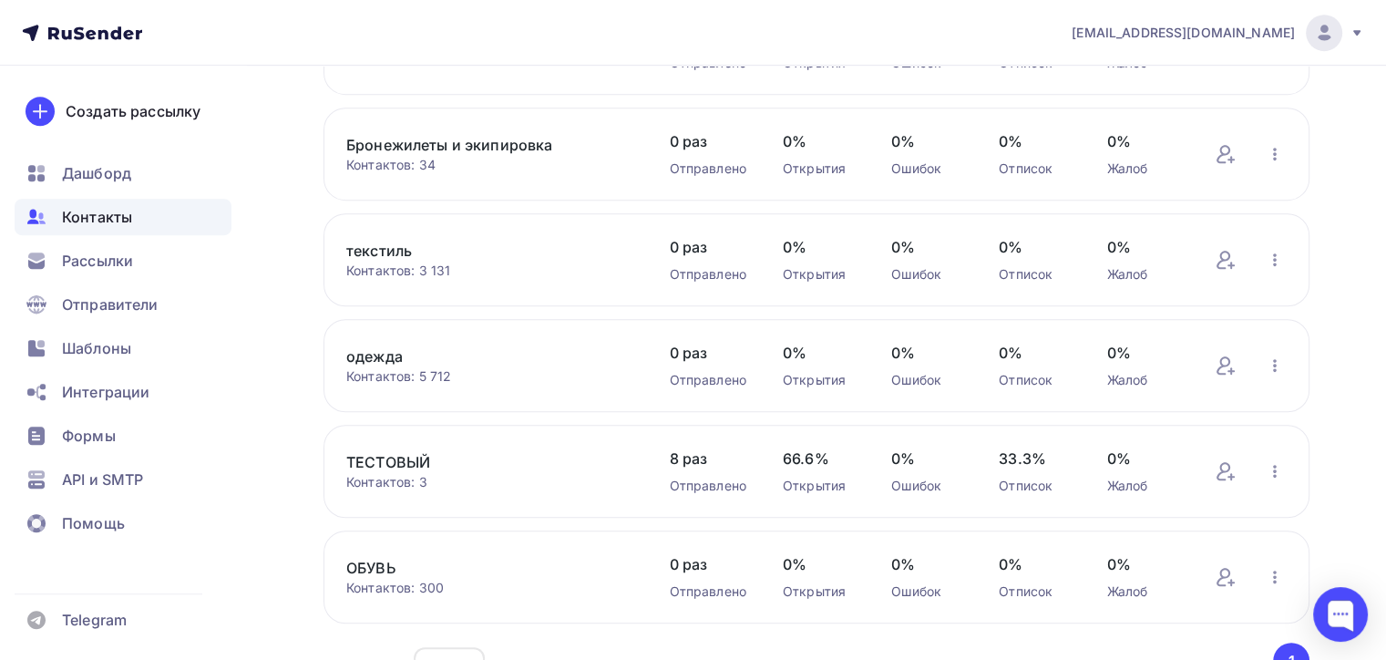
scroll to position [961, 0]
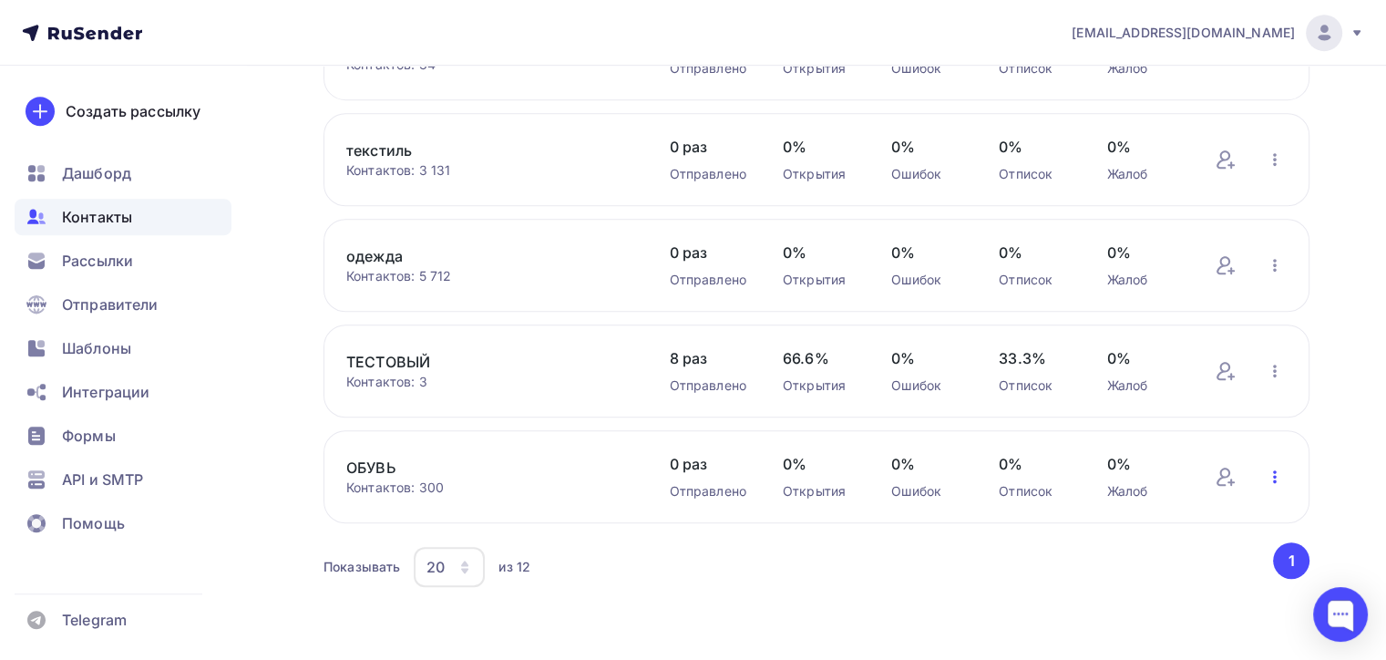
click at [1282, 469] on icon "button" at bounding box center [1275, 477] width 22 height 22
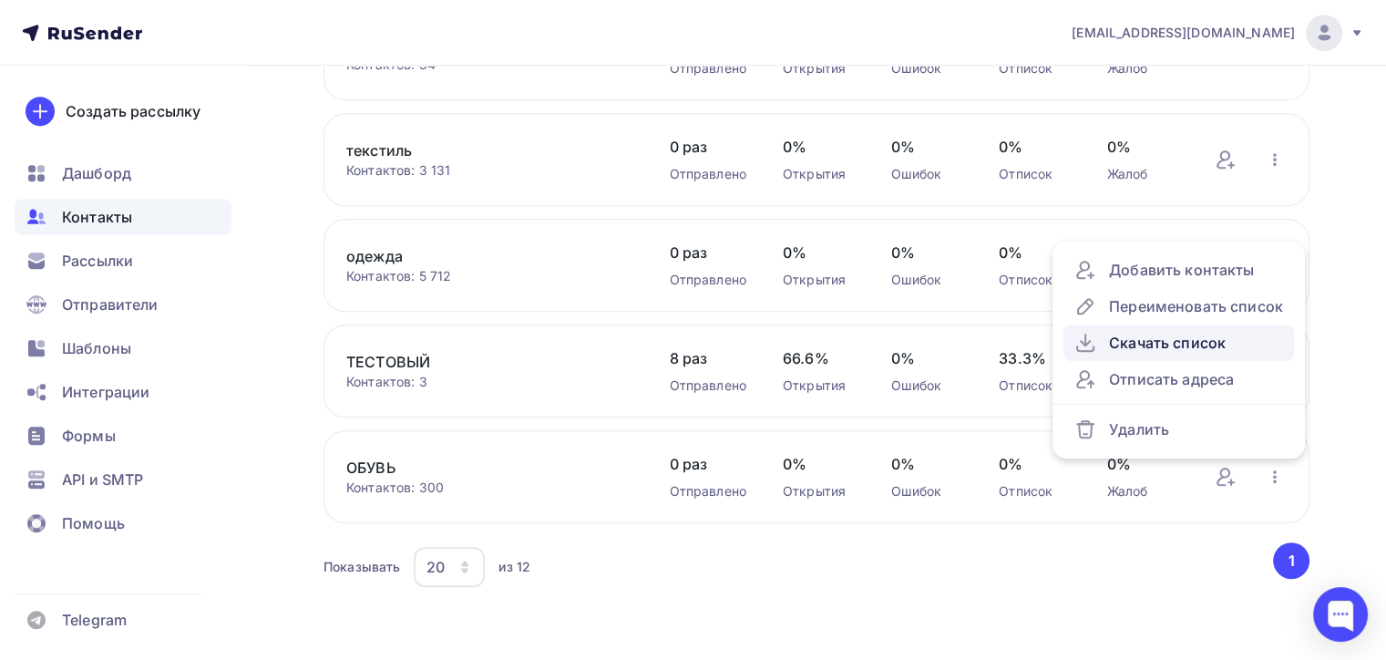
click at [1153, 325] on link "Скачать список" at bounding box center [1179, 342] width 231 height 36
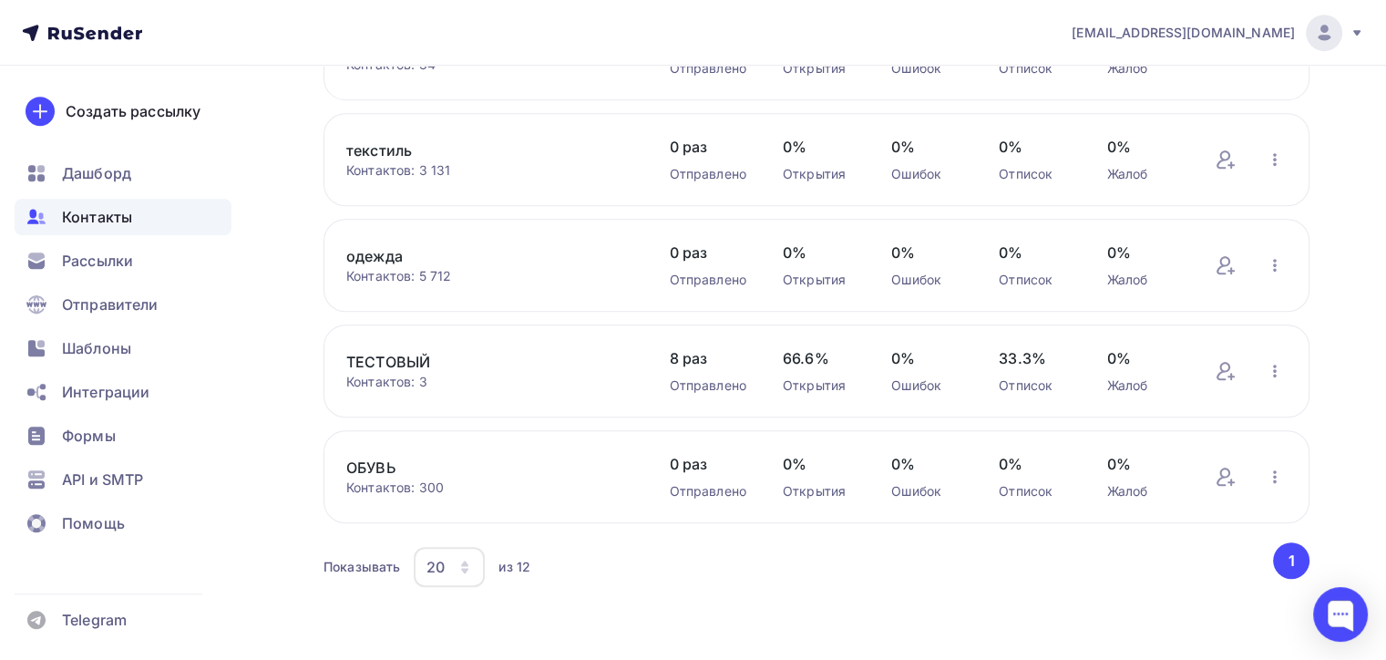
click at [866, 561] on div "Показывать 20 10 20 50 100 из 12" at bounding box center [797, 567] width 947 height 42
click at [1280, 259] on icon "button" at bounding box center [1275, 265] width 22 height 22
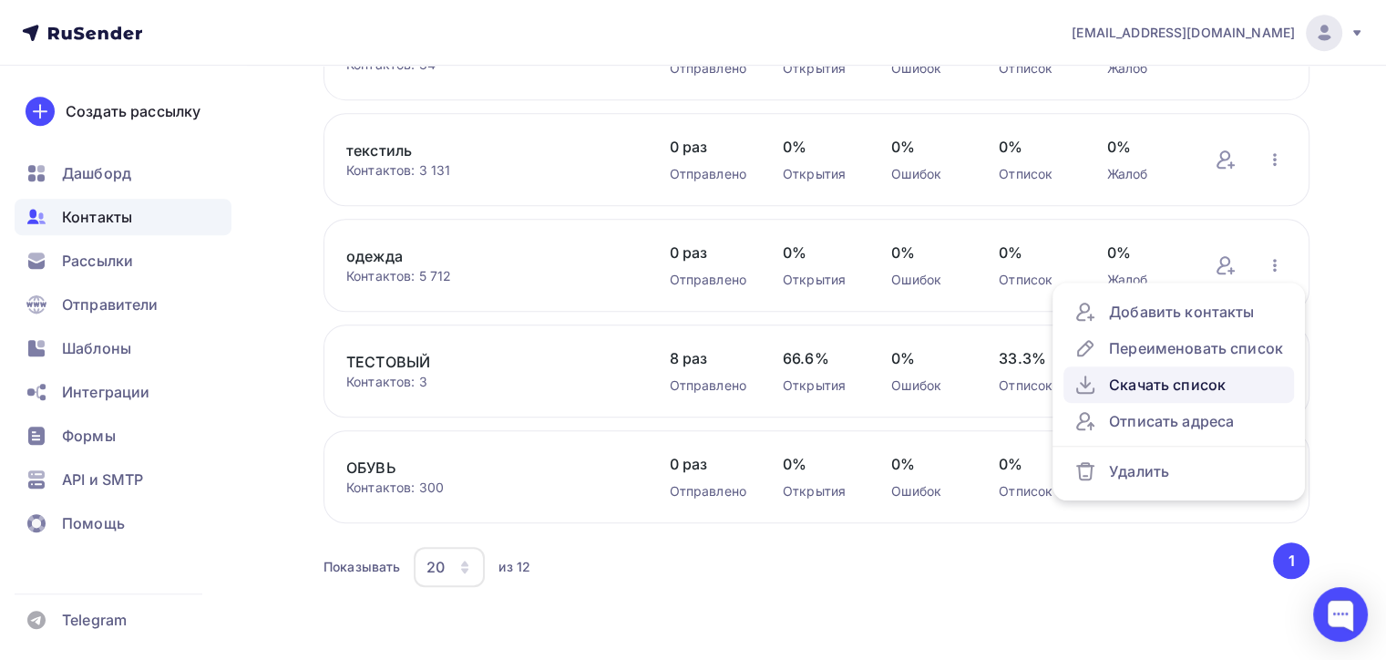
click at [1147, 374] on div "Скачать список" at bounding box center [1179, 385] width 209 height 22
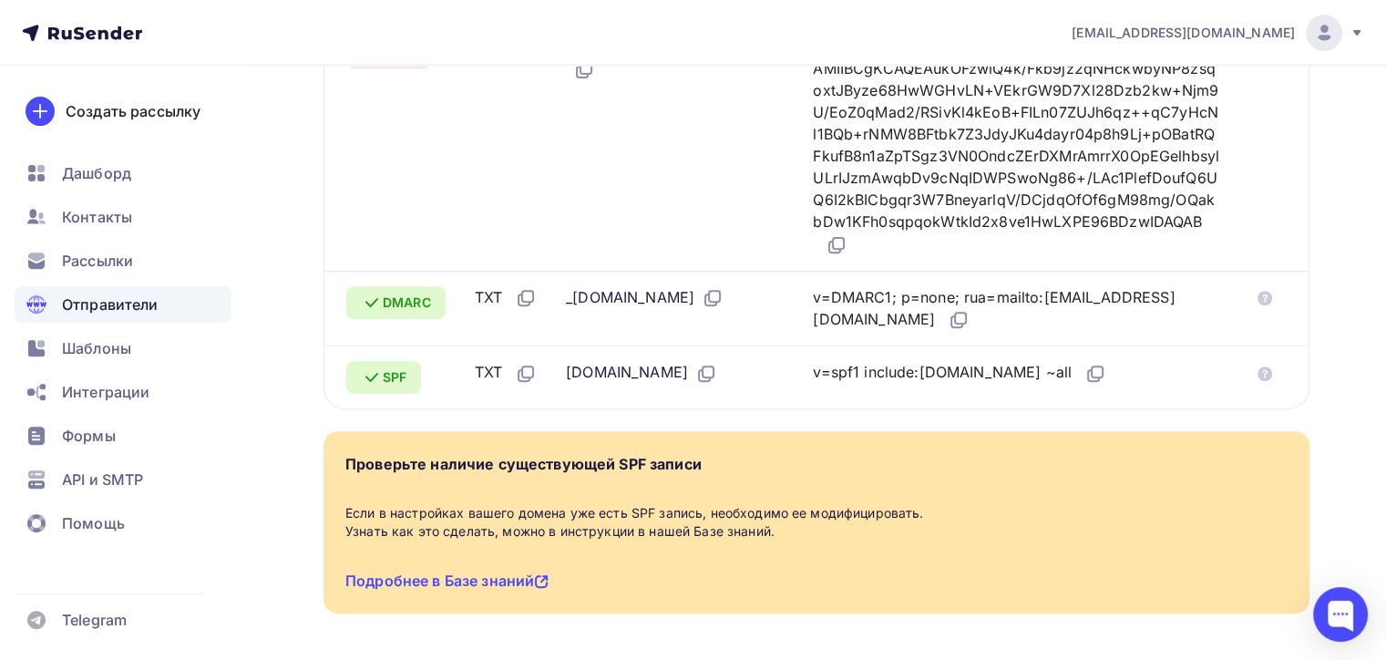
scroll to position [416, 0]
